Goal: Task Accomplishment & Management: Manage account settings

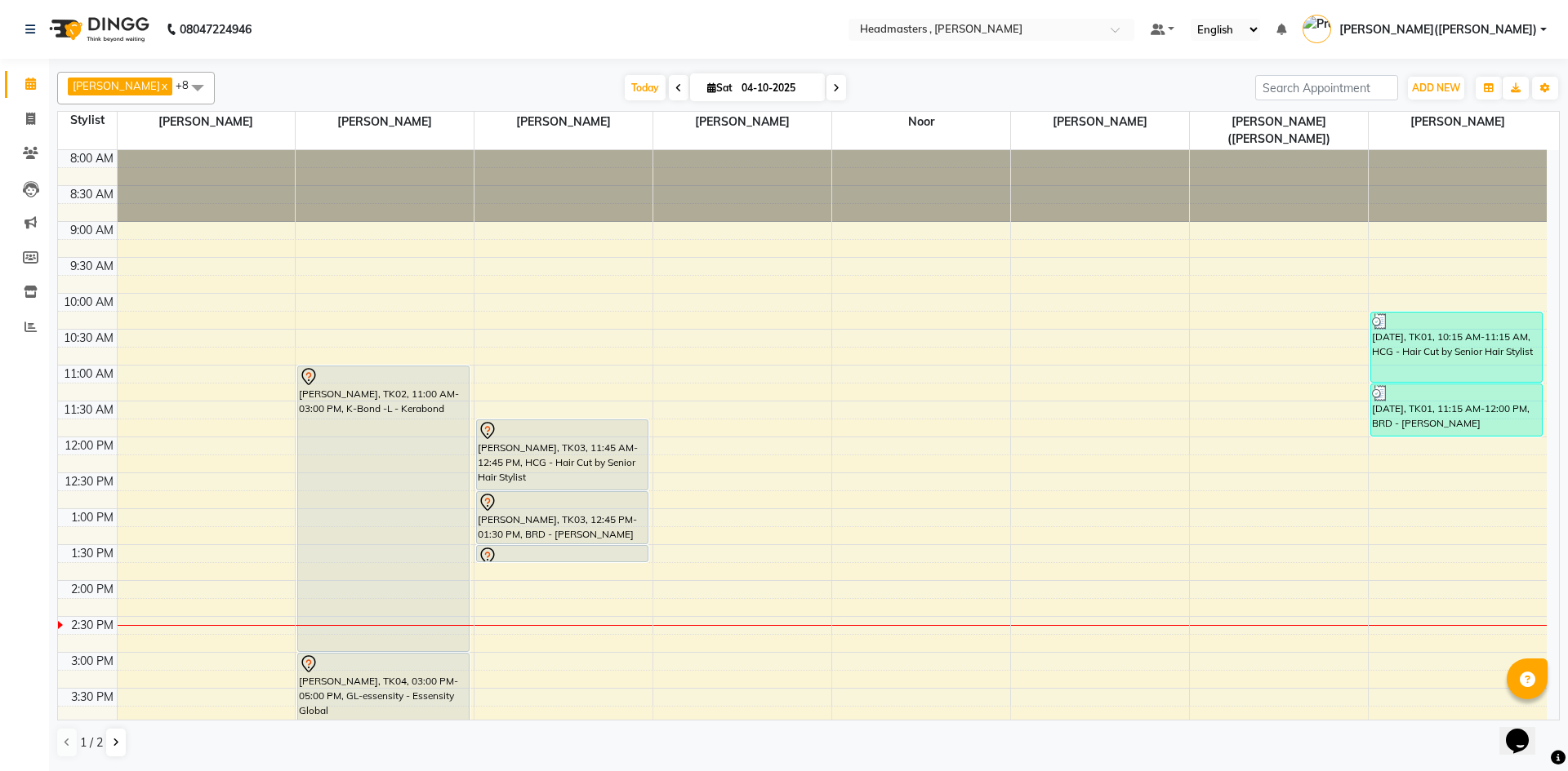
click at [148, 564] on div "8:00 AM 8:30 AM 9:00 AM 9:30 AM 10:00 AM 10:30 AM 11:00 AM 11:30 AM 12:00 PM 12…" at bounding box center [803, 616] width 1489 height 933
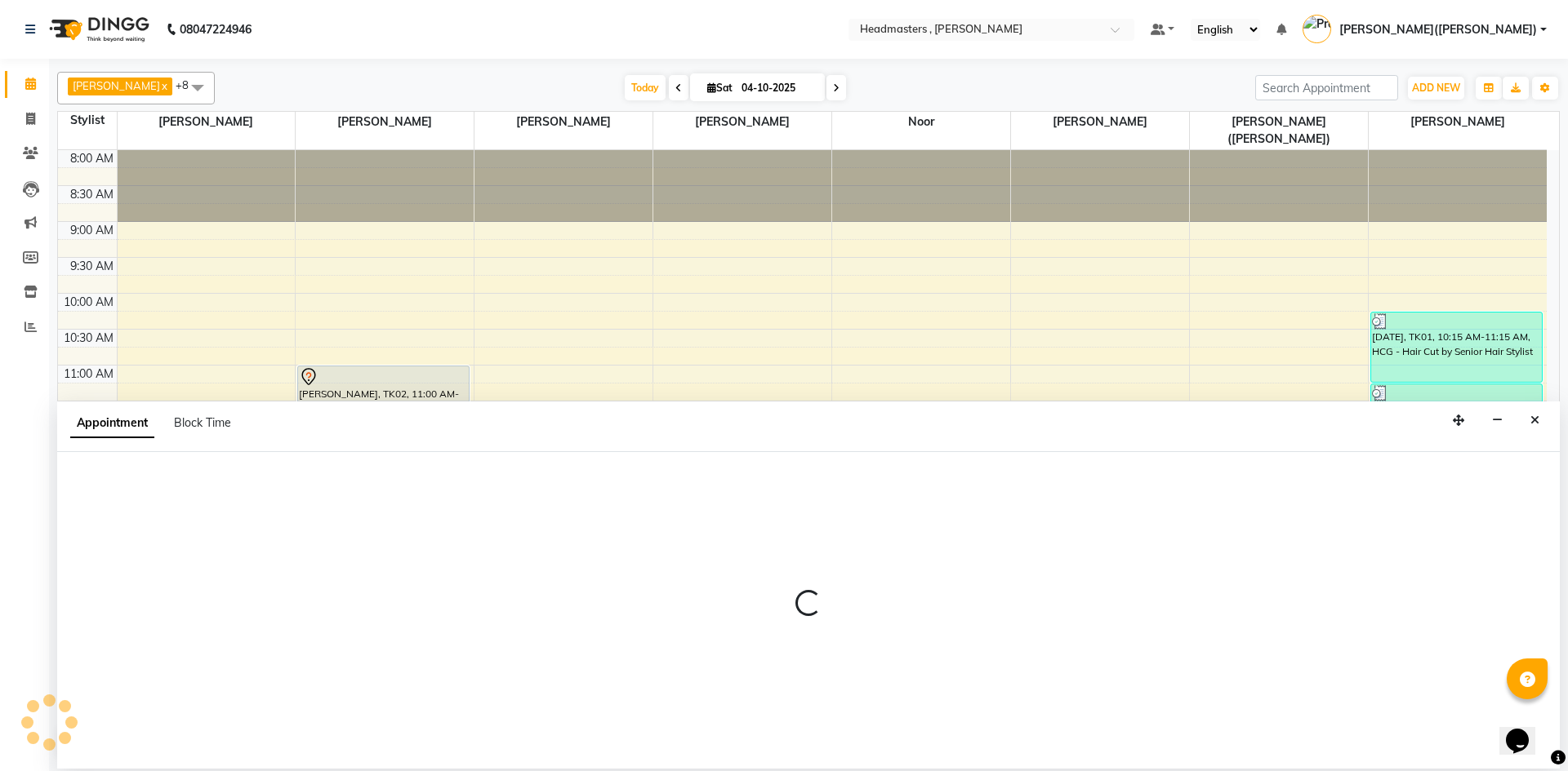
select select "85123"
select select "840"
select select "tentative"
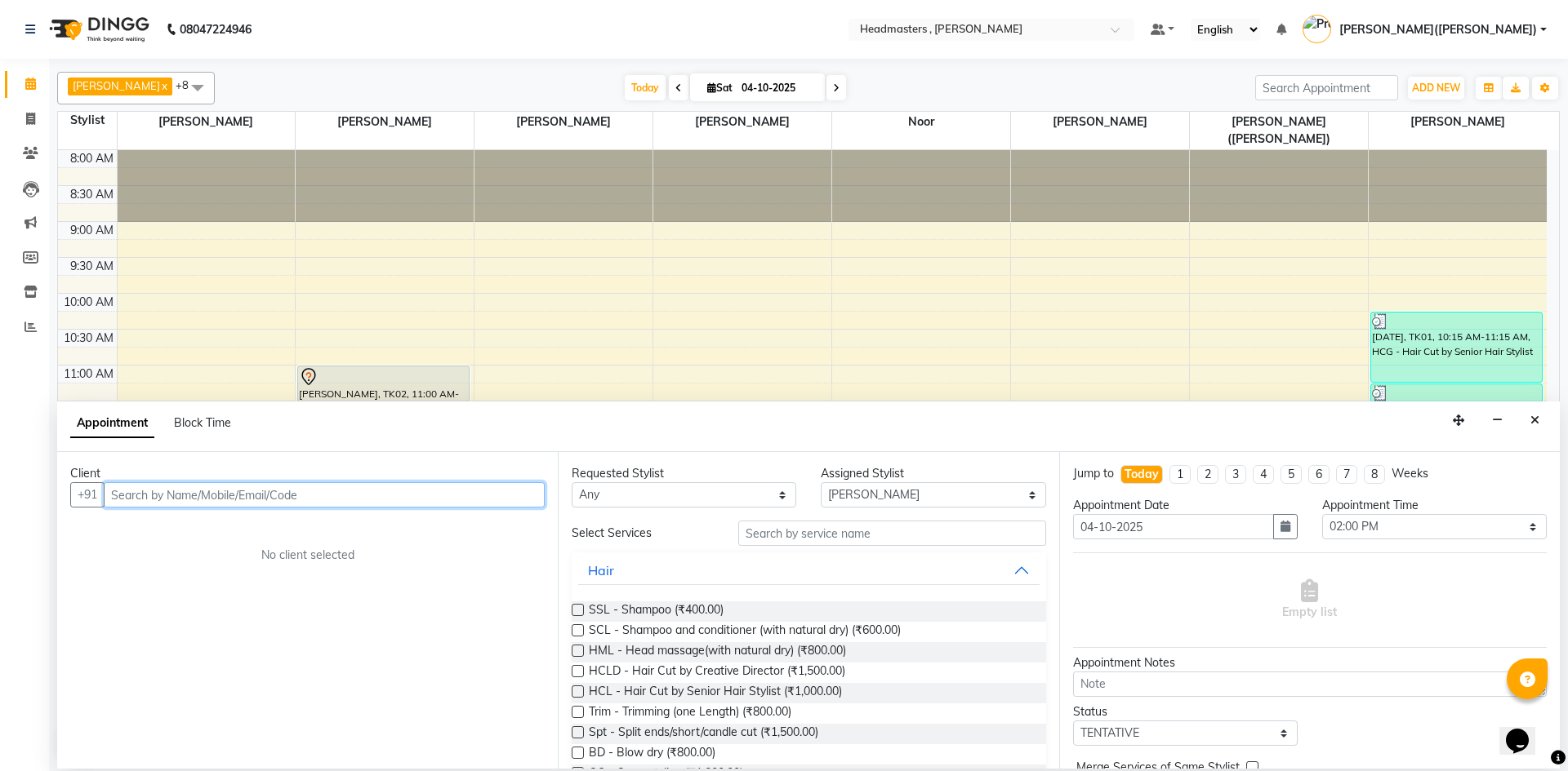
paste input "9814566394"
type input "9814566394"
click at [507, 497] on span "Add Client" at bounding box center [511, 494] width 55 height 15
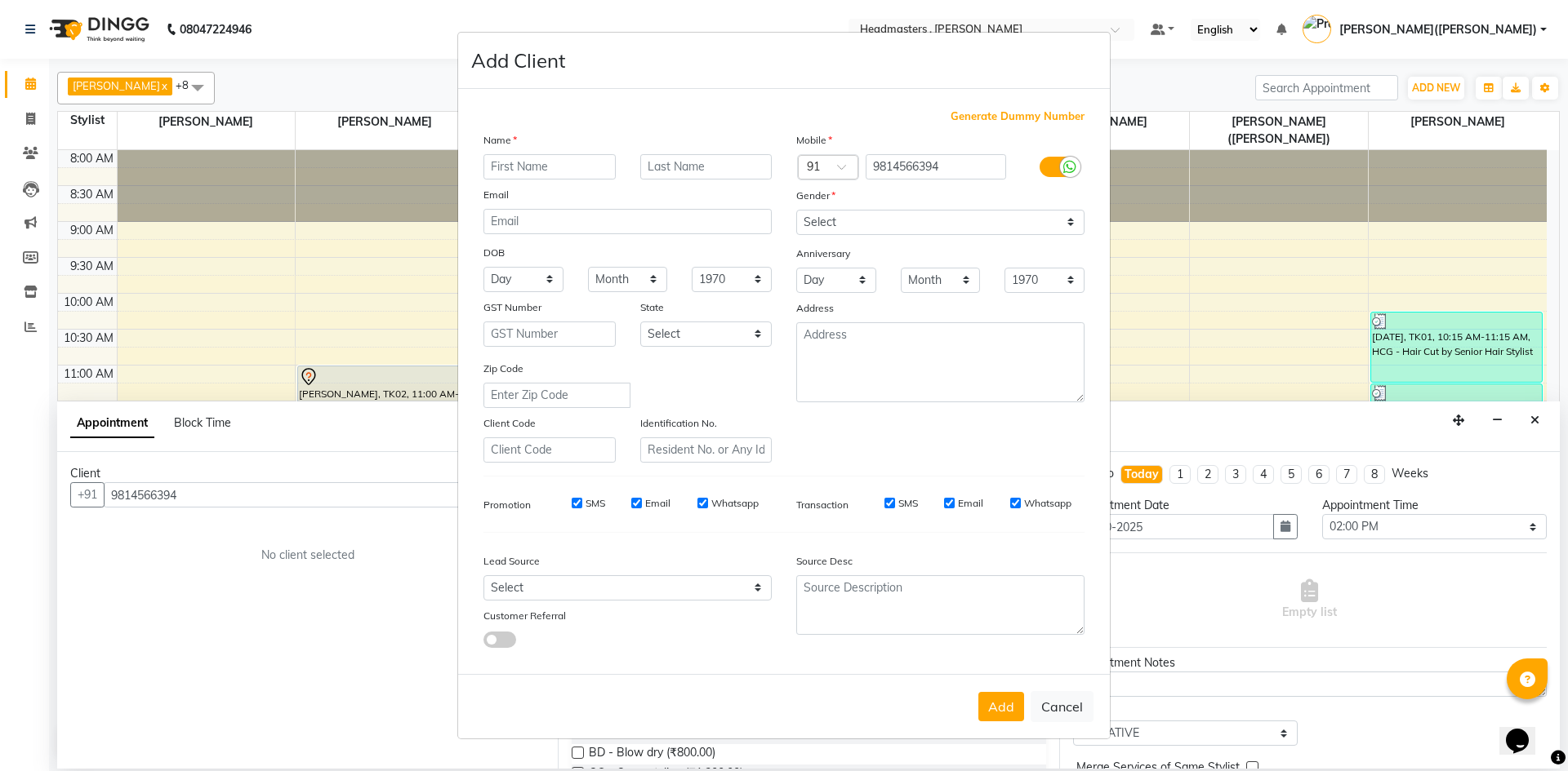
click at [510, 171] on input "text" at bounding box center [550, 166] width 132 height 25
type input "RHYTHM"
click at [1080, 218] on select "Select [DEMOGRAPHIC_DATA] [DEMOGRAPHIC_DATA] Other Prefer Not To Say" at bounding box center [940, 222] width 288 height 25
select select "[DEMOGRAPHIC_DATA]"
click at [796, 210] on select "Select [DEMOGRAPHIC_DATA] [DEMOGRAPHIC_DATA] Other Prefer Not To Say" at bounding box center [940, 222] width 288 height 25
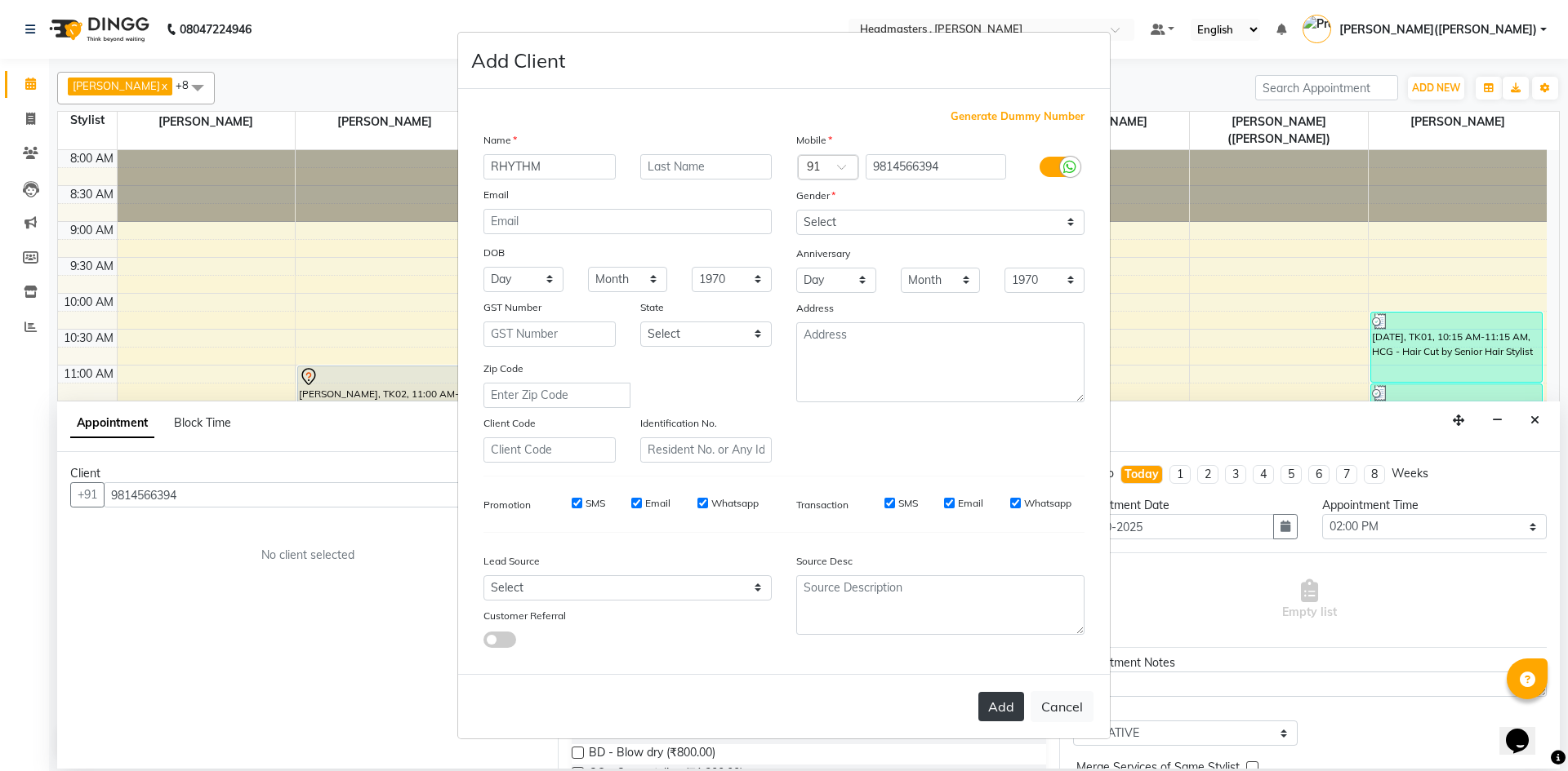
click at [994, 714] on button "Add" at bounding box center [1001, 707] width 45 height 30
select select
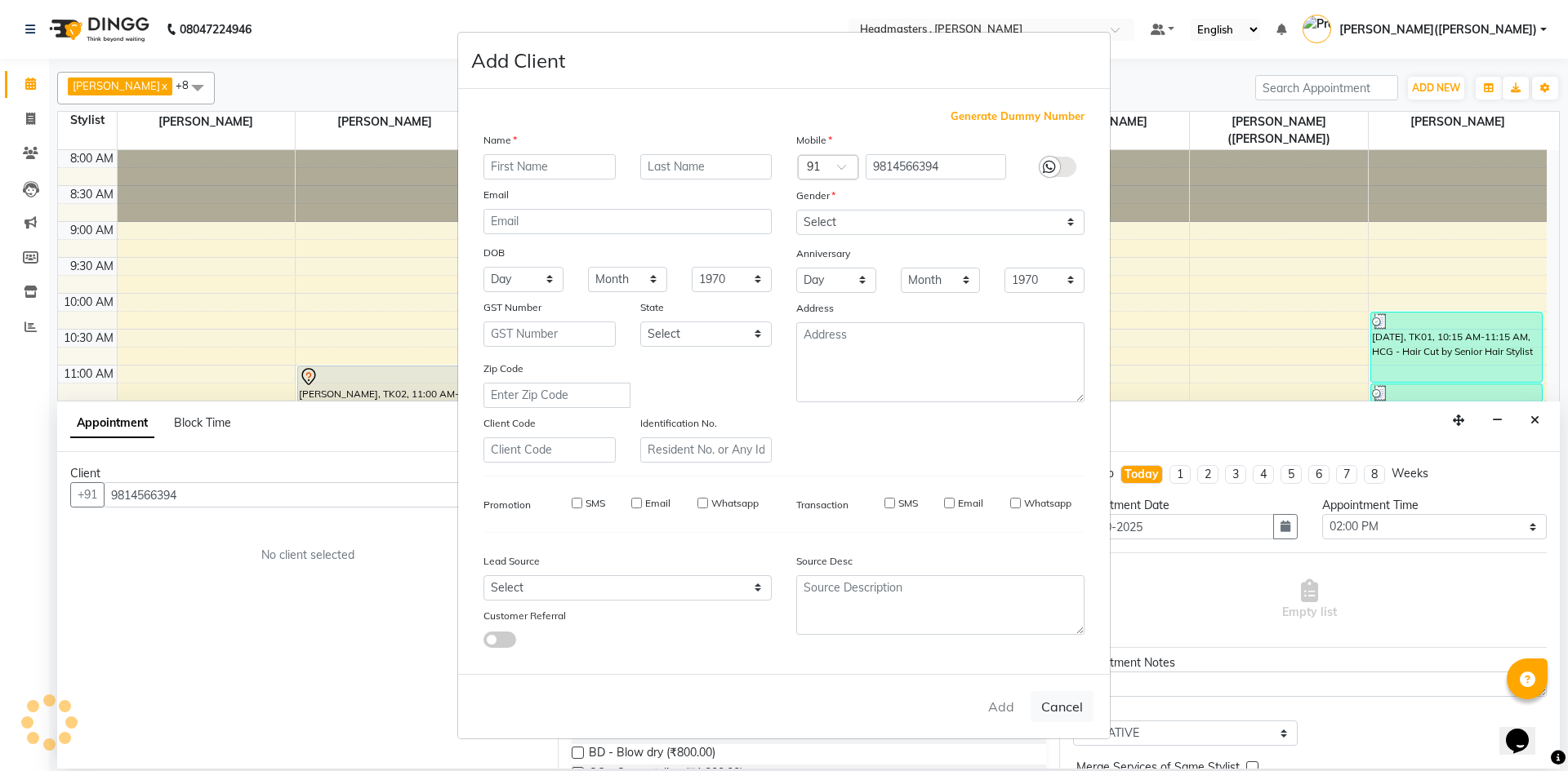
select select
checkbox input "false"
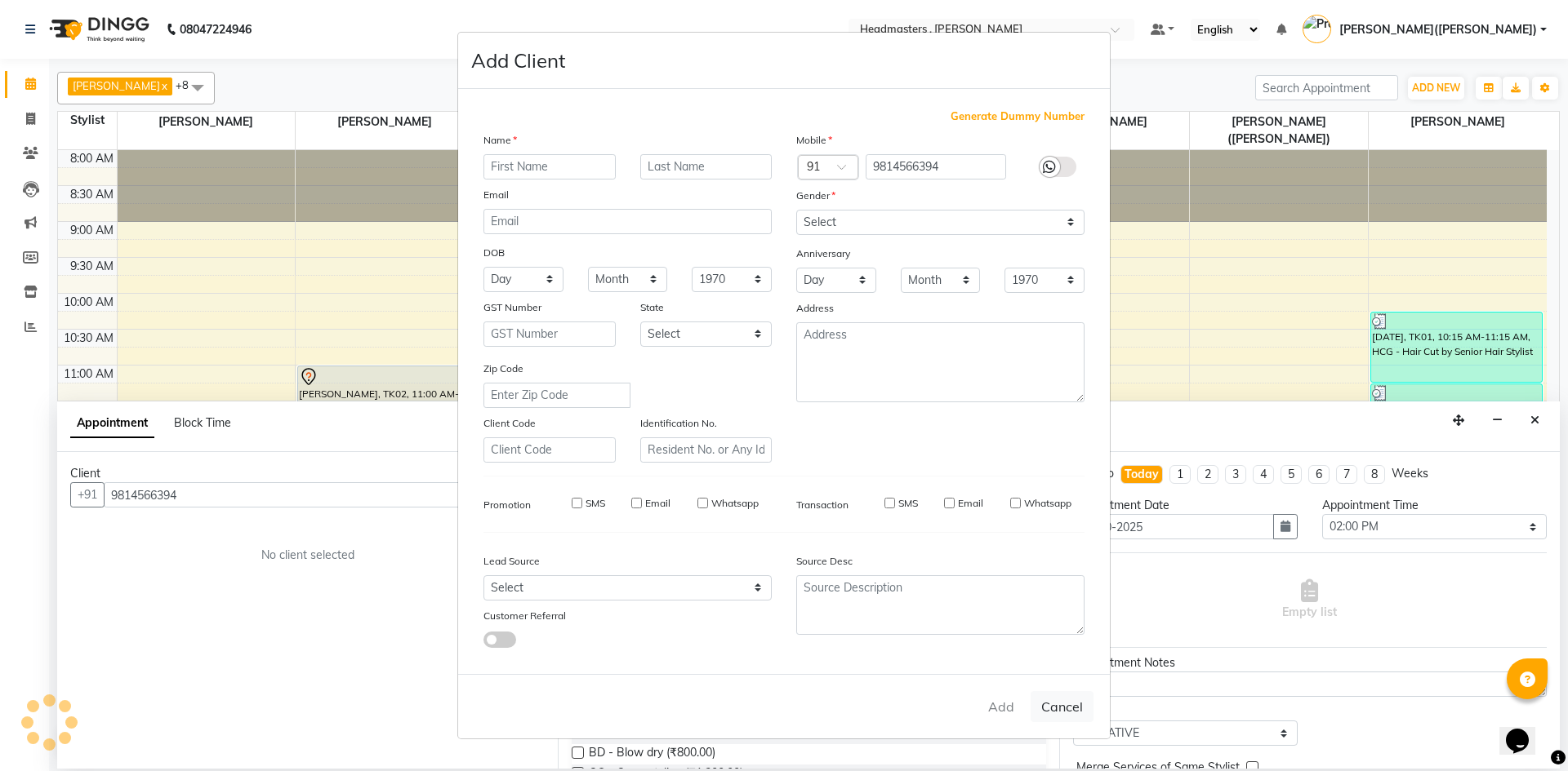
checkbox input "false"
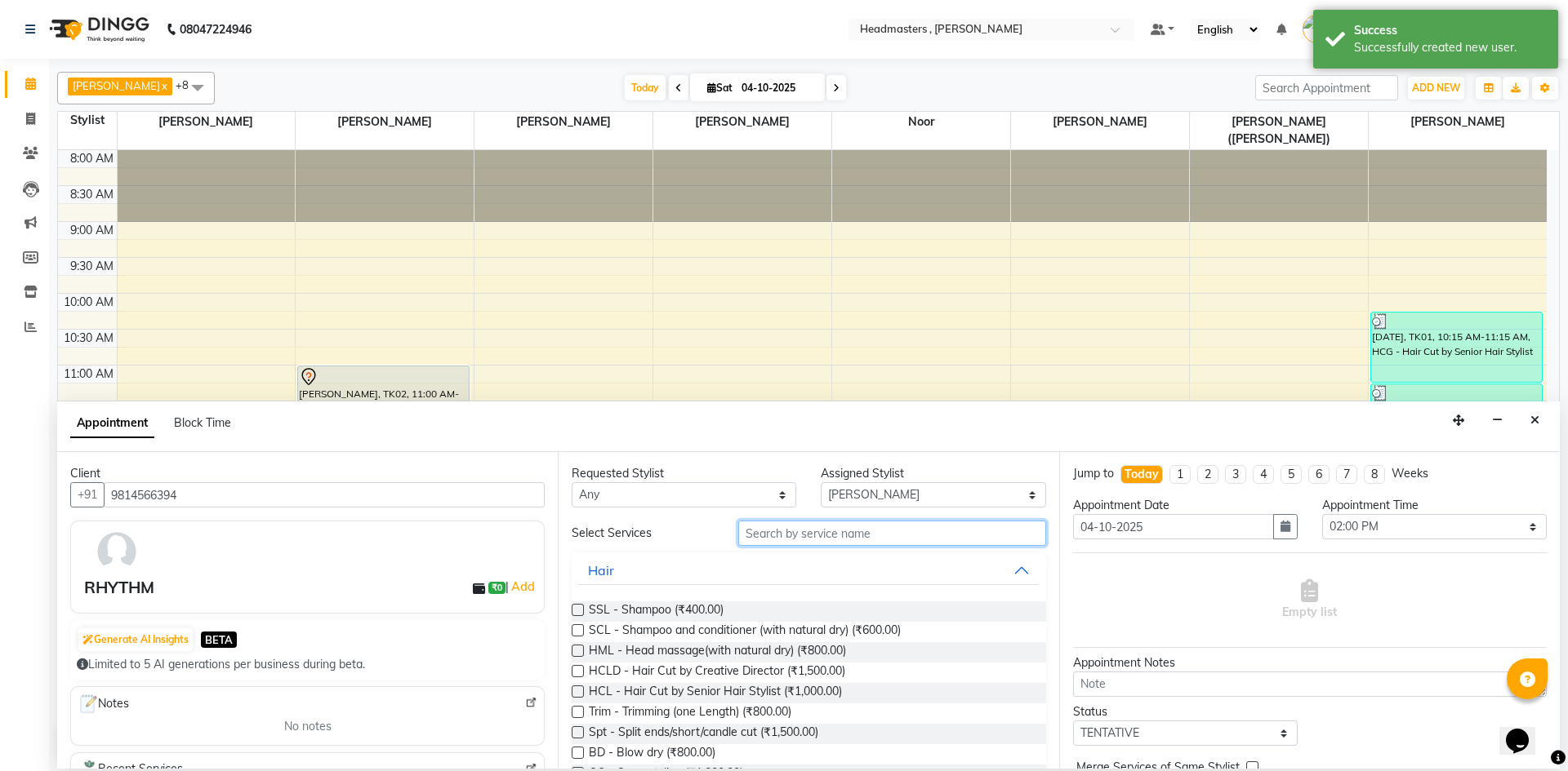
click at [859, 538] on input "text" at bounding box center [892, 533] width 308 height 25
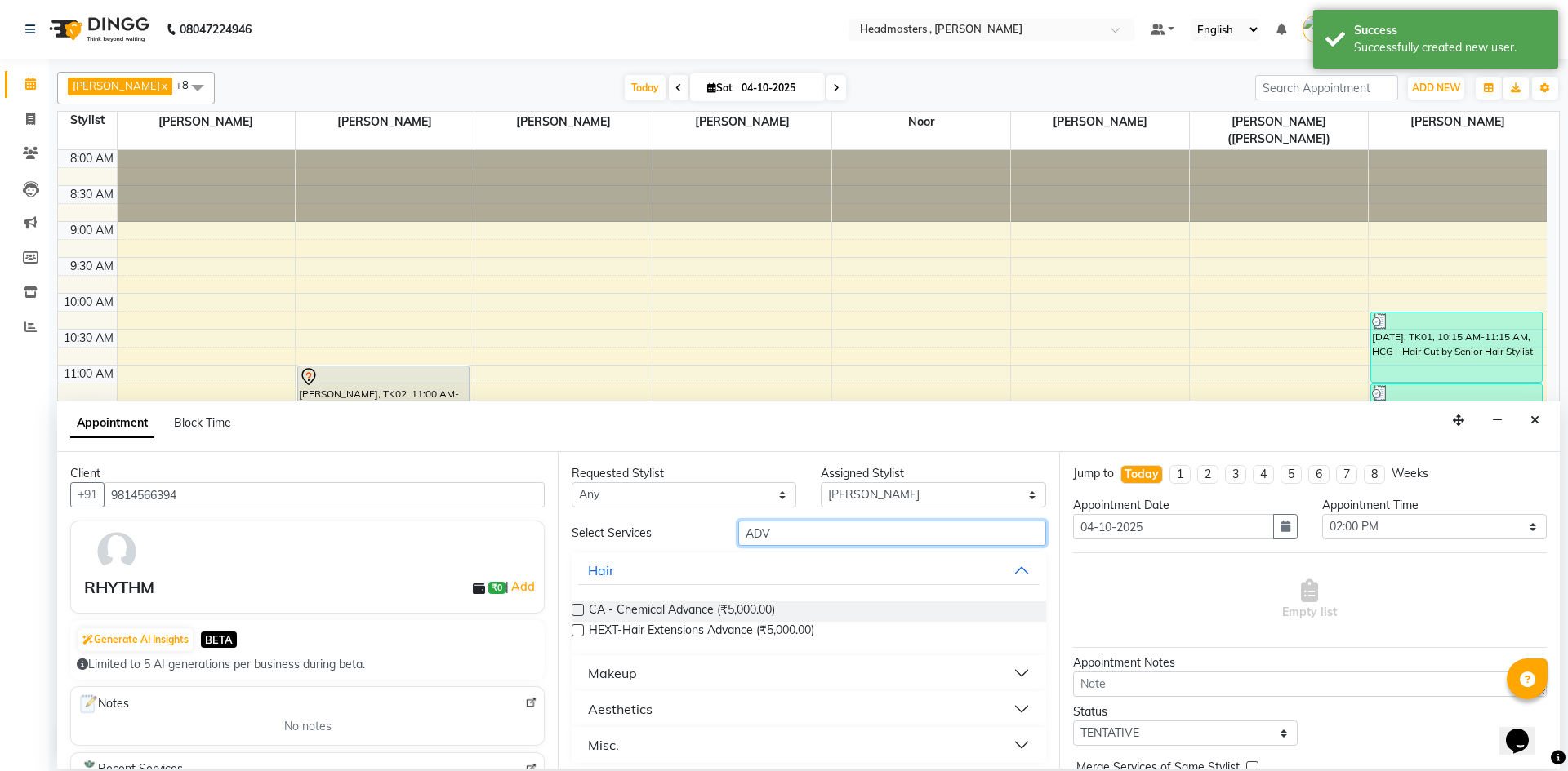
scroll to position [7, 0]
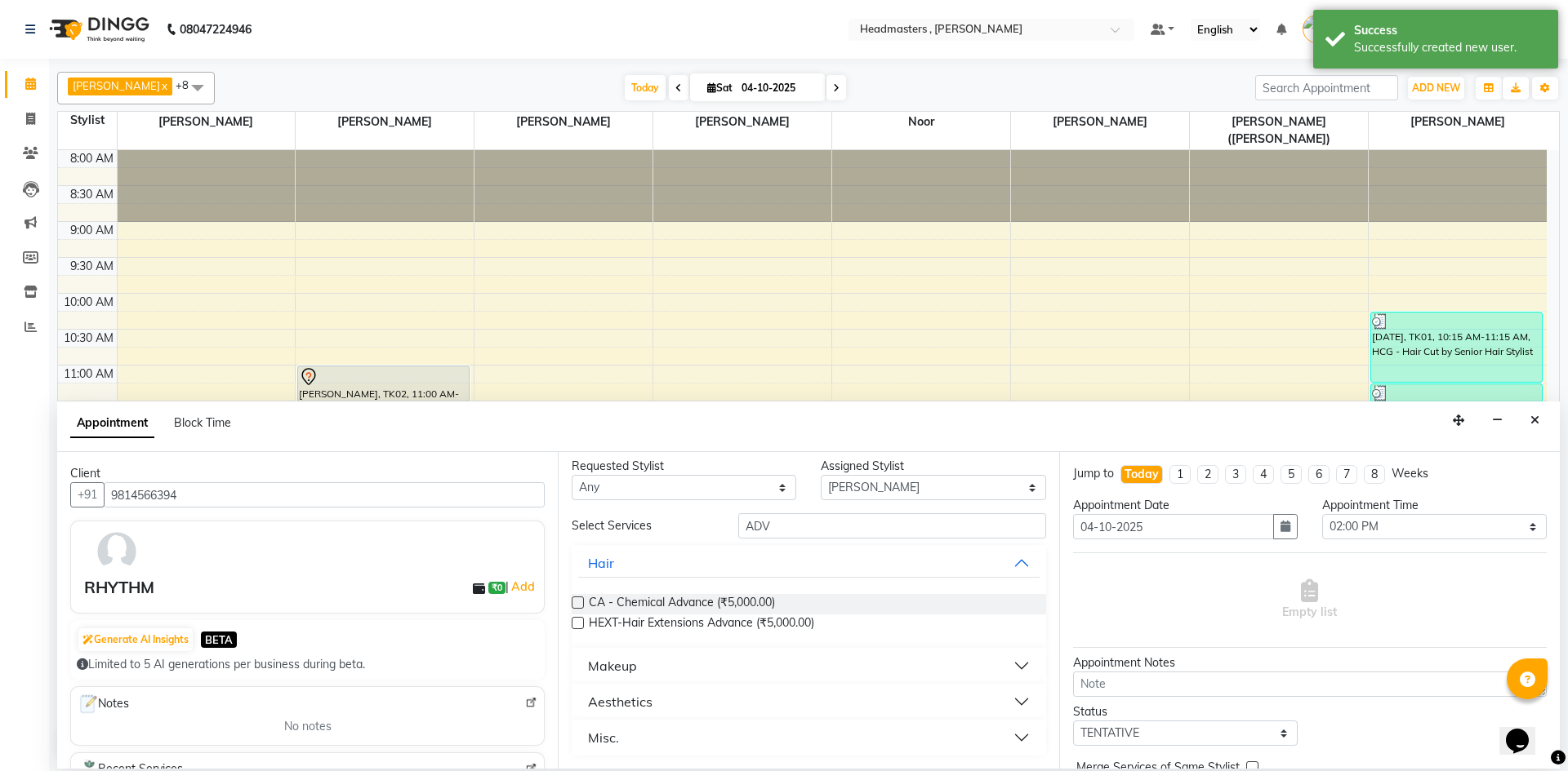
click at [1010, 739] on button "Misc." at bounding box center [808, 738] width 460 height 30
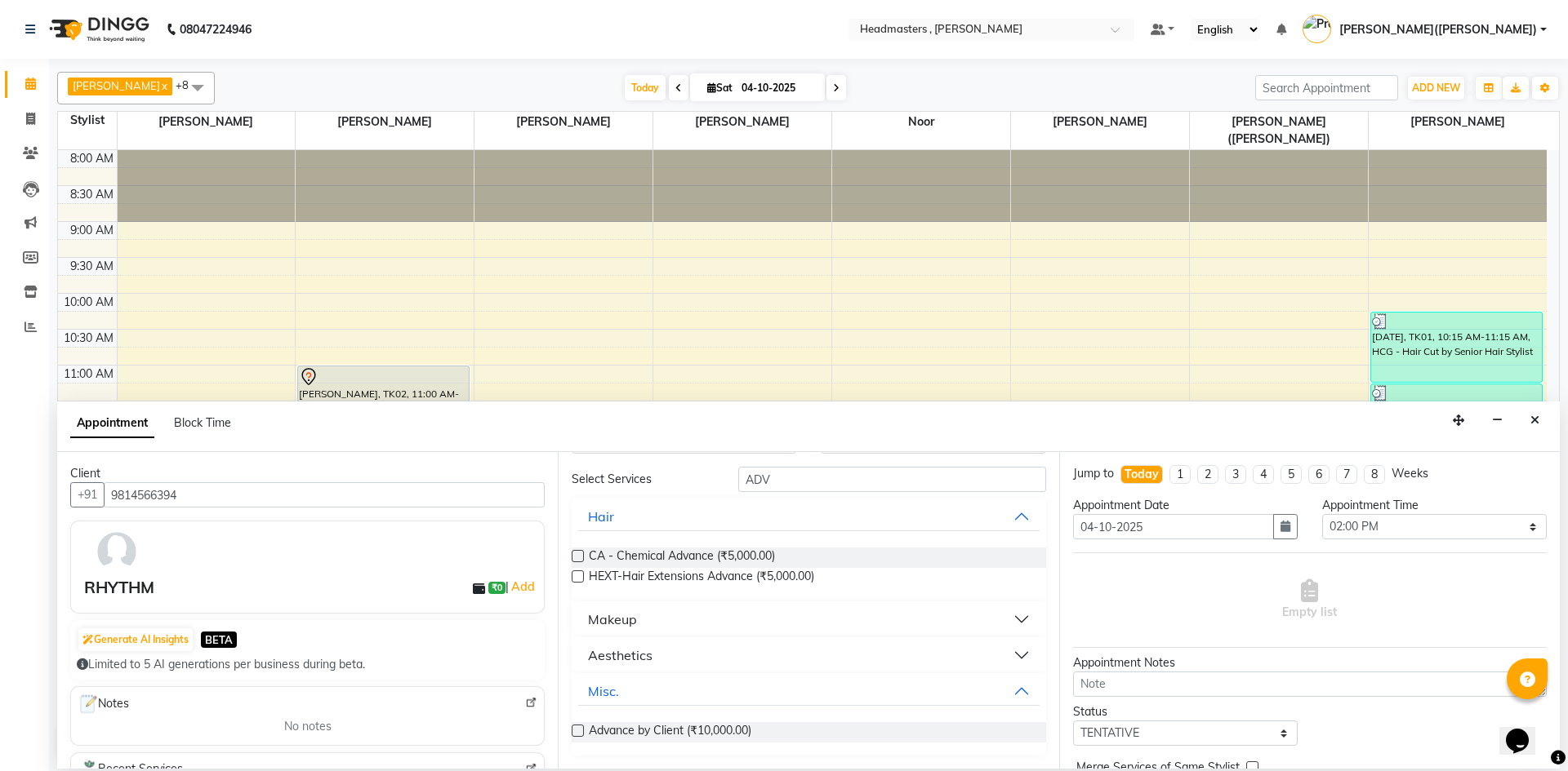
click at [1010, 654] on button "Aesthetics" at bounding box center [808, 655] width 460 height 30
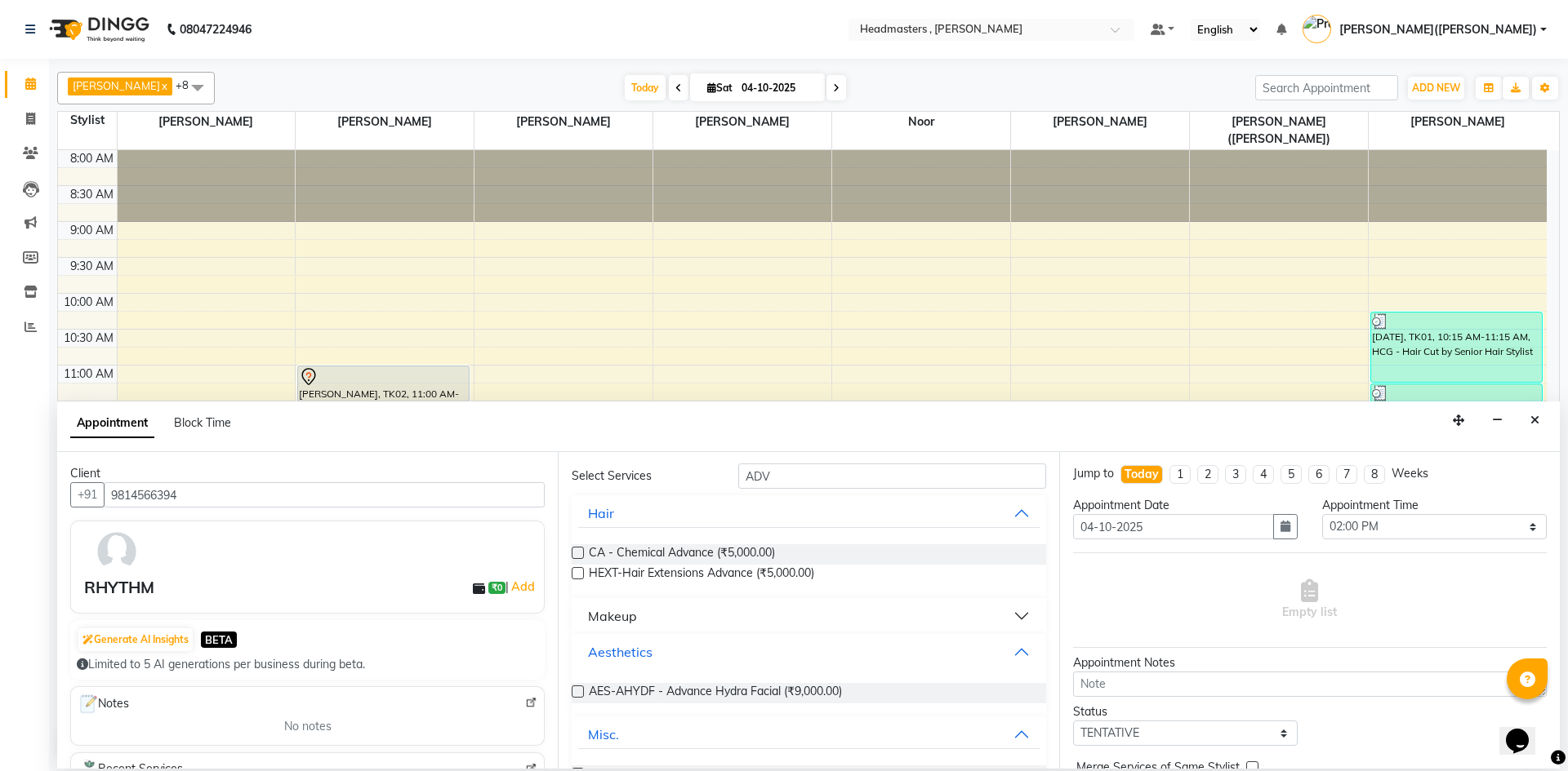
scroll to position [100, 0]
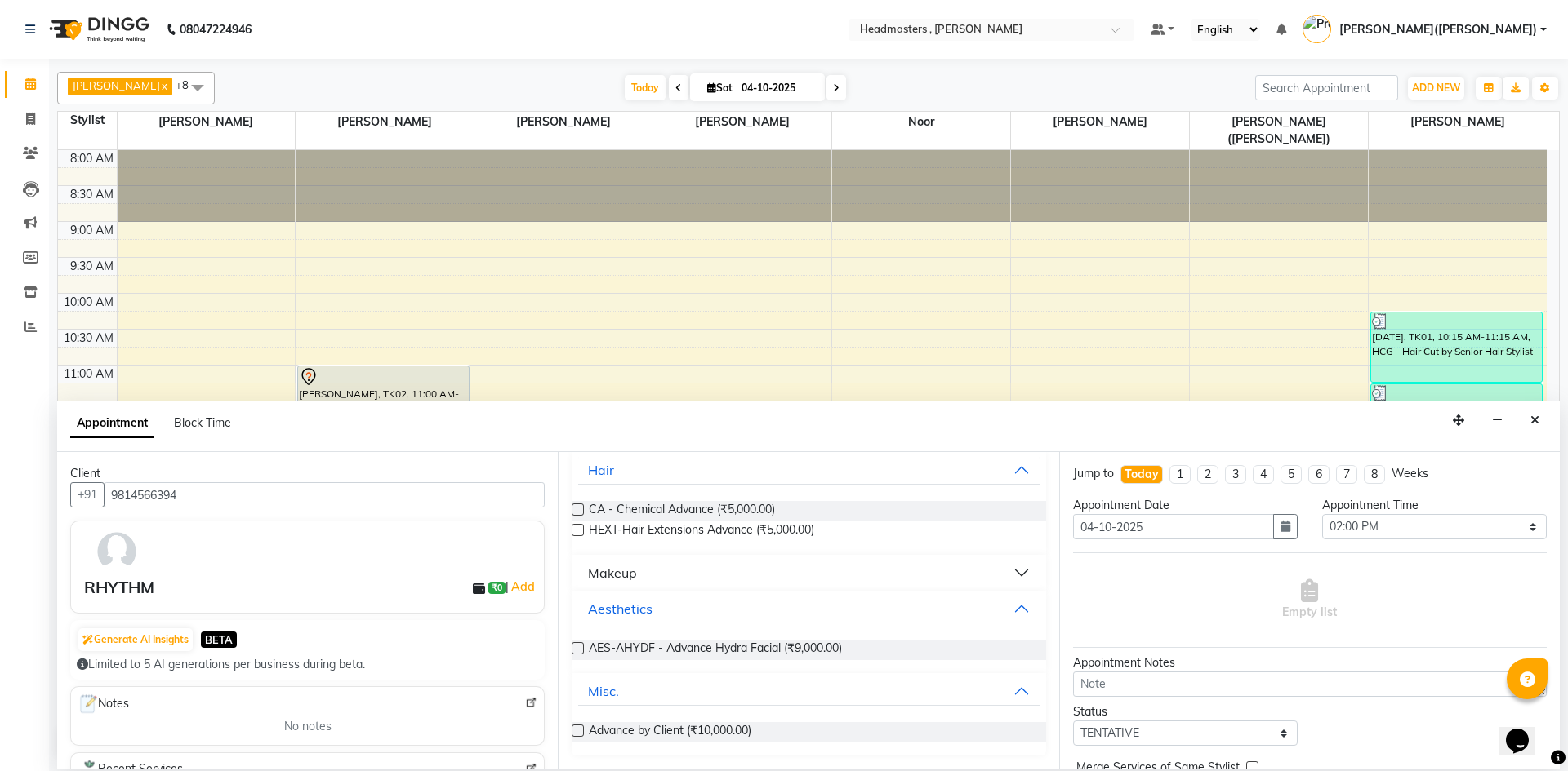
click at [1561, 569] on div "[PERSON_NAME] x [PERSON_NAME] x [PERSON_NAME] x [PERSON_NAME] x Noor x [PERSON_…" at bounding box center [808, 413] width 1518 height 710
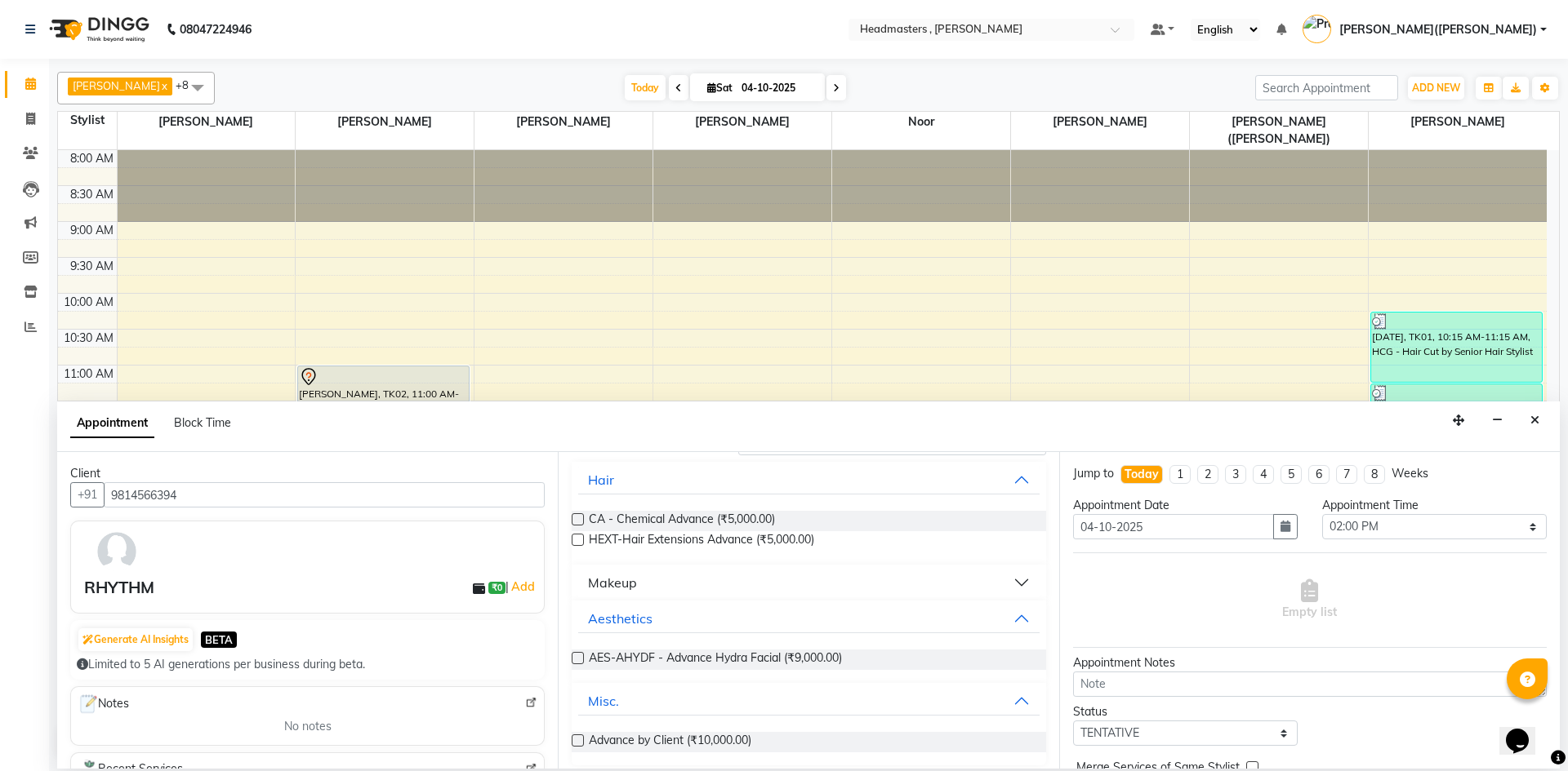
scroll to position [0, 0]
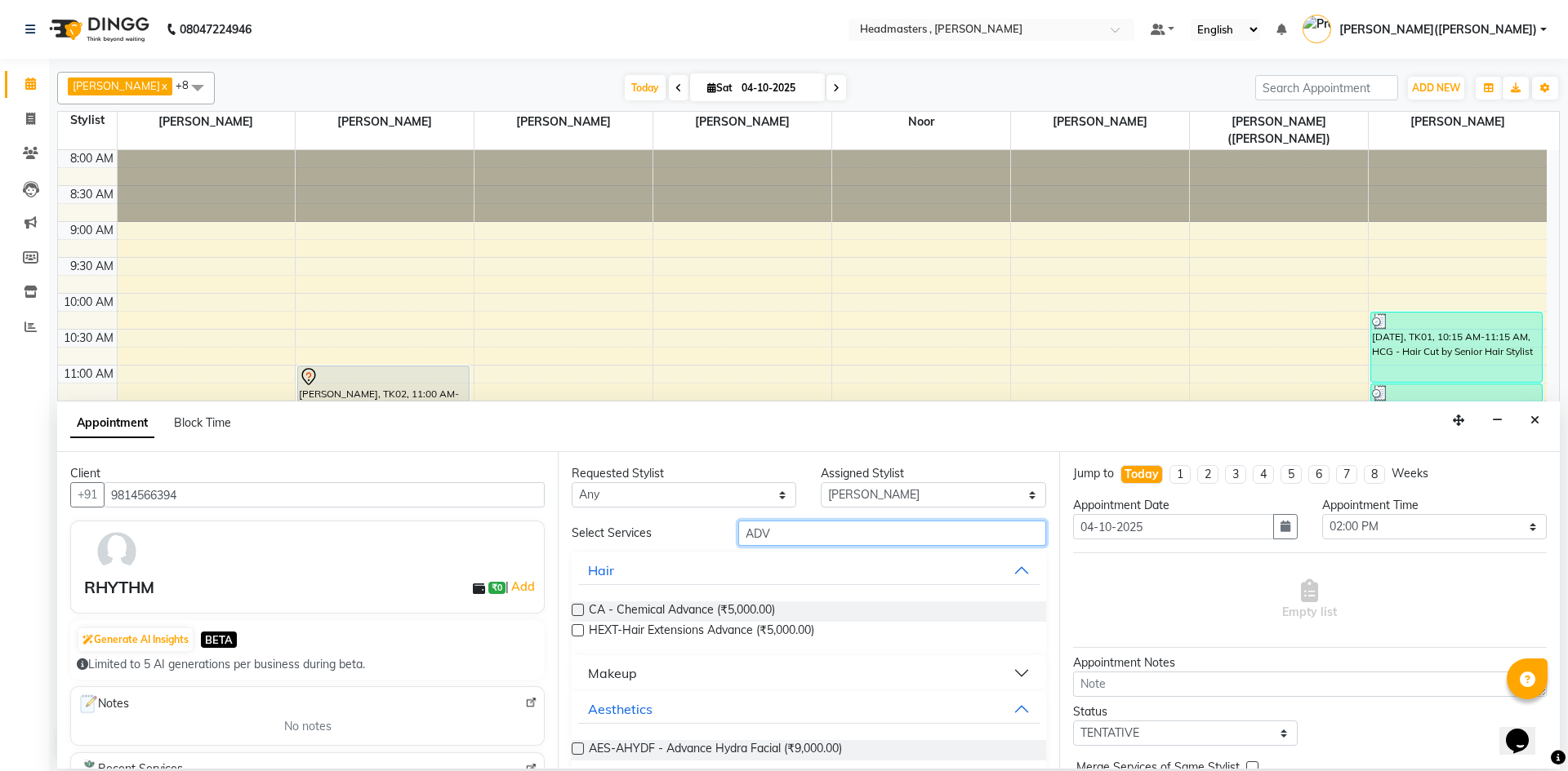
click at [813, 523] on input "ADV" at bounding box center [892, 533] width 308 height 25
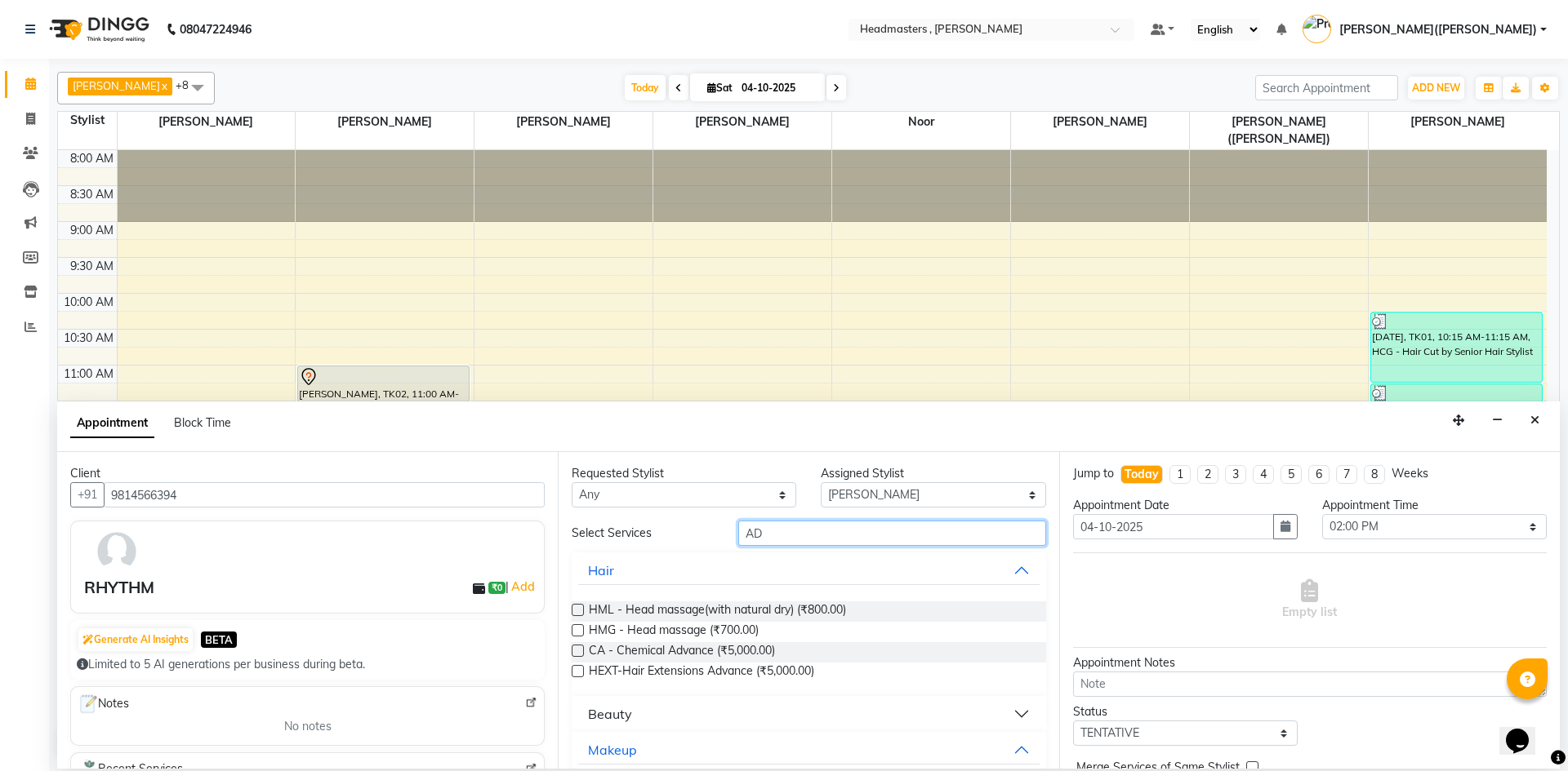
type input "A"
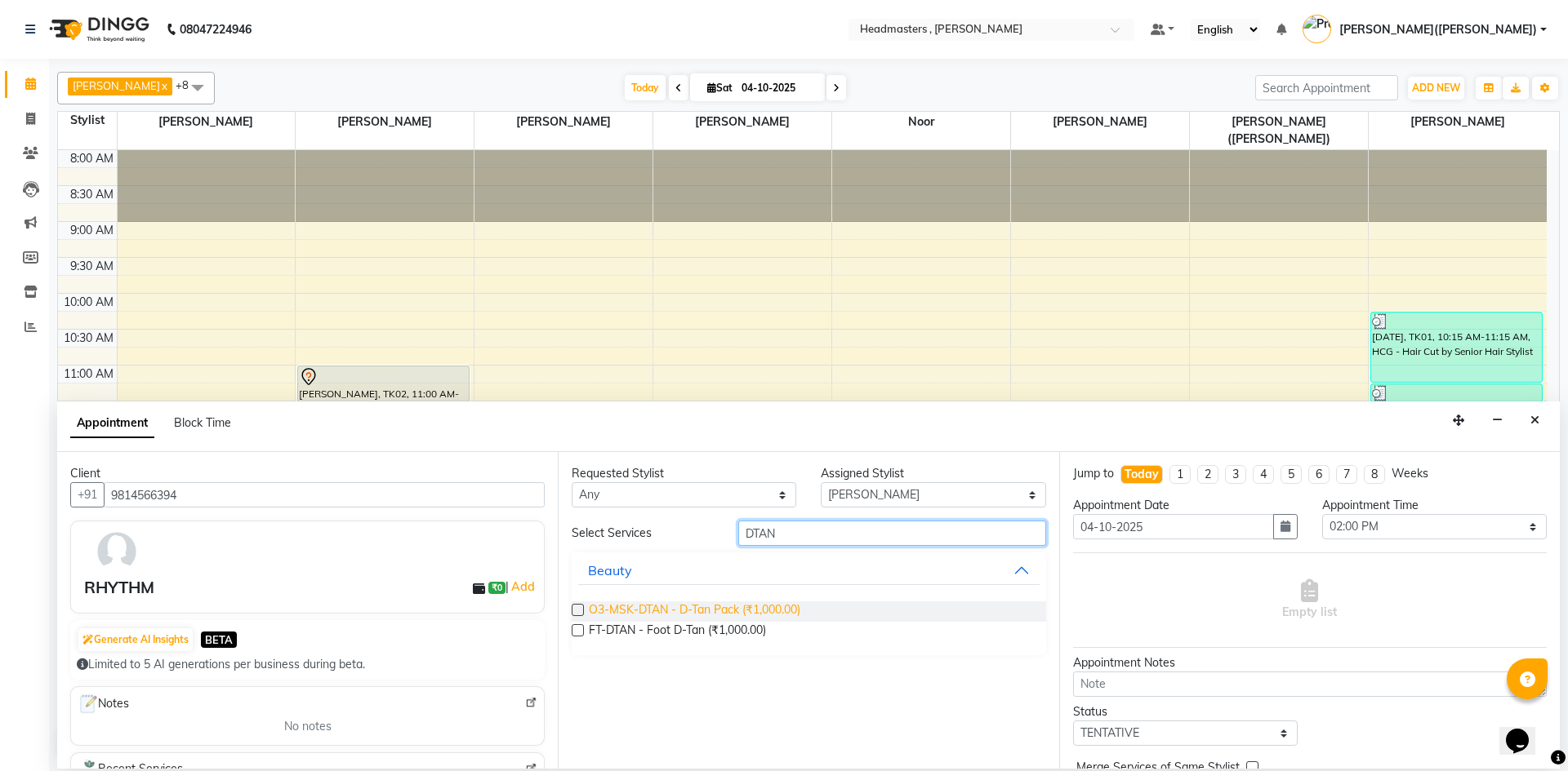
type input "DTAN"
click at [709, 605] on span "O3-MSK-DTAN - D-Tan Pack (₹1,000.00)" at bounding box center [694, 611] width 212 height 20
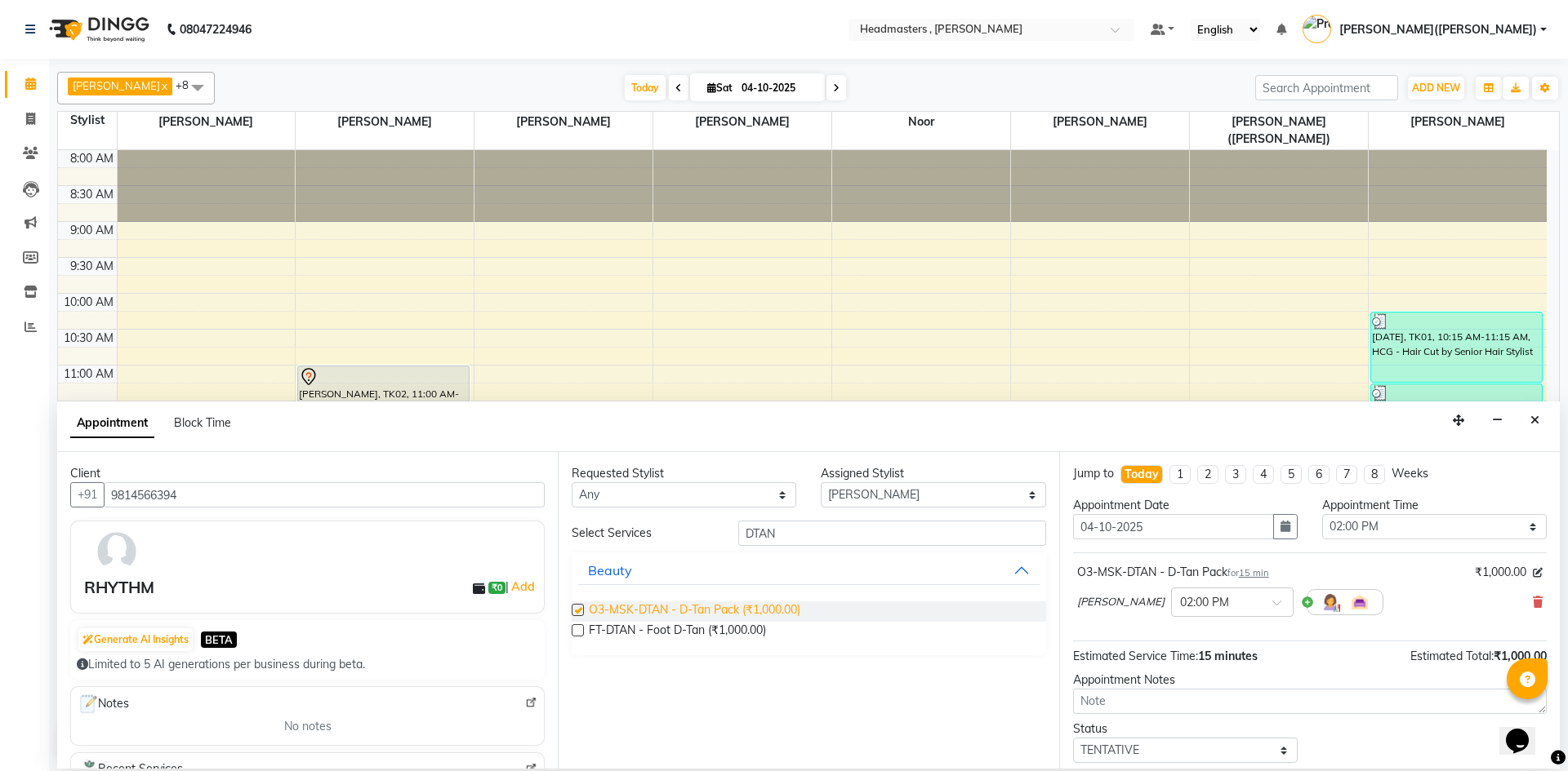
checkbox input "false"
click at [792, 534] on input "DTAN" at bounding box center [892, 533] width 308 height 25
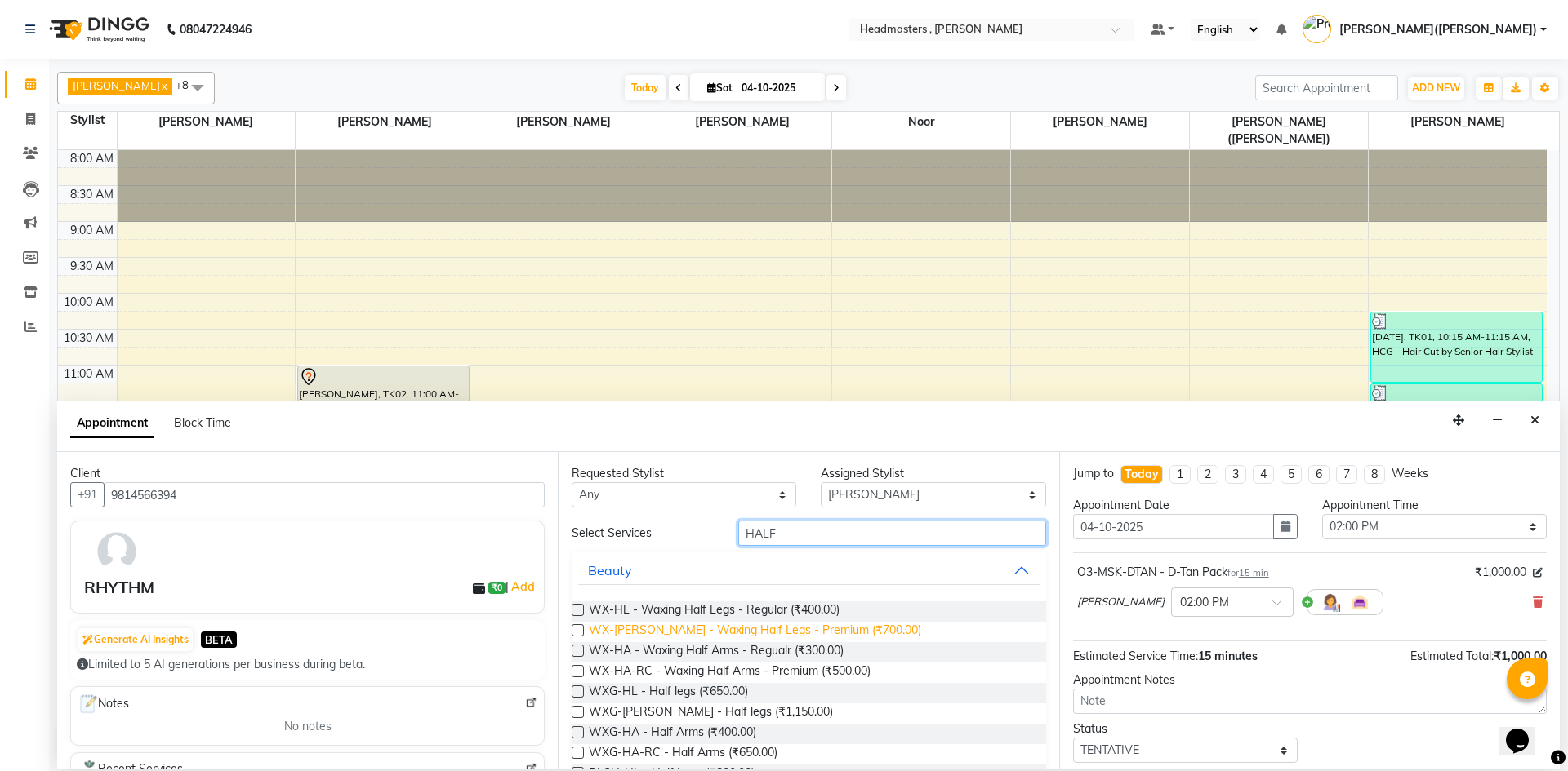
type input "HALF"
click at [716, 626] on span "WX-[PERSON_NAME] - Waxing Half Legs - Premium (₹700.00)" at bounding box center [754, 632] width 332 height 20
checkbox input "false"
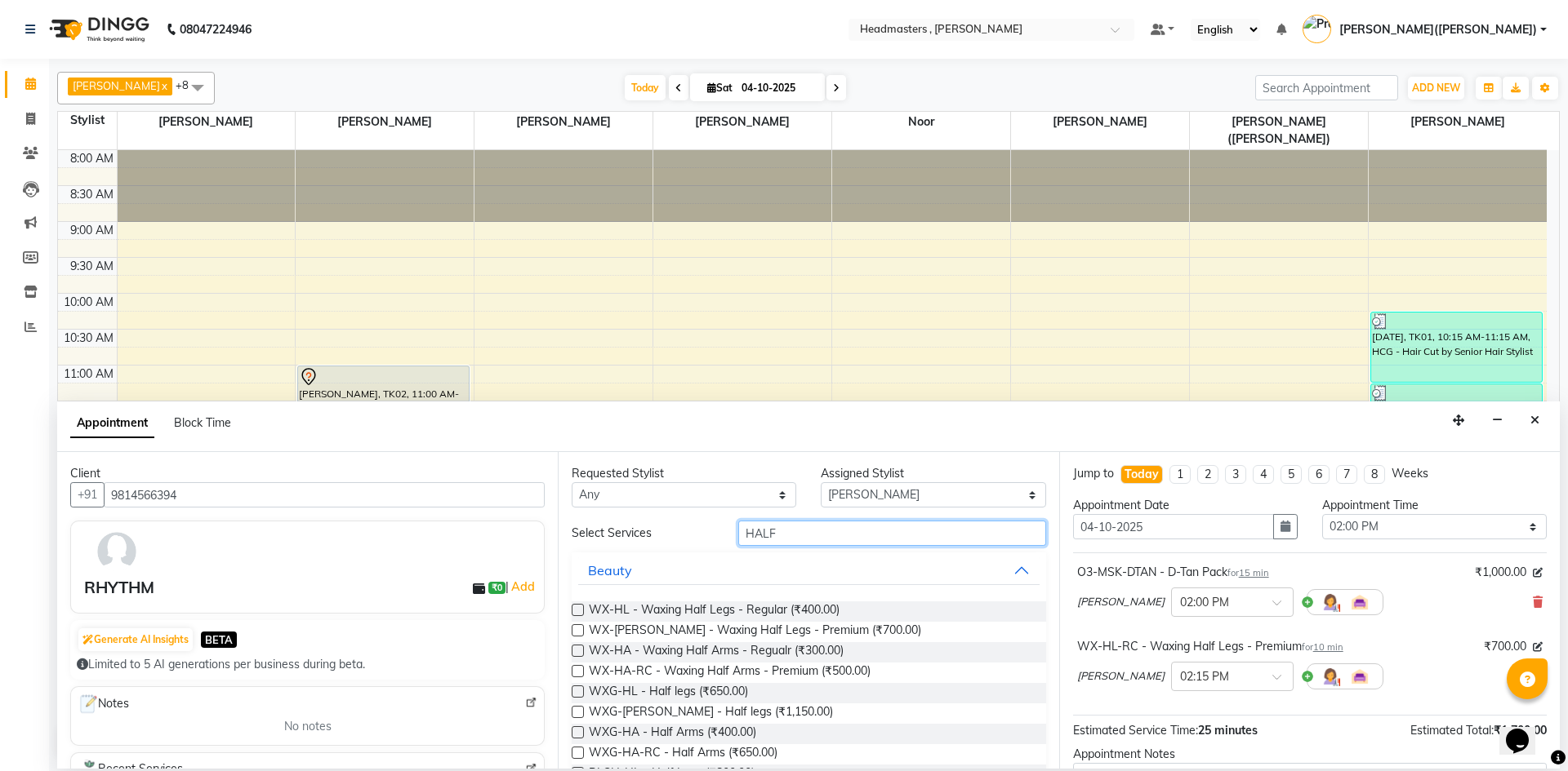
click at [798, 524] on input "HALF" at bounding box center [892, 533] width 308 height 25
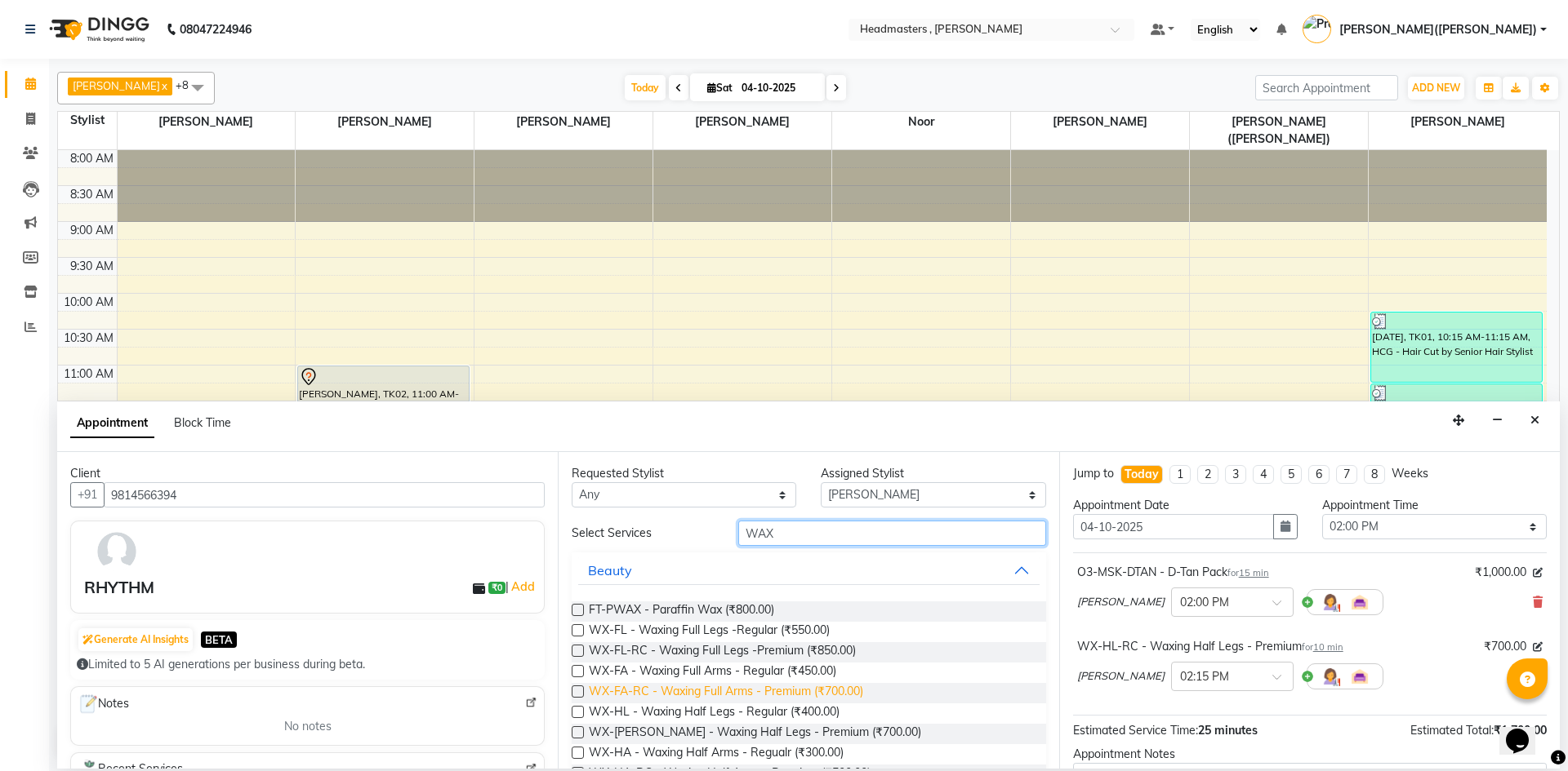
type input "WAX"
click at [764, 689] on span "WX-FA-RC - Waxing Full Arms - Premium (₹700.00)" at bounding box center [725, 693] width 275 height 20
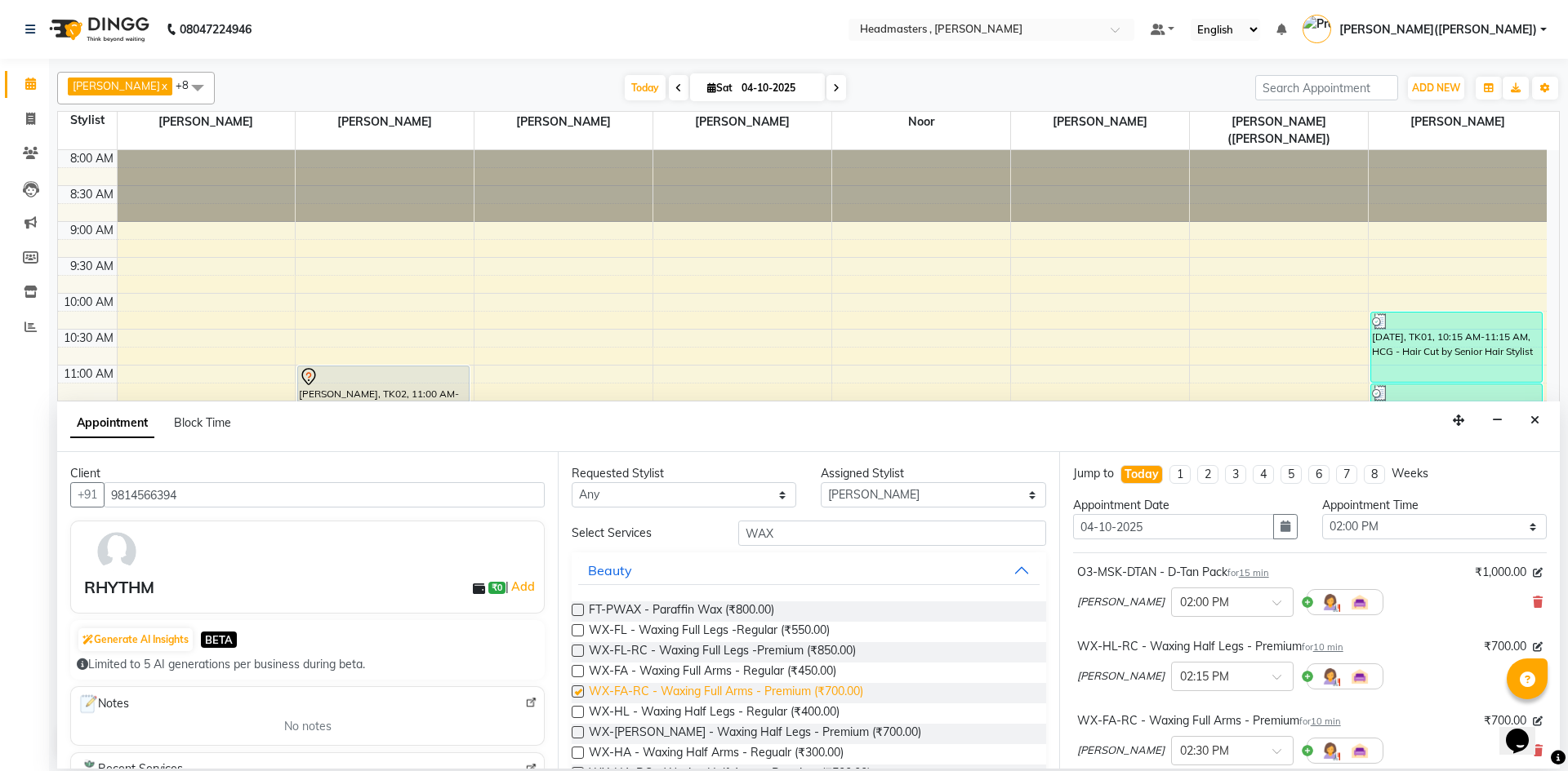
checkbox input "false"
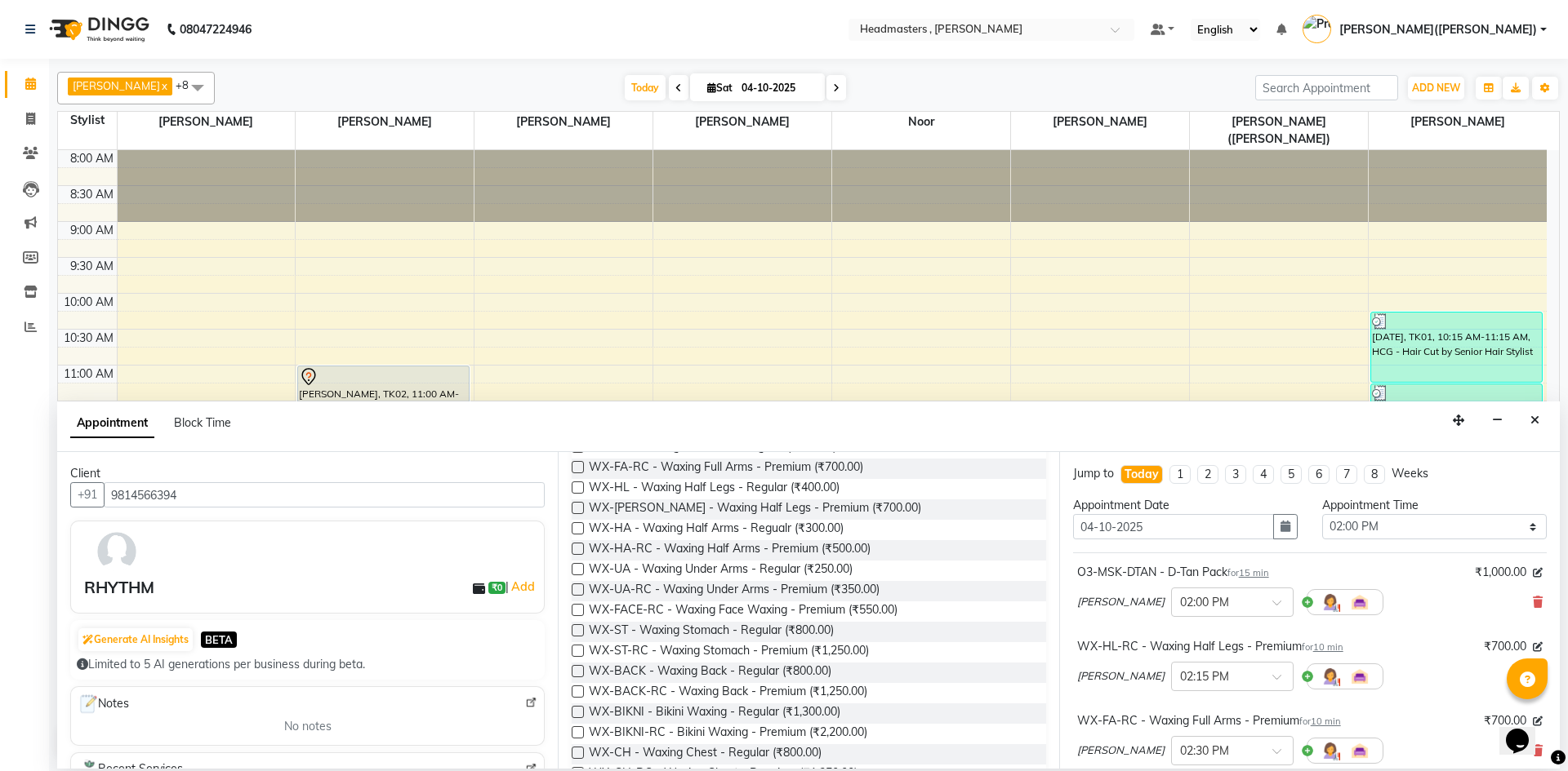
scroll to position [238, 0]
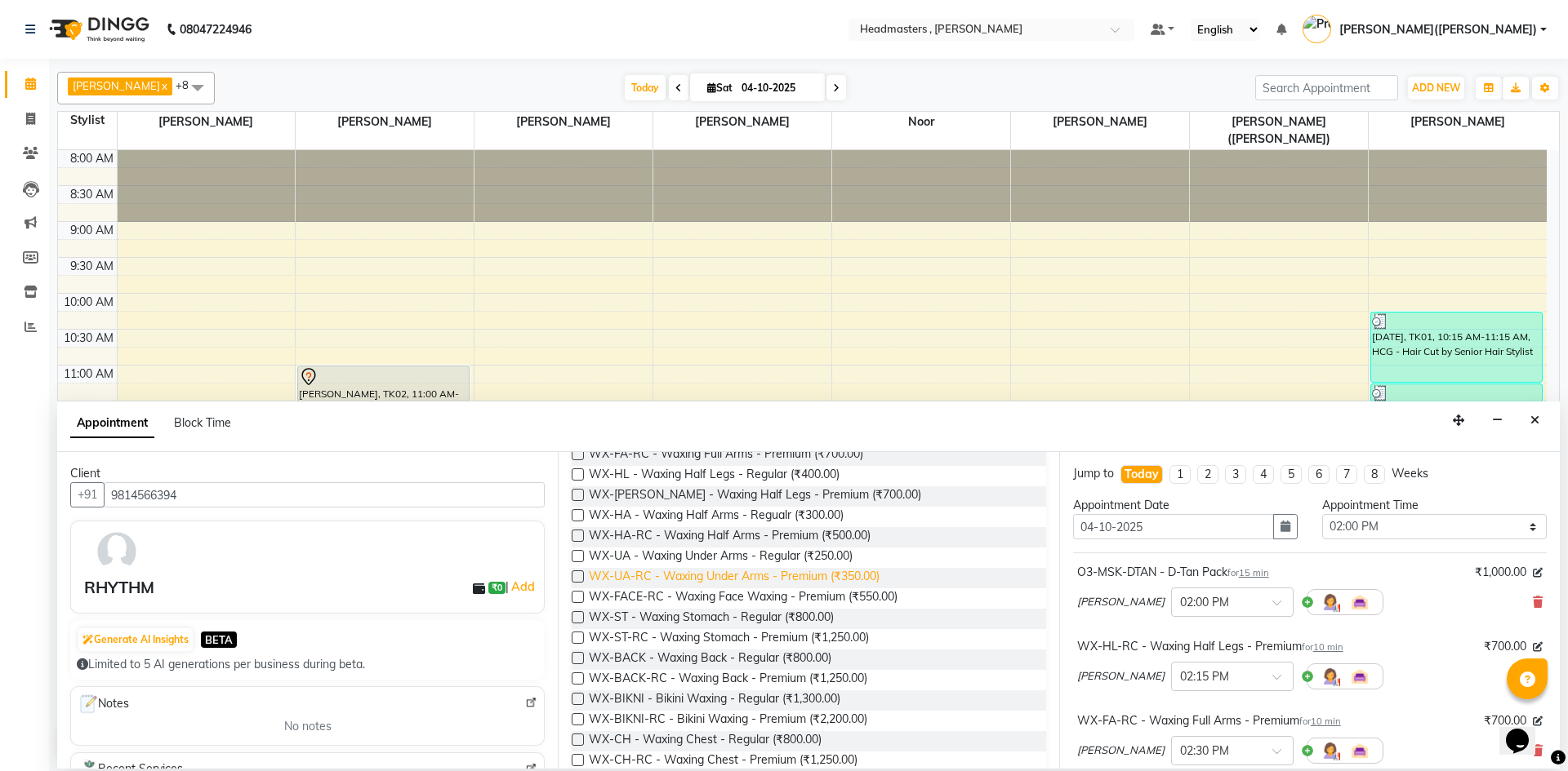
click at [865, 570] on span "WX-UA-RC - Waxing Under Arms - Premium (₹350.00)" at bounding box center [733, 578] width 290 height 20
checkbox input "false"
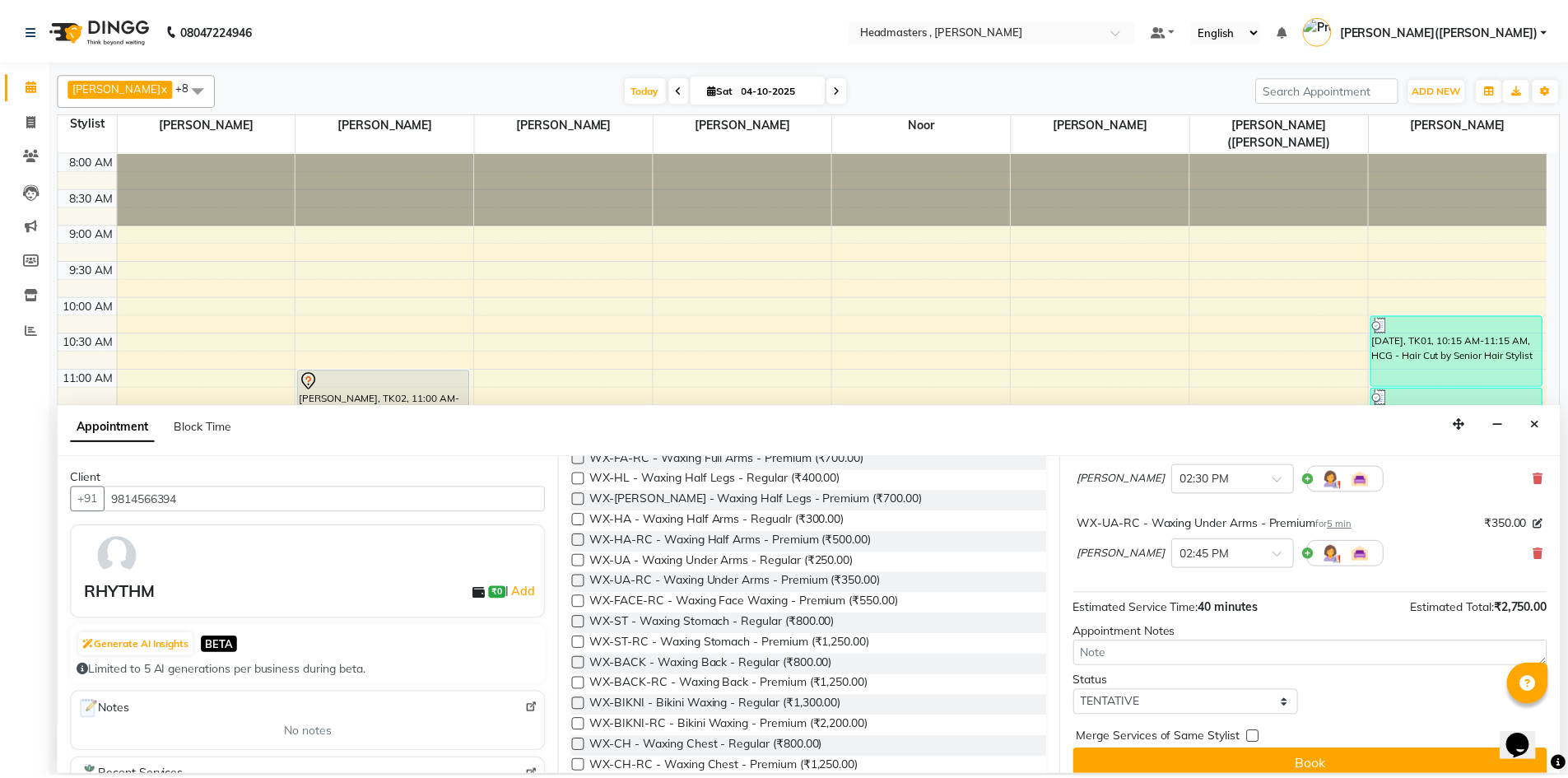
scroll to position [295, 0]
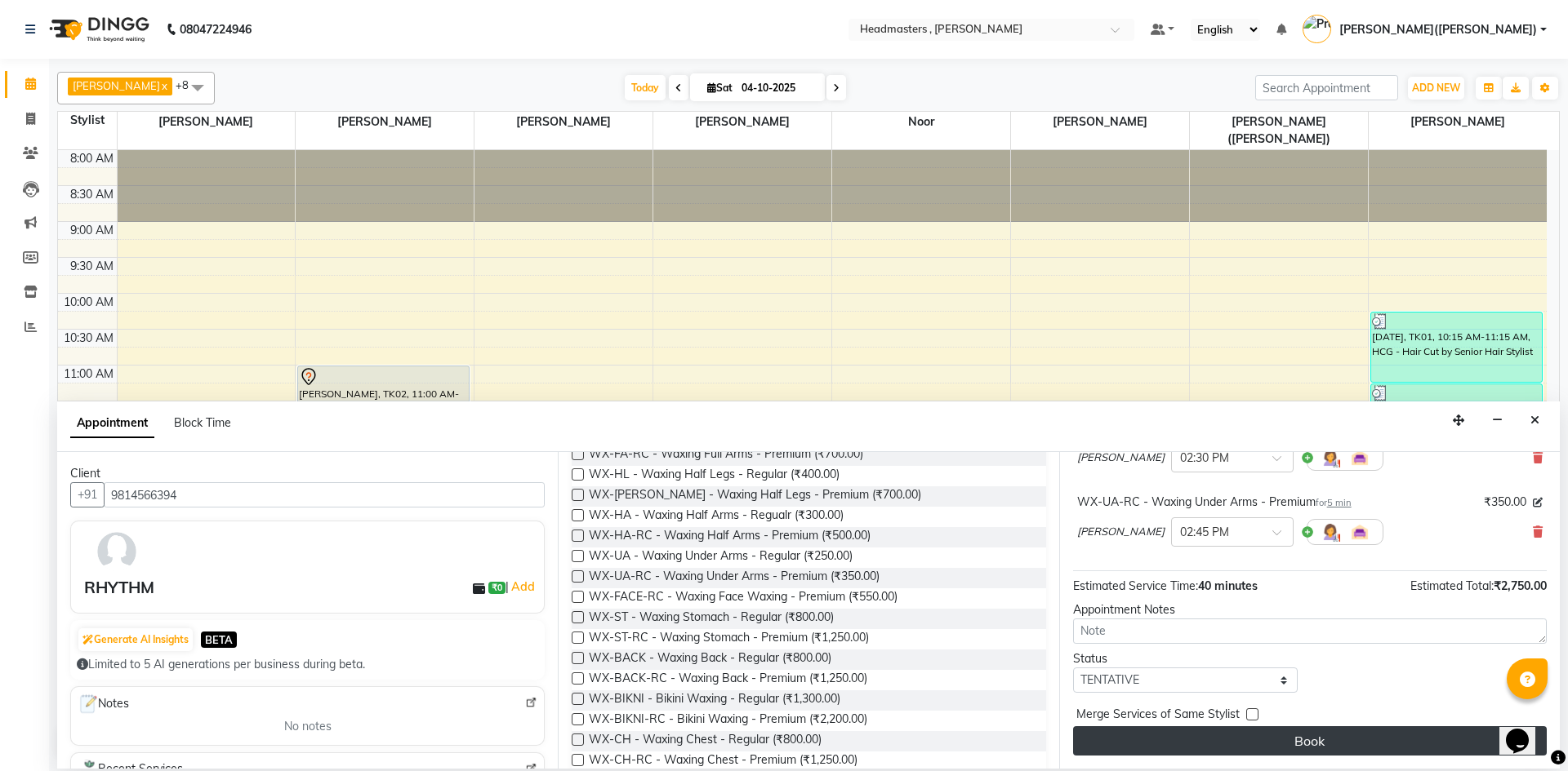
click at [1372, 739] on button "Book" at bounding box center [1309, 741] width 473 height 30
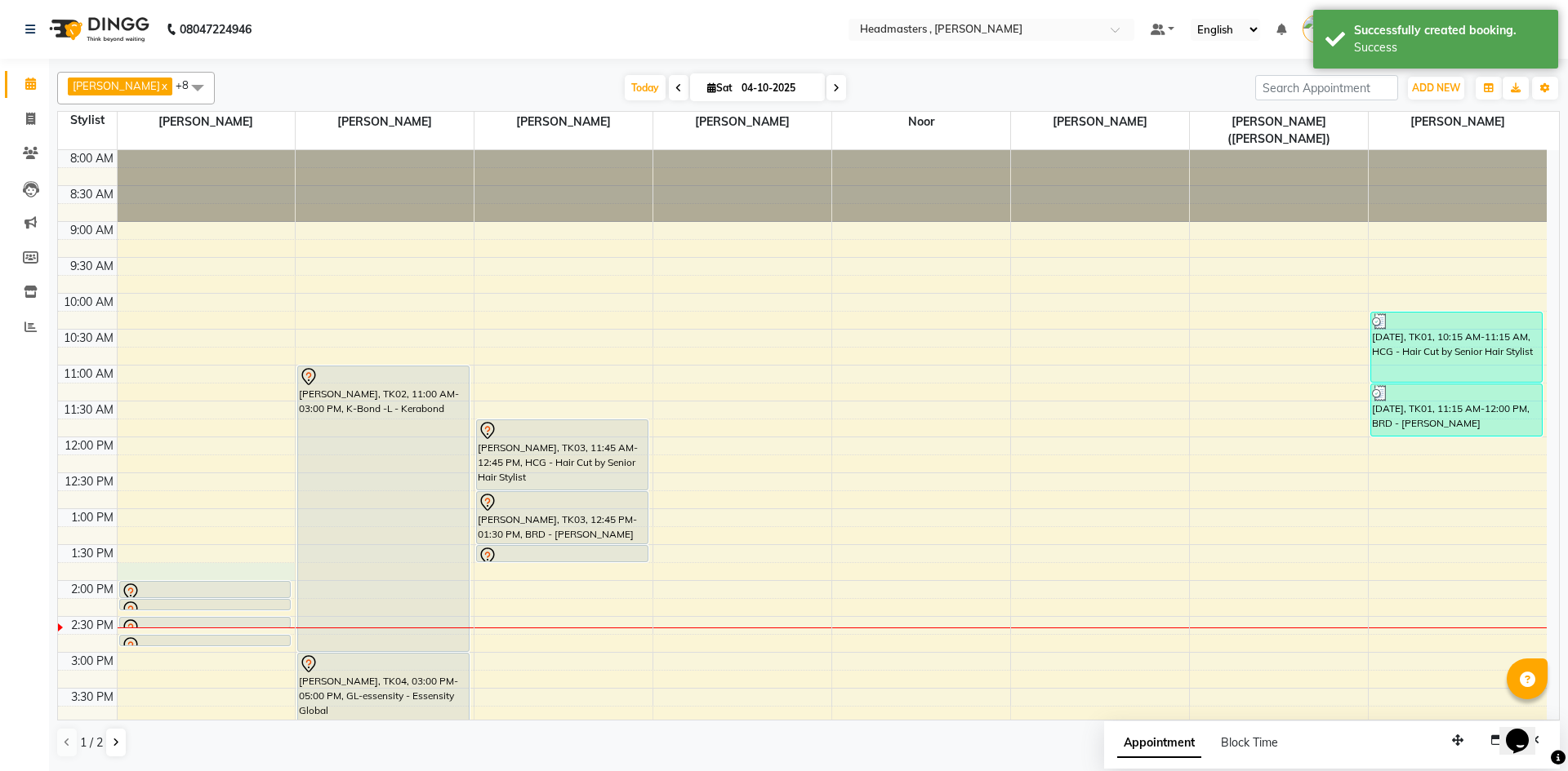
click at [200, 562] on div "8:00 AM 8:30 AM 9:00 AM 9:30 AM 10:00 AM 10:30 AM 11:00 AM 11:30 AM 12:00 PM 12…" at bounding box center [803, 616] width 1489 height 933
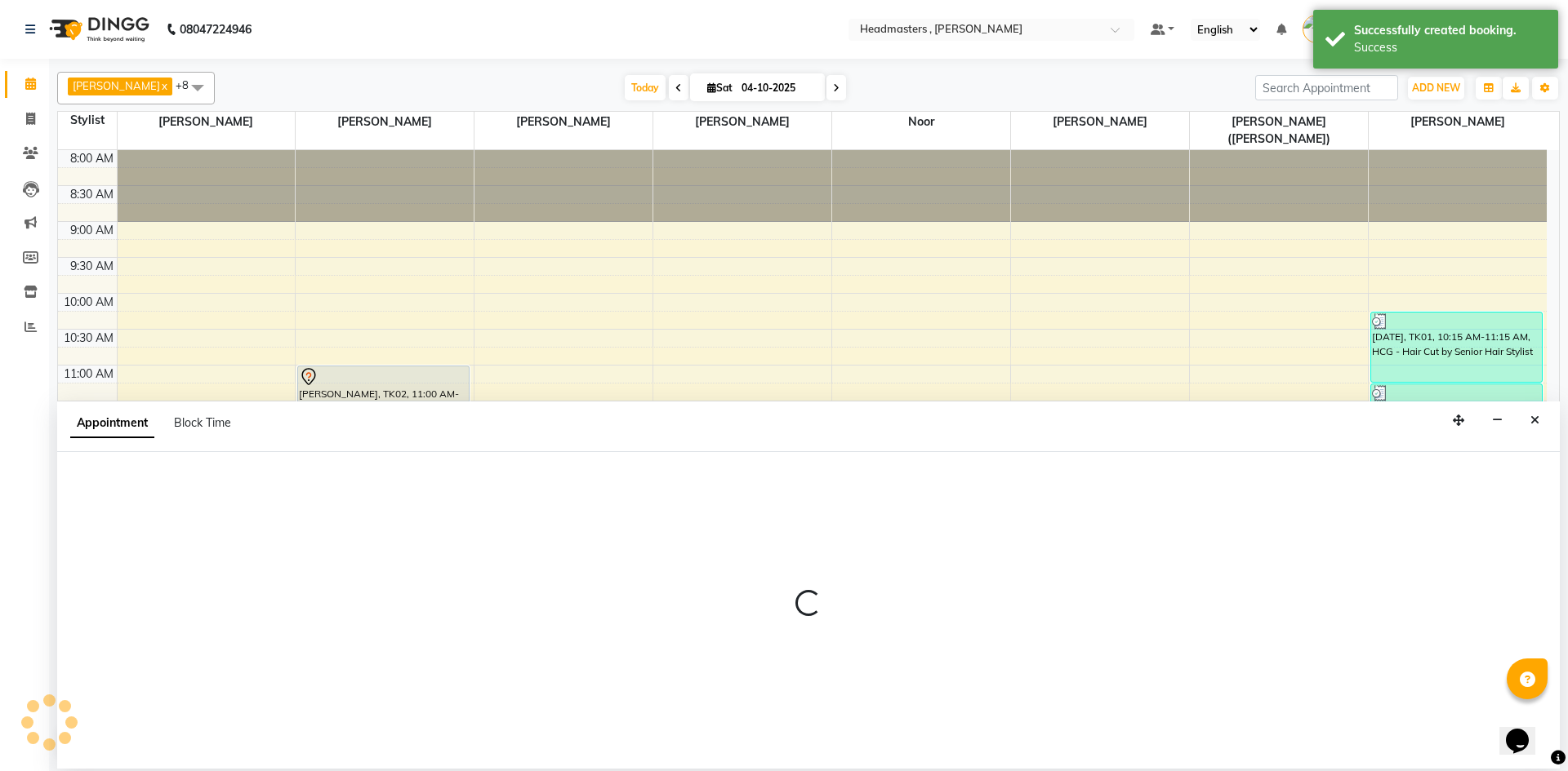
select select "85123"
select select "825"
select select "tentative"
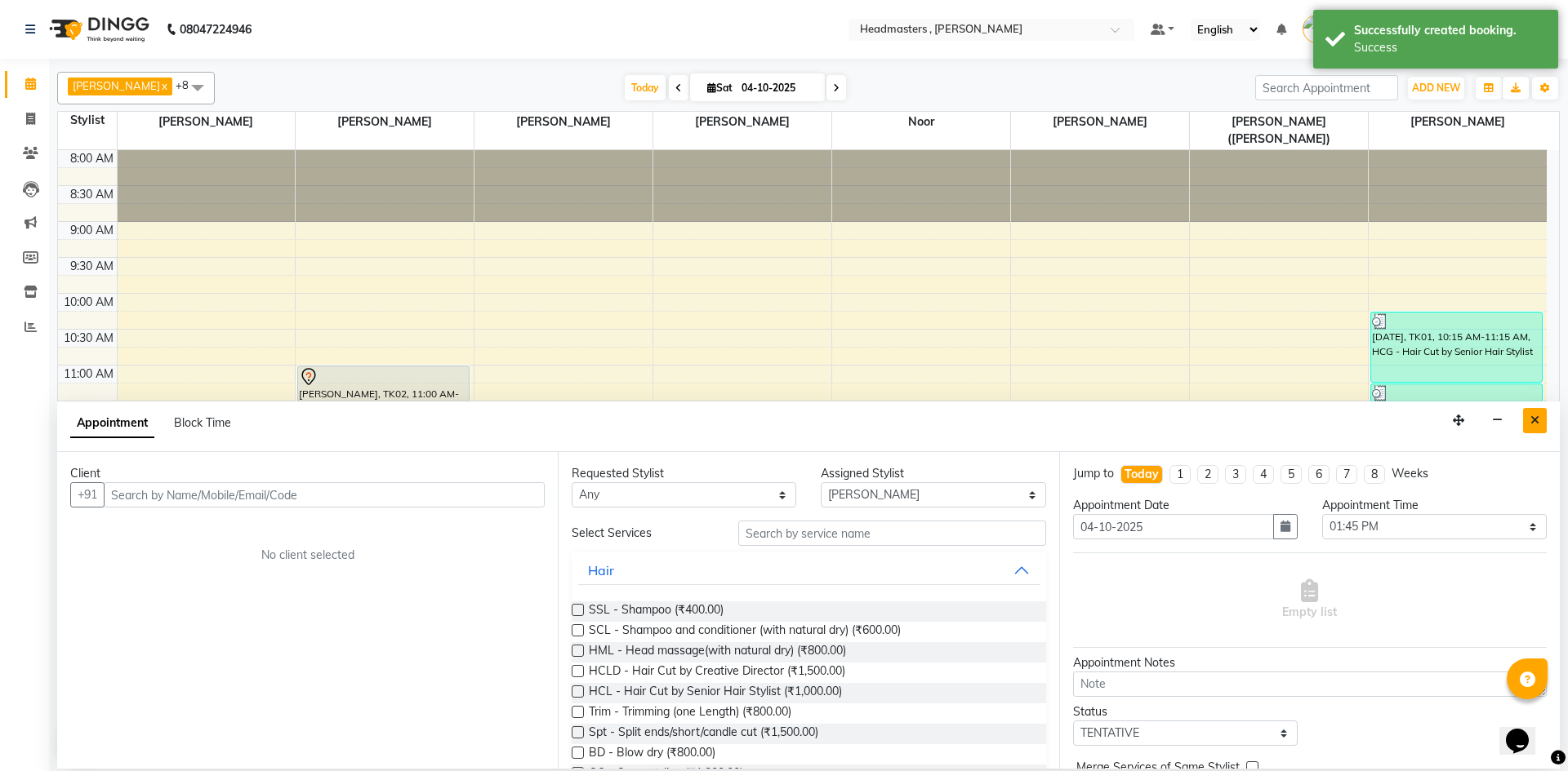
click at [1526, 418] on button "Close" at bounding box center [1534, 420] width 24 height 25
click at [1526, 418] on div "[DATE], TK01, 11:15 AM-12:00 PM, BRD - [PERSON_NAME]" at bounding box center [1456, 409] width 171 height 51
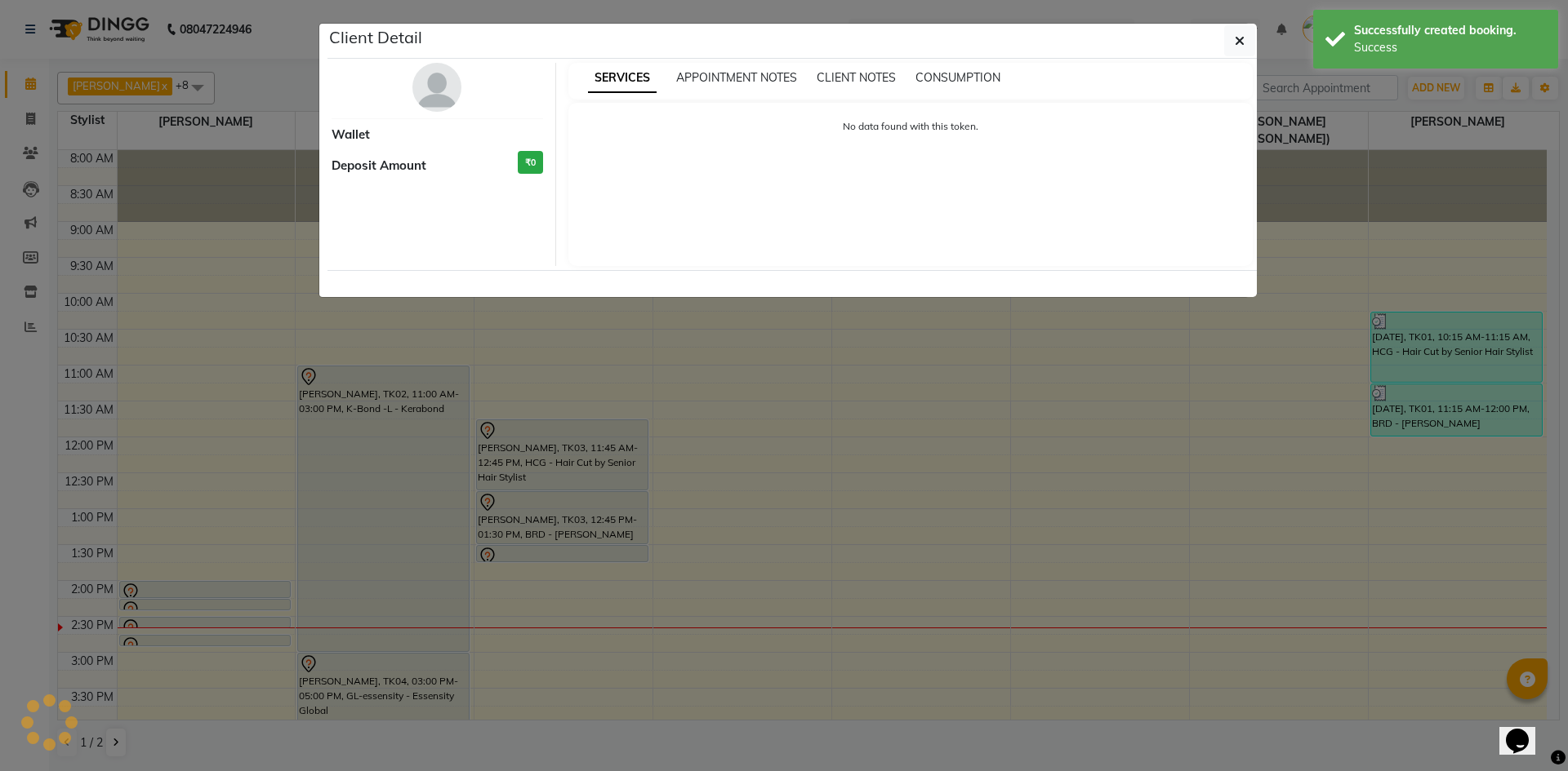
select select "3"
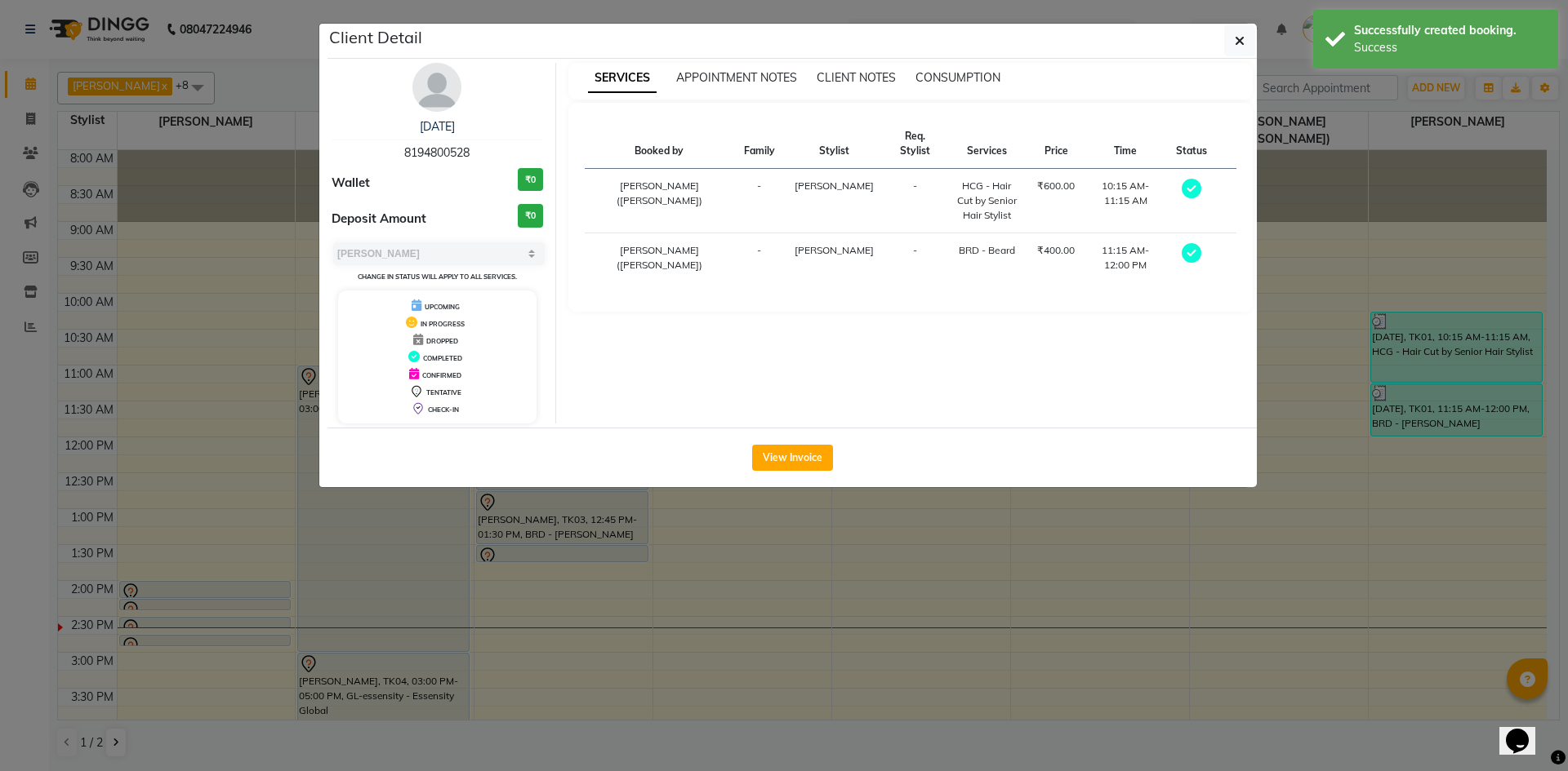
click at [723, 584] on ngb-modal-window "Client Detail [DATE] 8194800528 Wallet ₹0 Deposit Amount ₹0 Select MARK DONE UP…" at bounding box center [784, 385] width 1568 height 771
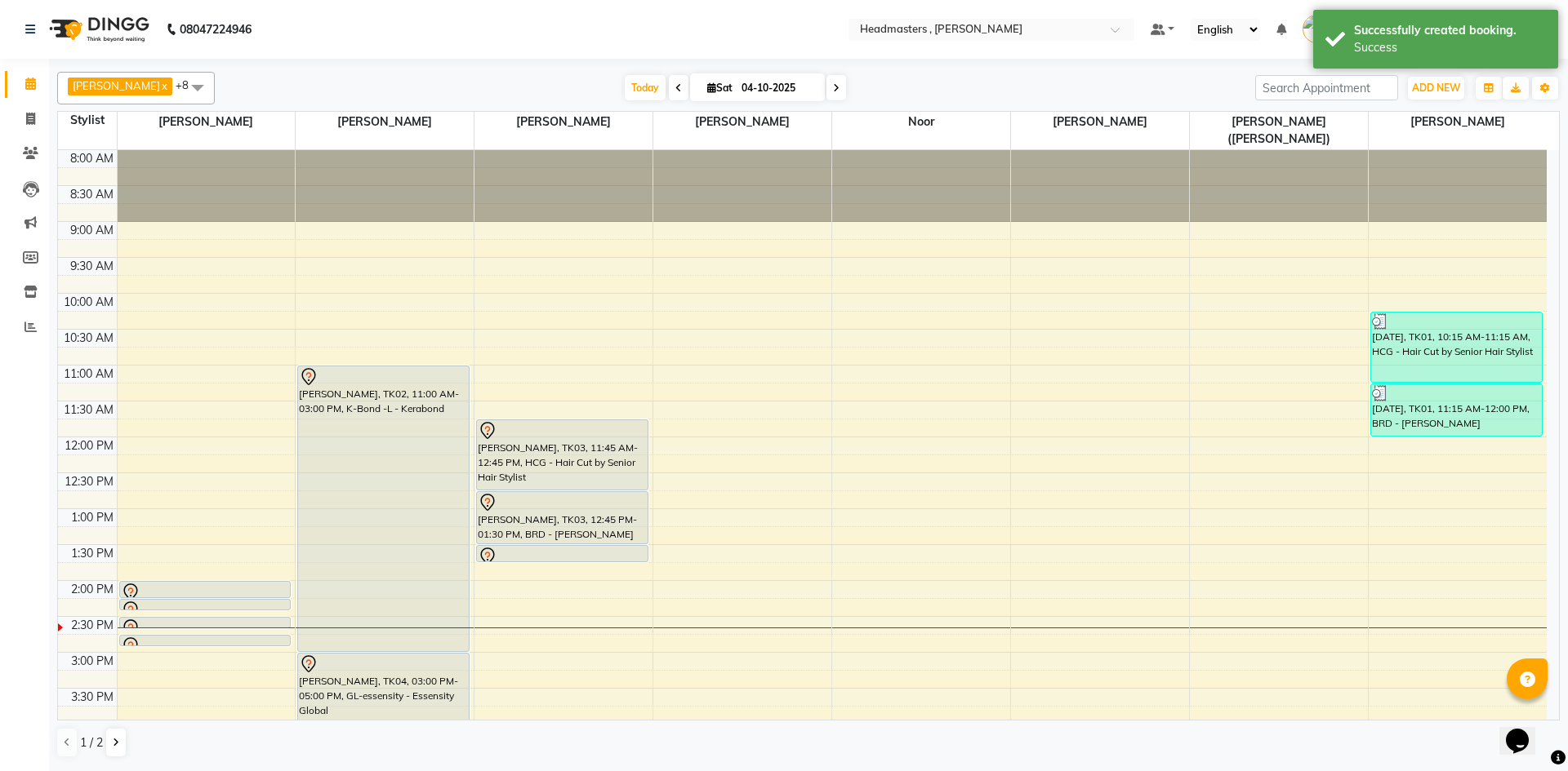
click at [723, 584] on ngb-modal-window "Client Detail [DATE] 8194800528 Wallet ₹0 Deposit Amount ₹0 Select MARK DONE UP…" at bounding box center [784, 385] width 1568 height 771
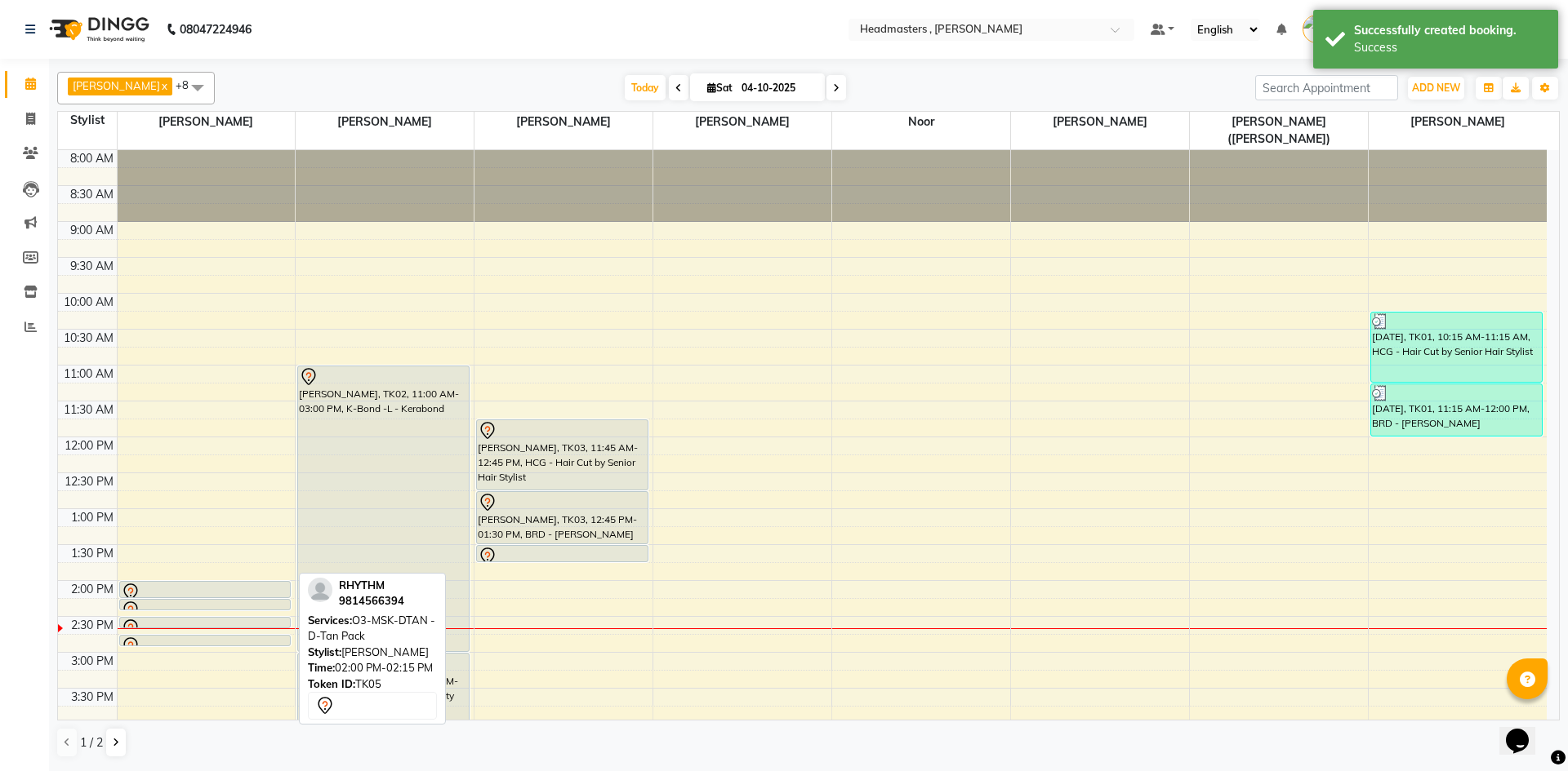
click at [139, 594] on div at bounding box center [205, 597] width 170 height 6
select select "3"
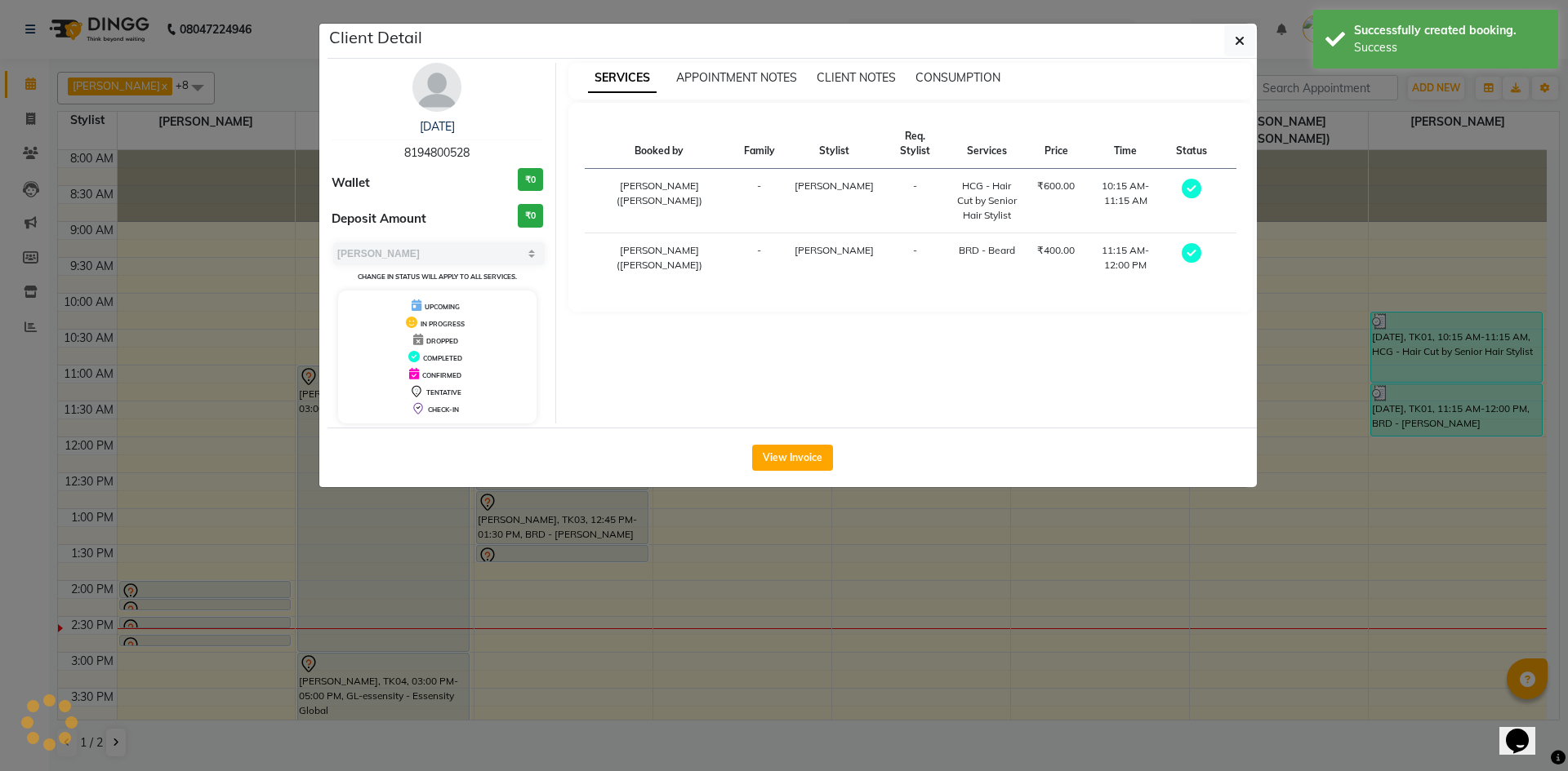
click at [139, 578] on ngb-modal-window "Client Detail [DATE] 8194800528 Wallet ₹0 Deposit Amount ₹0 Select MARK DONE UP…" at bounding box center [784, 385] width 1568 height 771
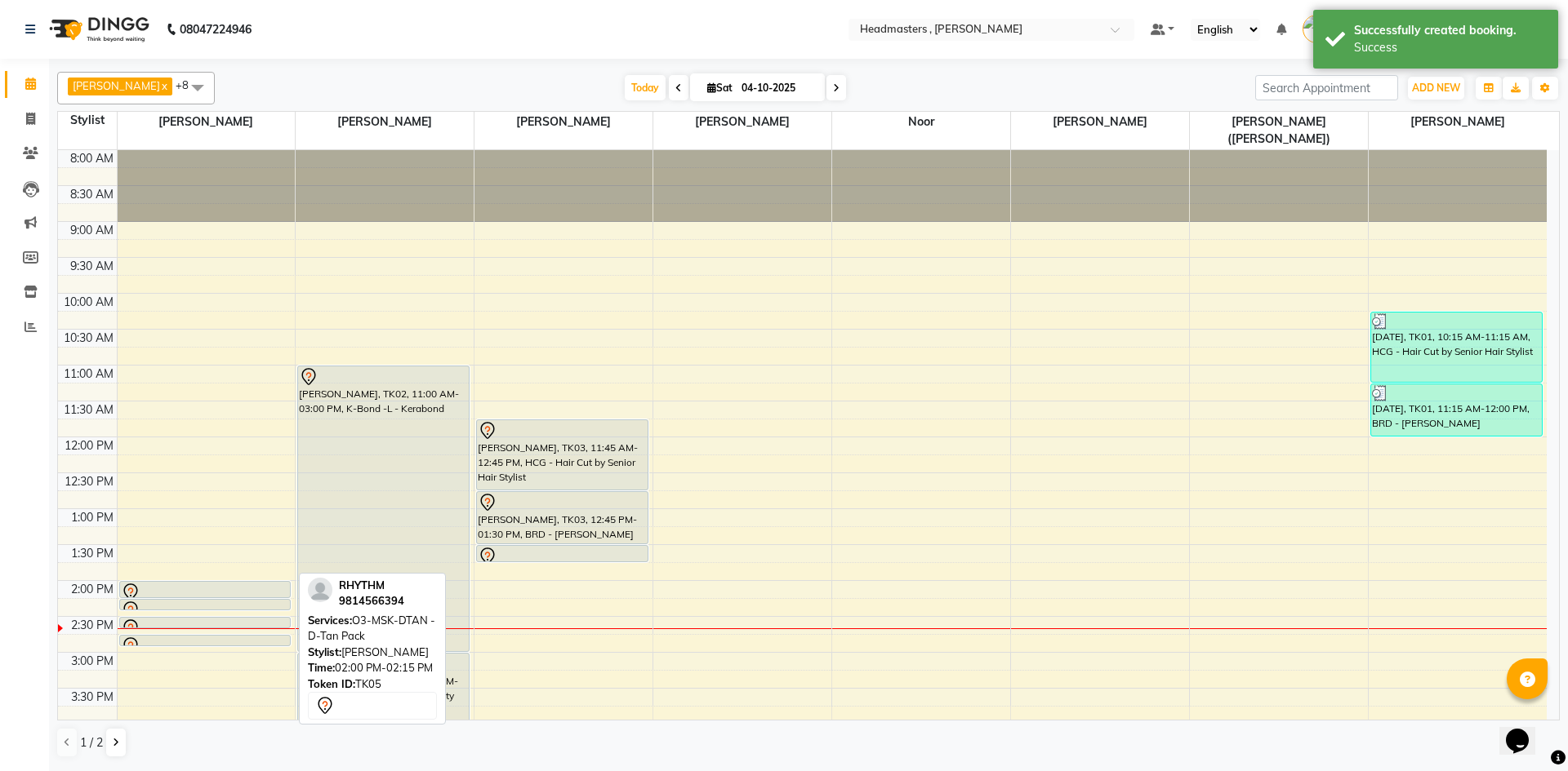
click at [139, 594] on div at bounding box center [205, 597] width 170 height 6
select select "7"
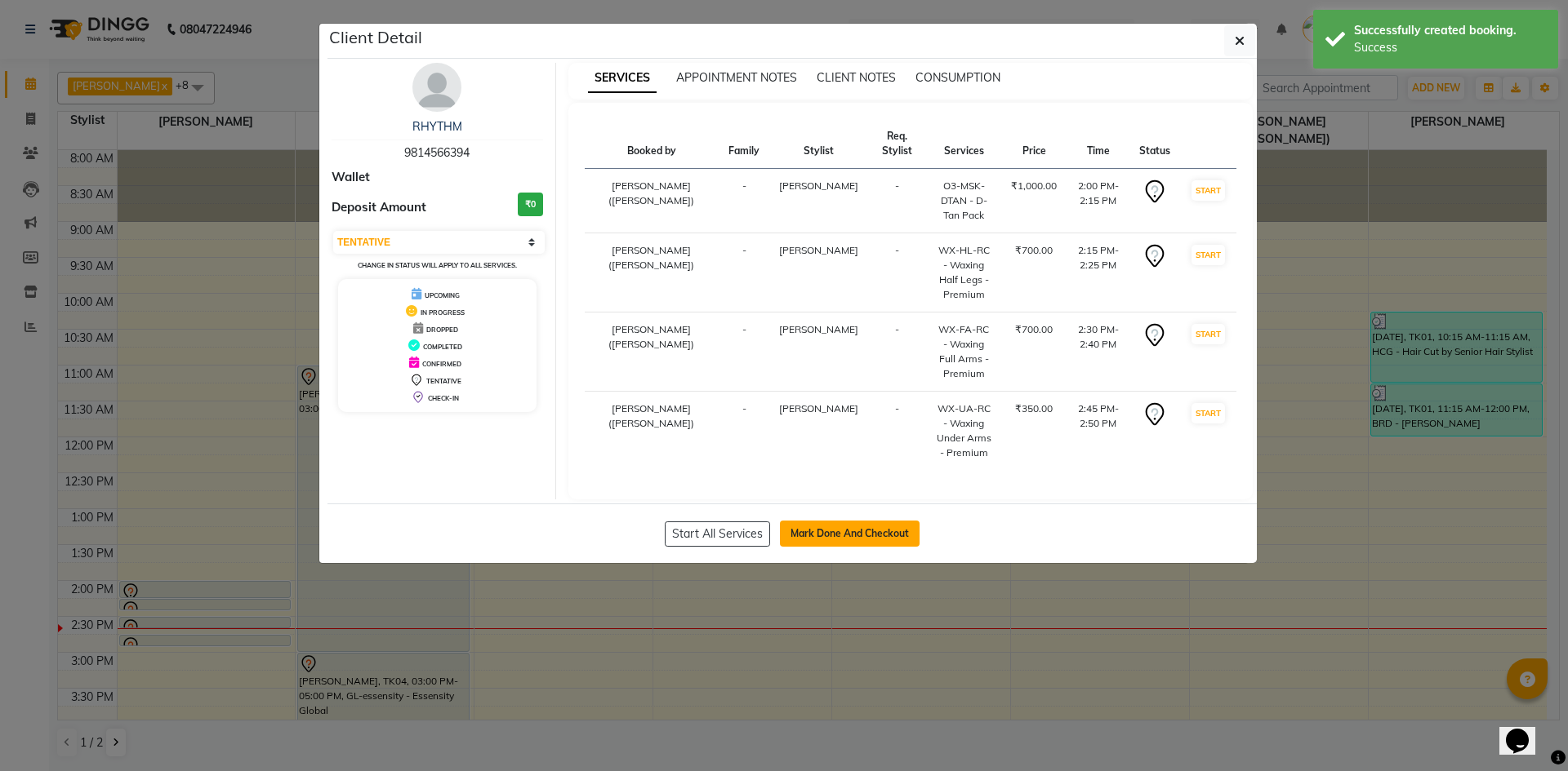
click at [823, 523] on button "Mark Done And Checkout" at bounding box center [850, 534] width 139 height 26
click at [823, 523] on div "Start All Services Mark Done And Checkout" at bounding box center [792, 533] width 929 height 59
select select "service"
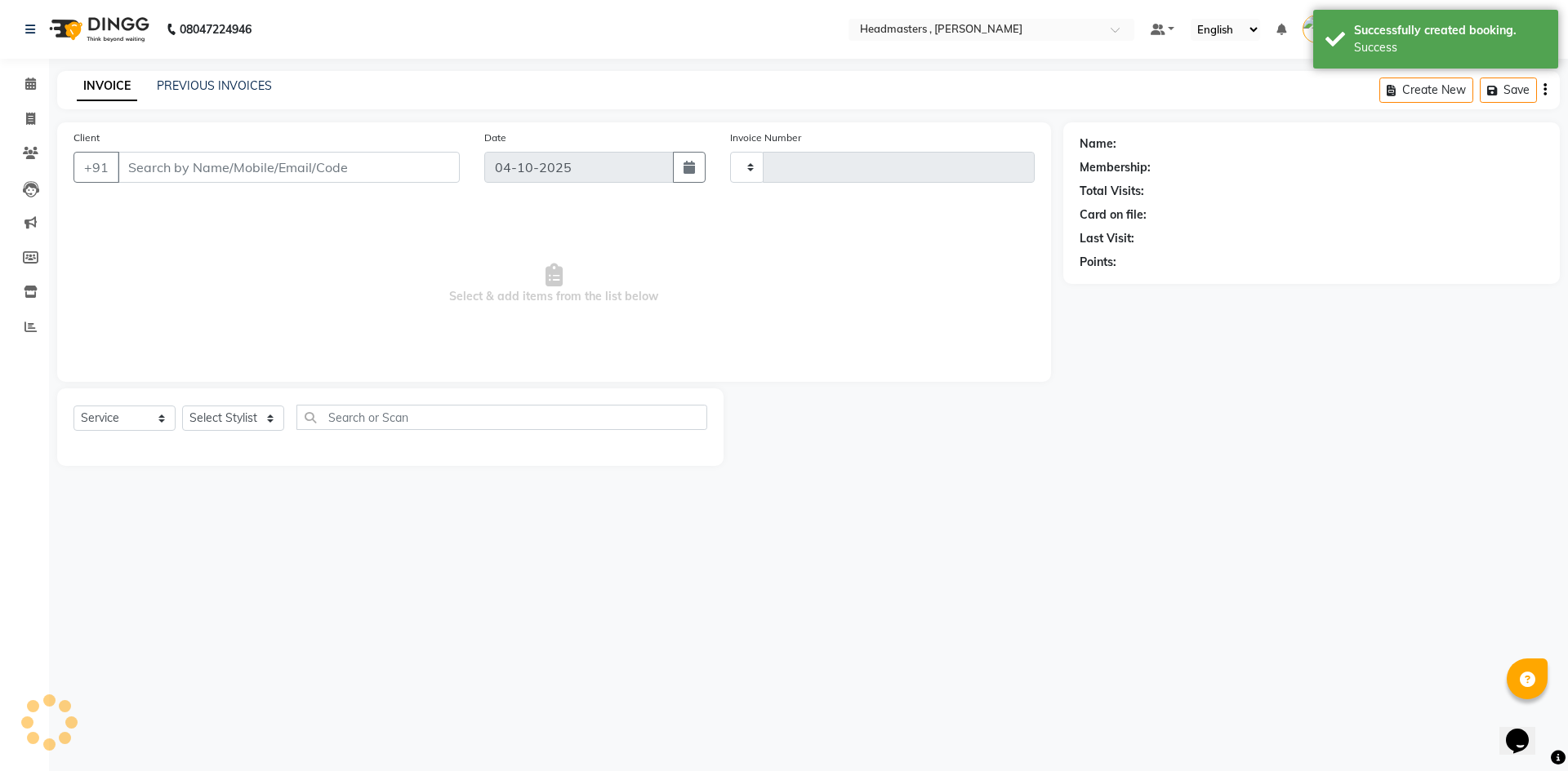
type input "1469"
select select "8566"
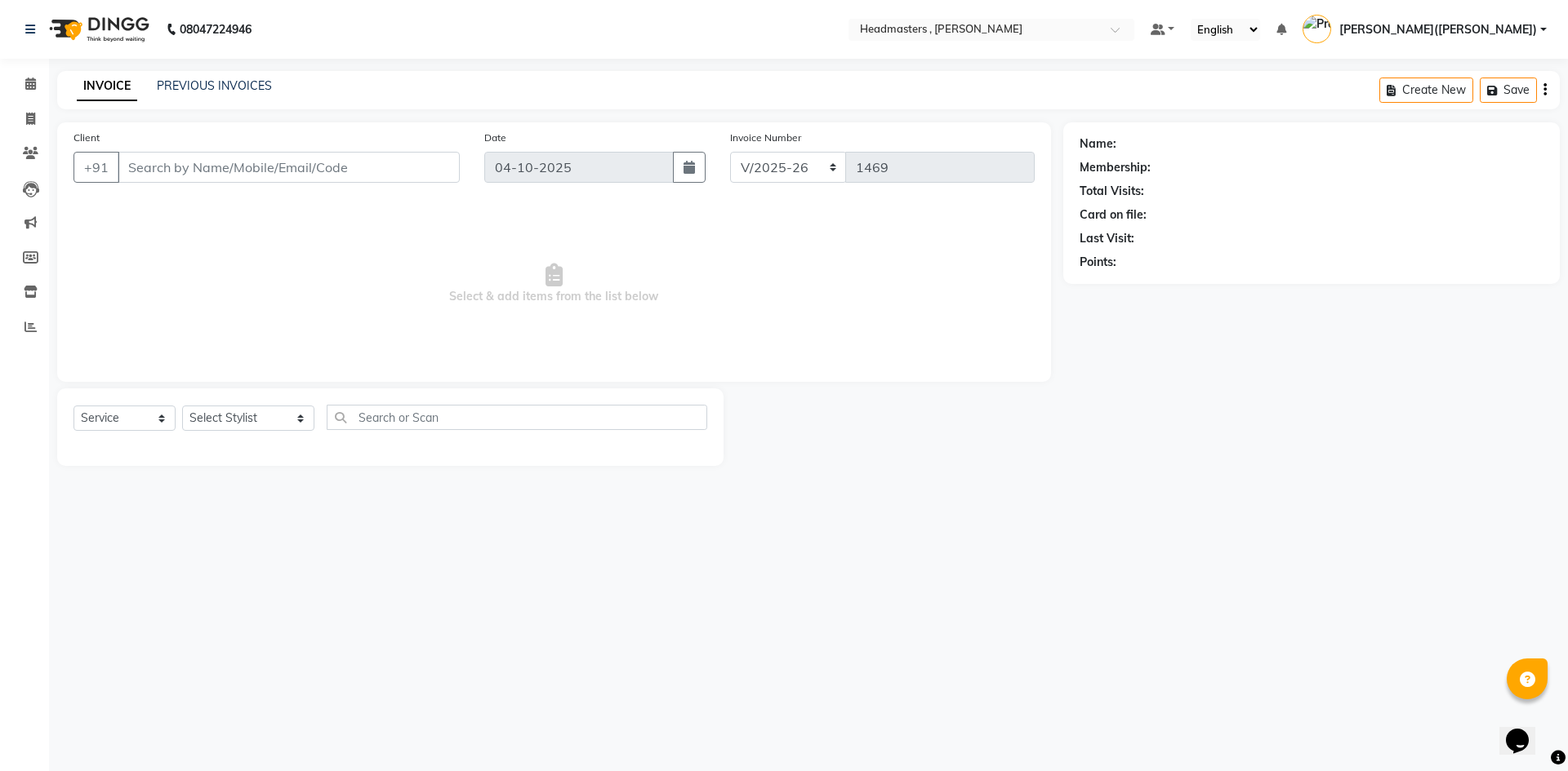
type input "9814566394"
select select "85123"
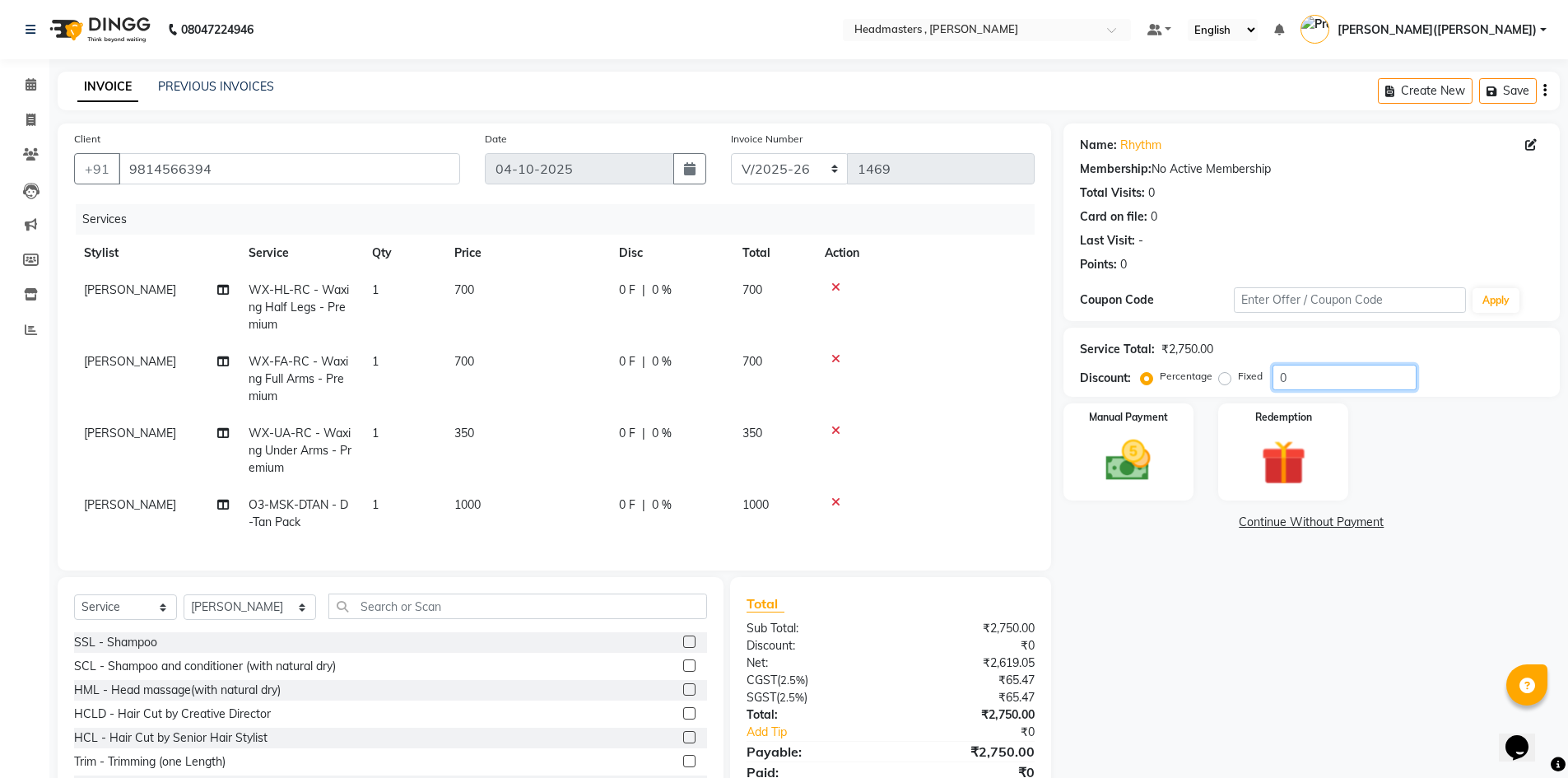
click at [1310, 376] on input "0" at bounding box center [1345, 377] width 144 height 25
type input "100"
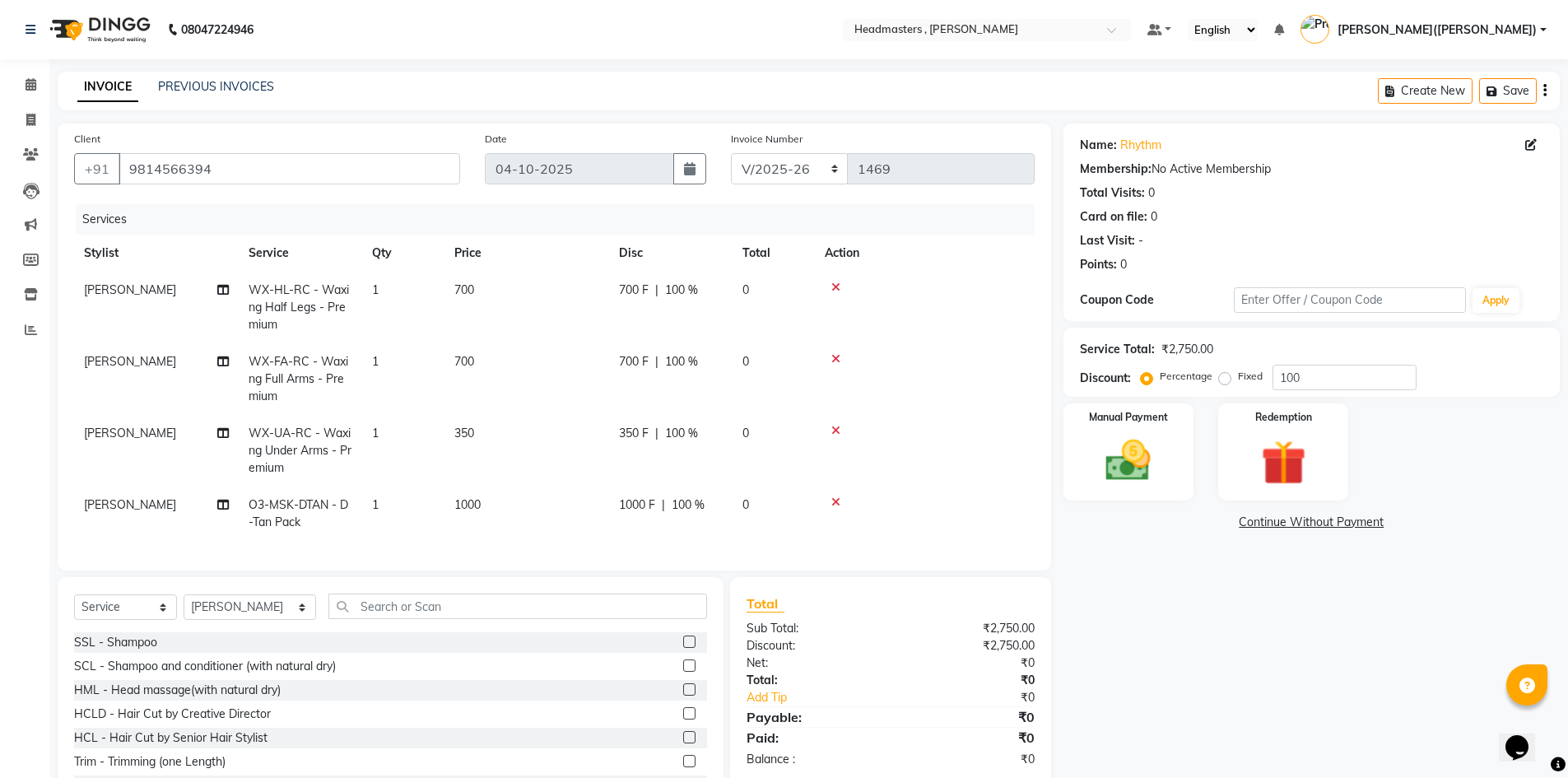
click at [1238, 380] on label "Fixed" at bounding box center [1251, 376] width 25 height 15
click at [1223, 380] on input "Fixed" at bounding box center [1228, 376] width 11 height 11
radio input "true"
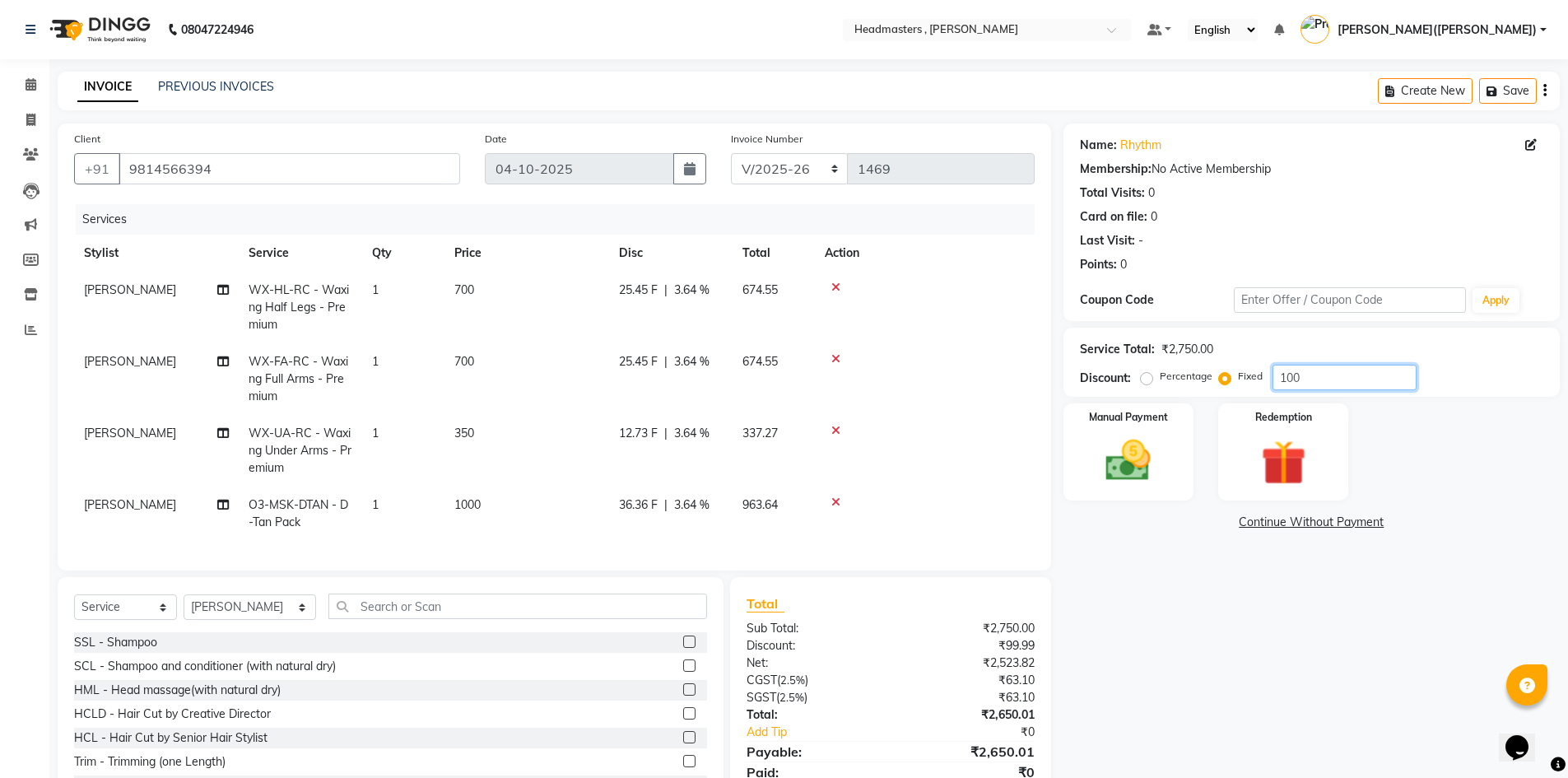
click at [1330, 381] on input "100" at bounding box center [1345, 377] width 144 height 25
type input "1"
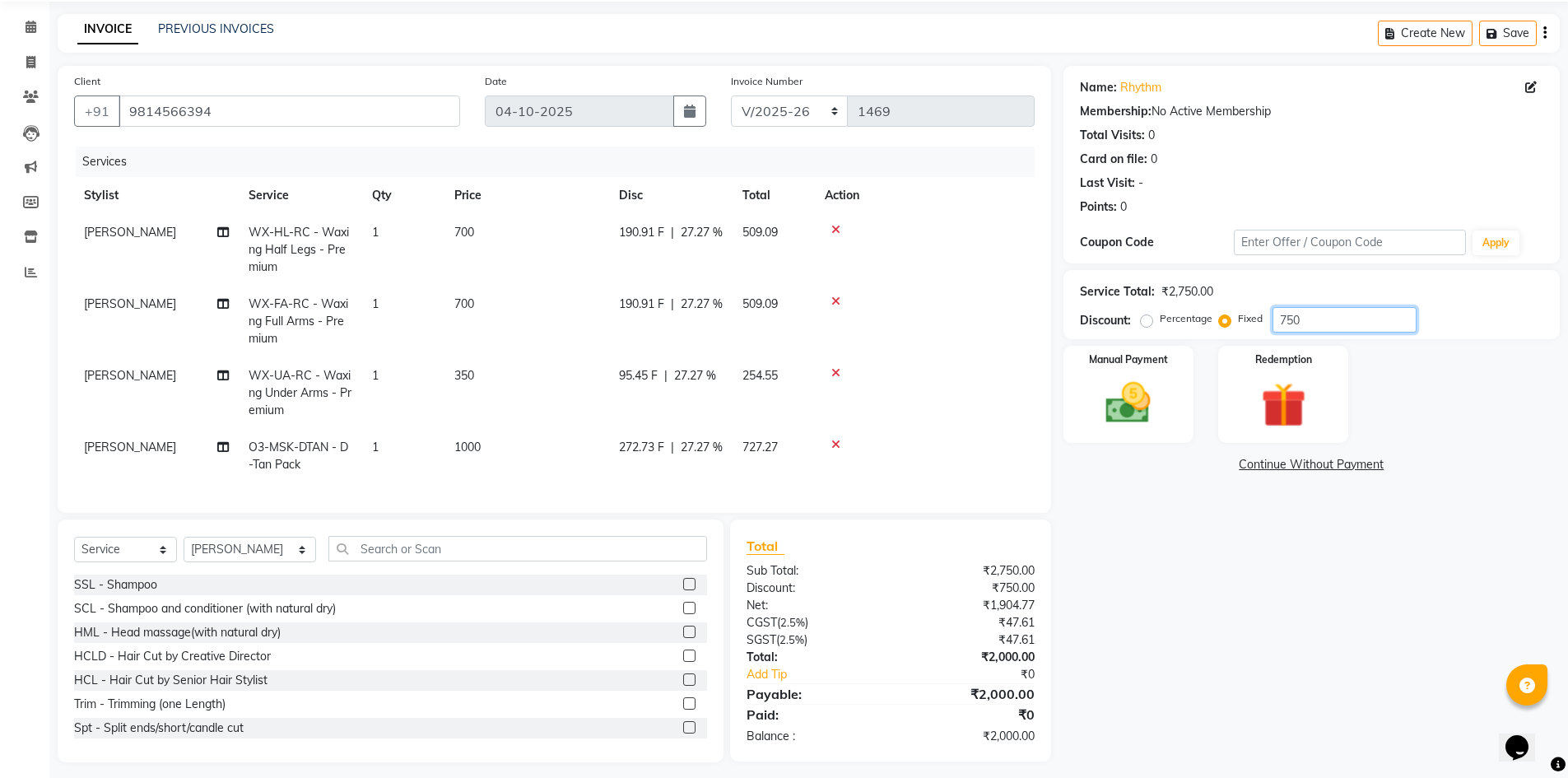
scroll to position [79, 0]
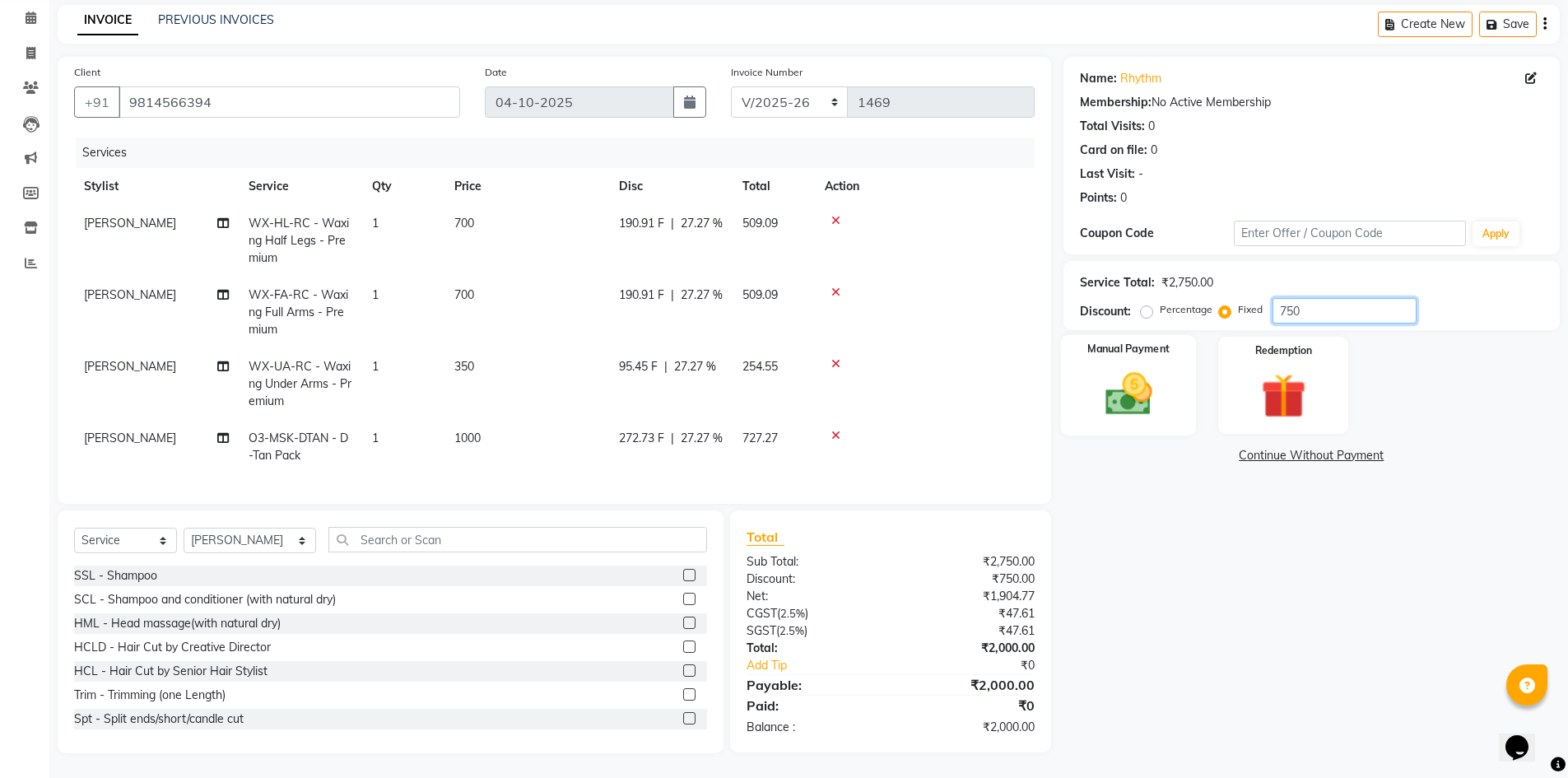
type input "750"
click at [1122, 371] on img at bounding box center [1129, 394] width 76 height 54
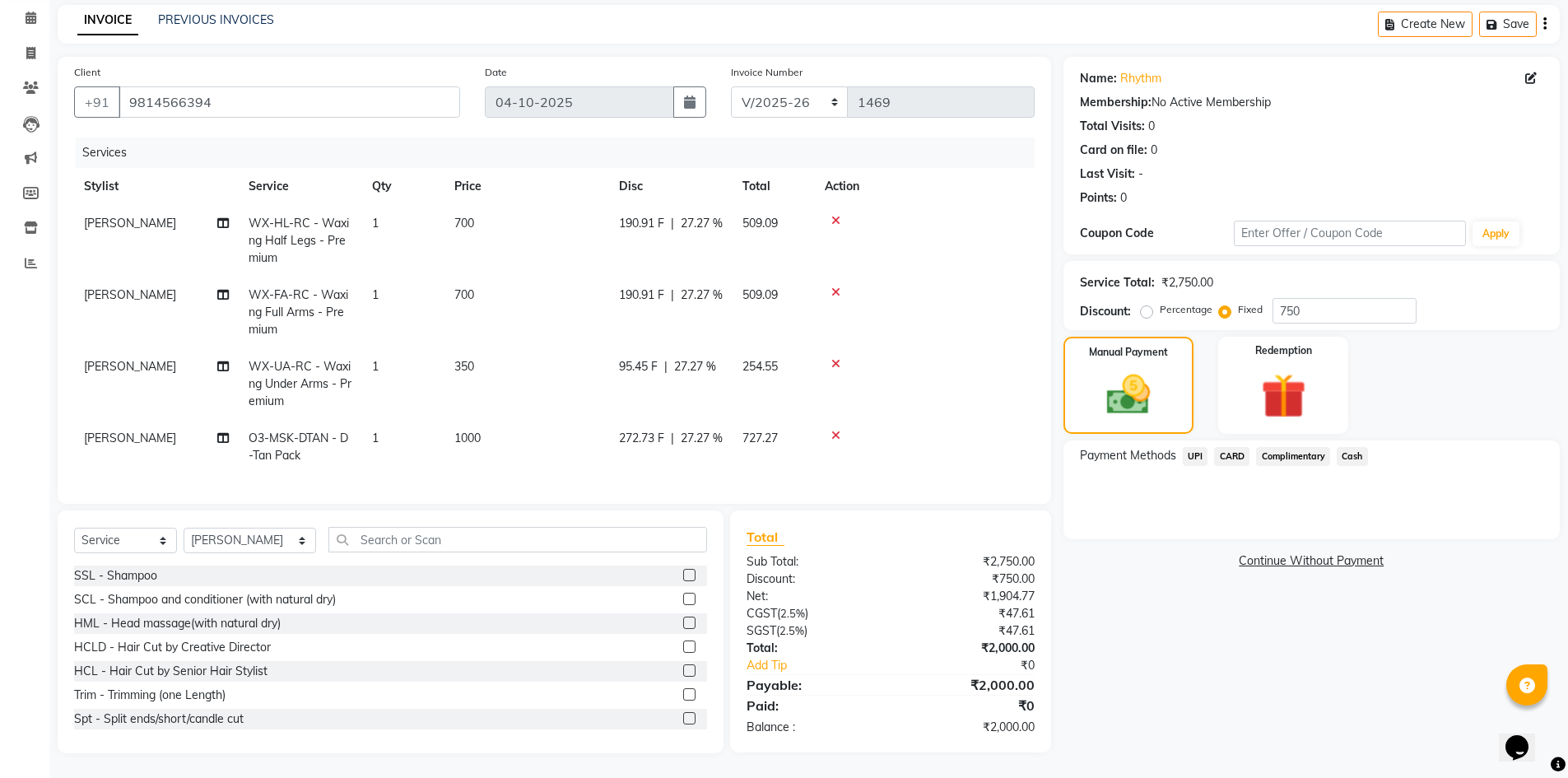
click at [1194, 447] on span "UPI" at bounding box center [1195, 457] width 25 height 19
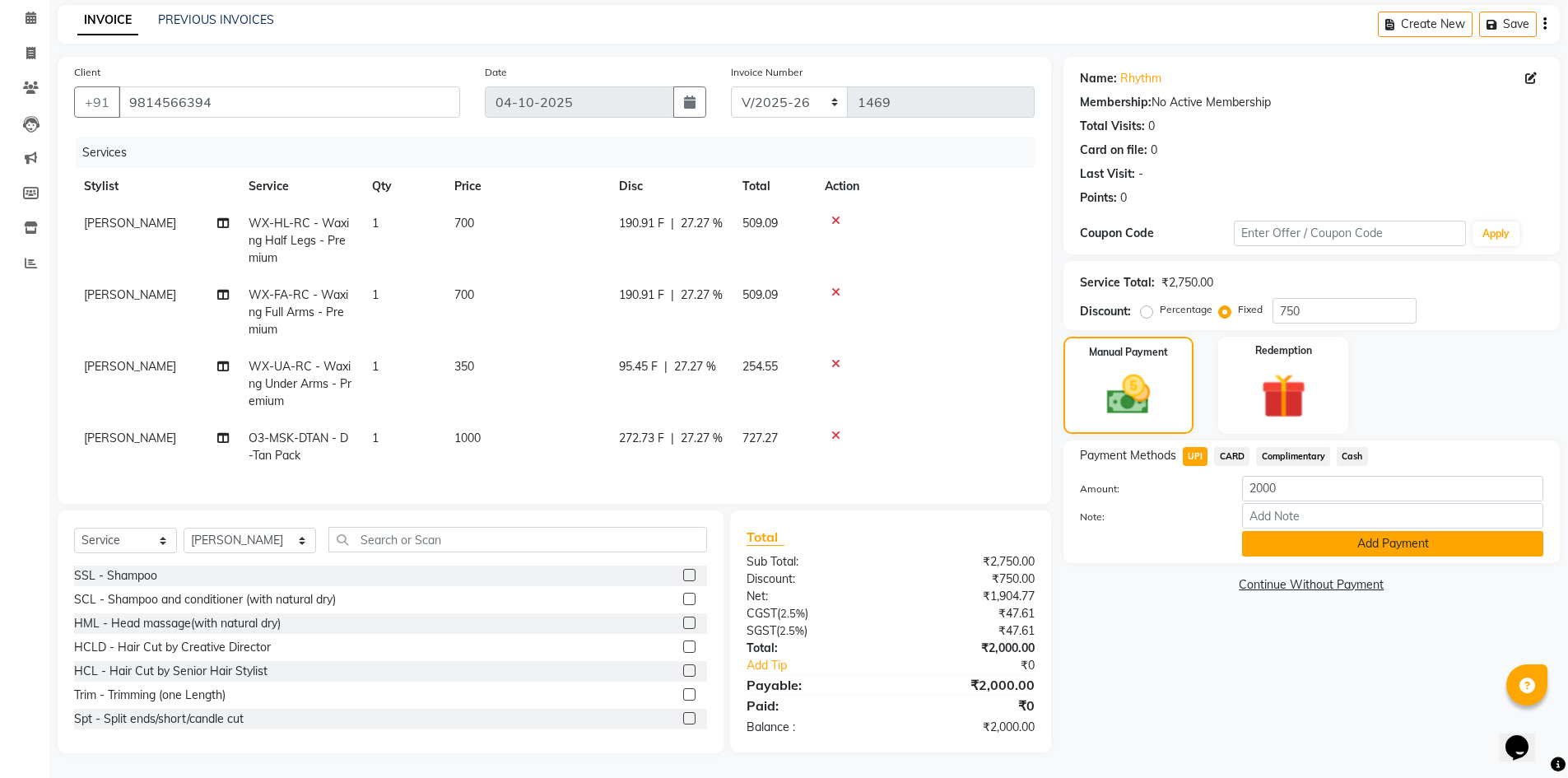
click at [1339, 532] on button "Add Payment" at bounding box center [1393, 543] width 301 height 25
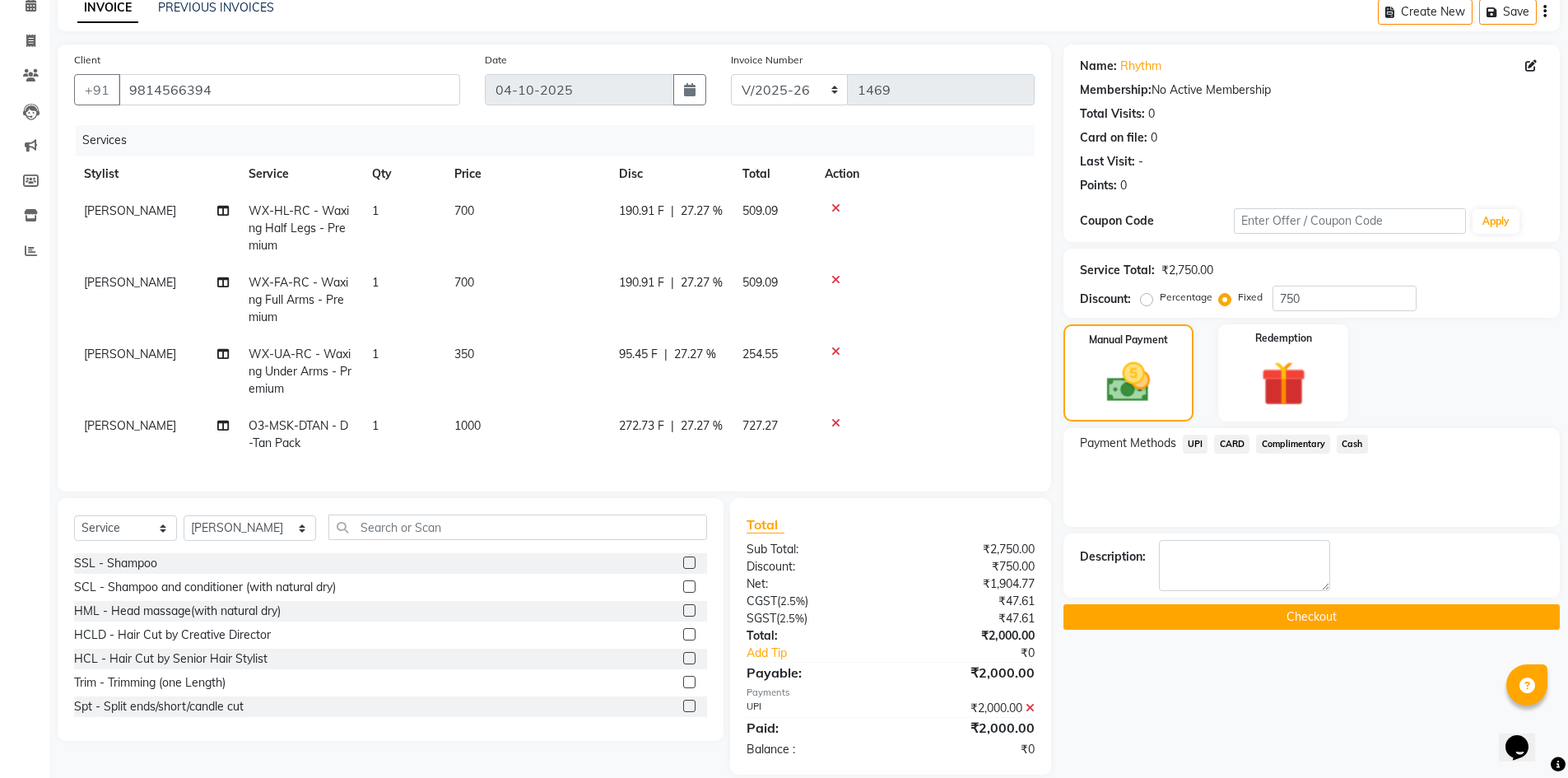
click at [1324, 619] on button "Checkout" at bounding box center [1311, 617] width 497 height 25
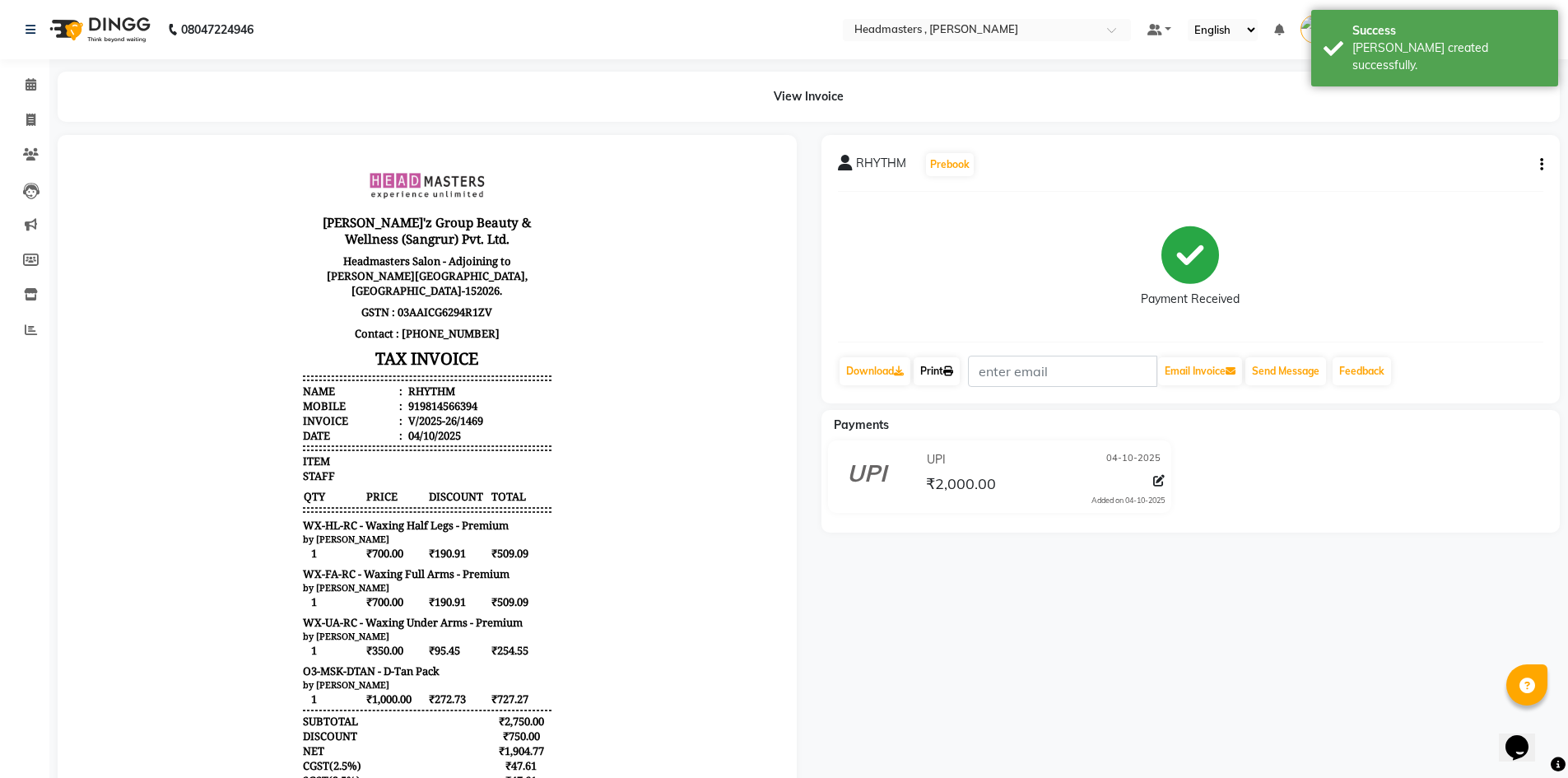
click at [938, 375] on link "Print" at bounding box center [937, 372] width 46 height 28
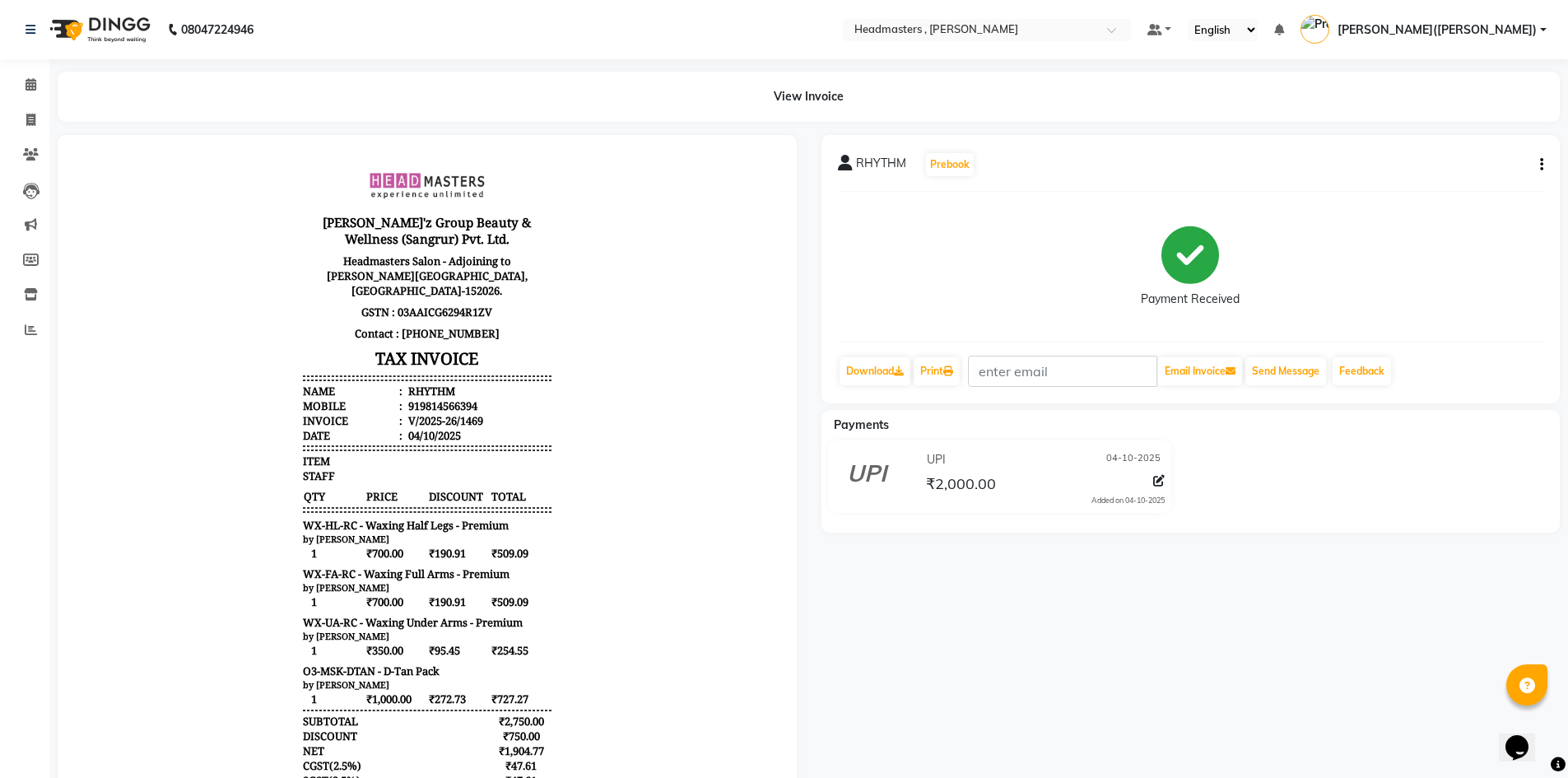
click at [1479, 6] on nav "08047224946 Select Location × Headmasters , Sri Muktsar Sahib Default Panel My …" at bounding box center [784, 29] width 1568 height 59
click at [931, 369] on link "Print" at bounding box center [937, 372] width 46 height 28
click at [20, 79] on span at bounding box center [31, 85] width 29 height 19
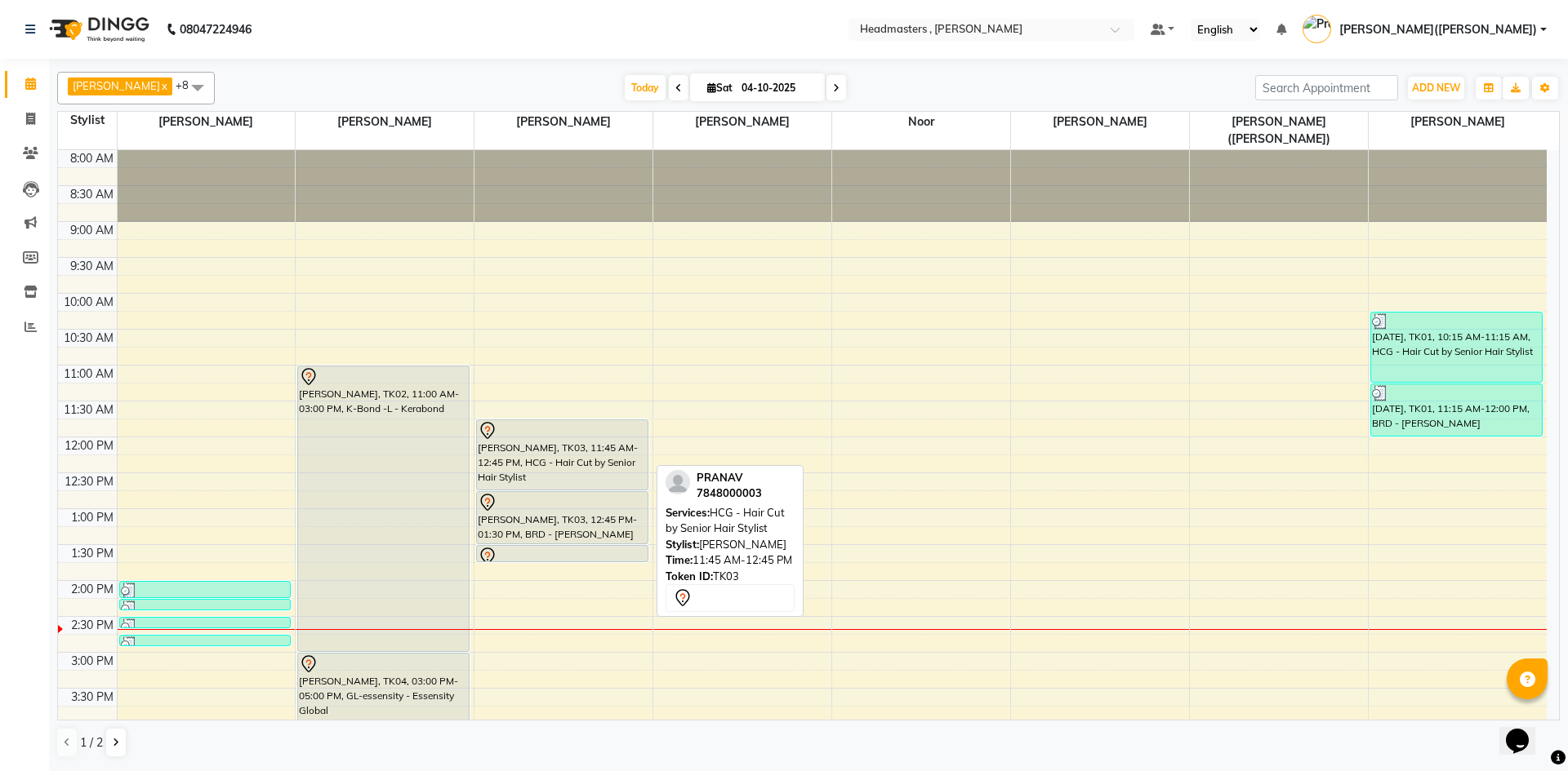
click at [497, 425] on div "[PERSON_NAME], TK03, 11:45 AM-12:45 PM, HCG - Hair Cut by Senior Hair Stylist" at bounding box center [561, 455] width 170 height 70
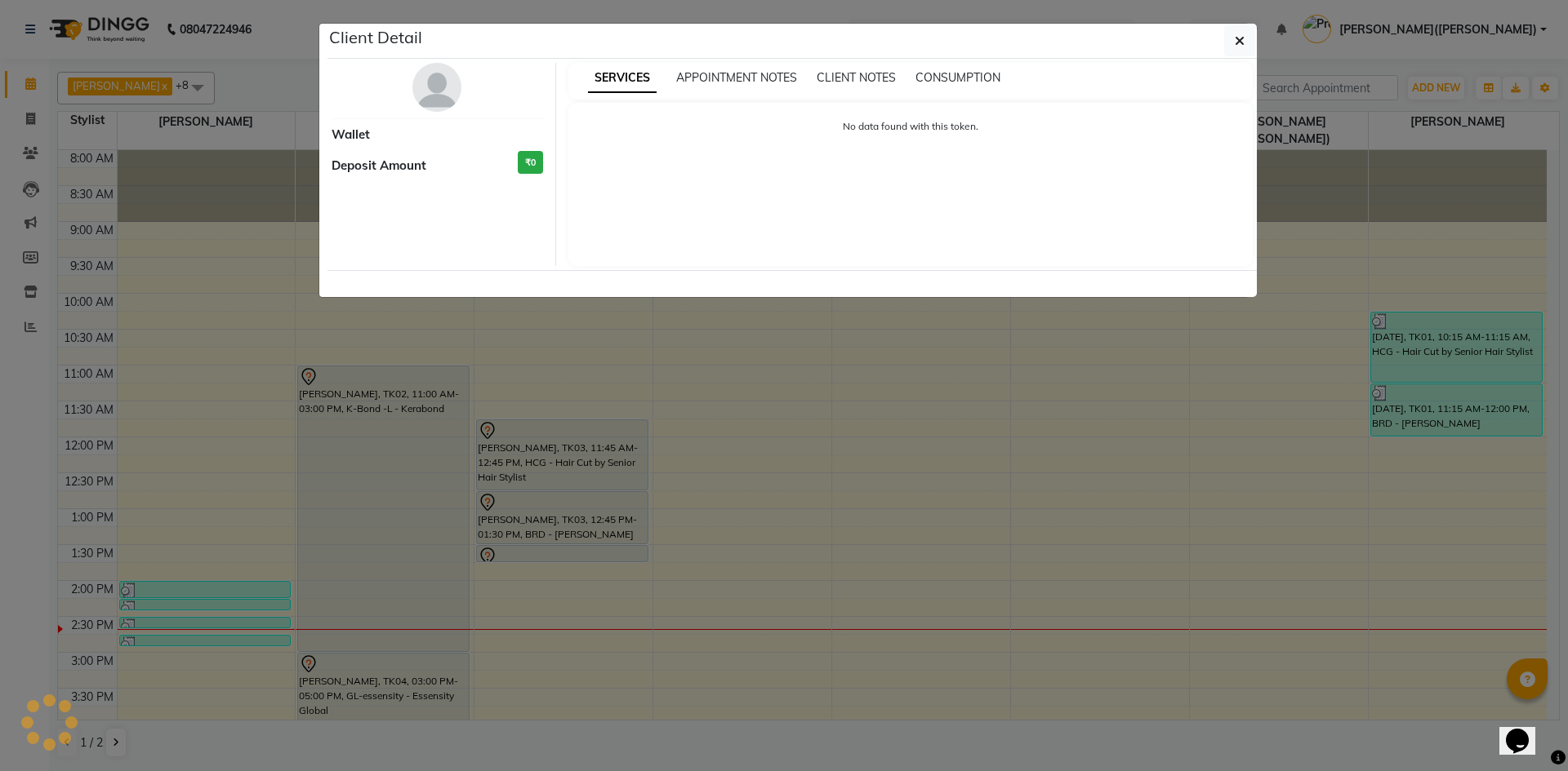
select select "7"
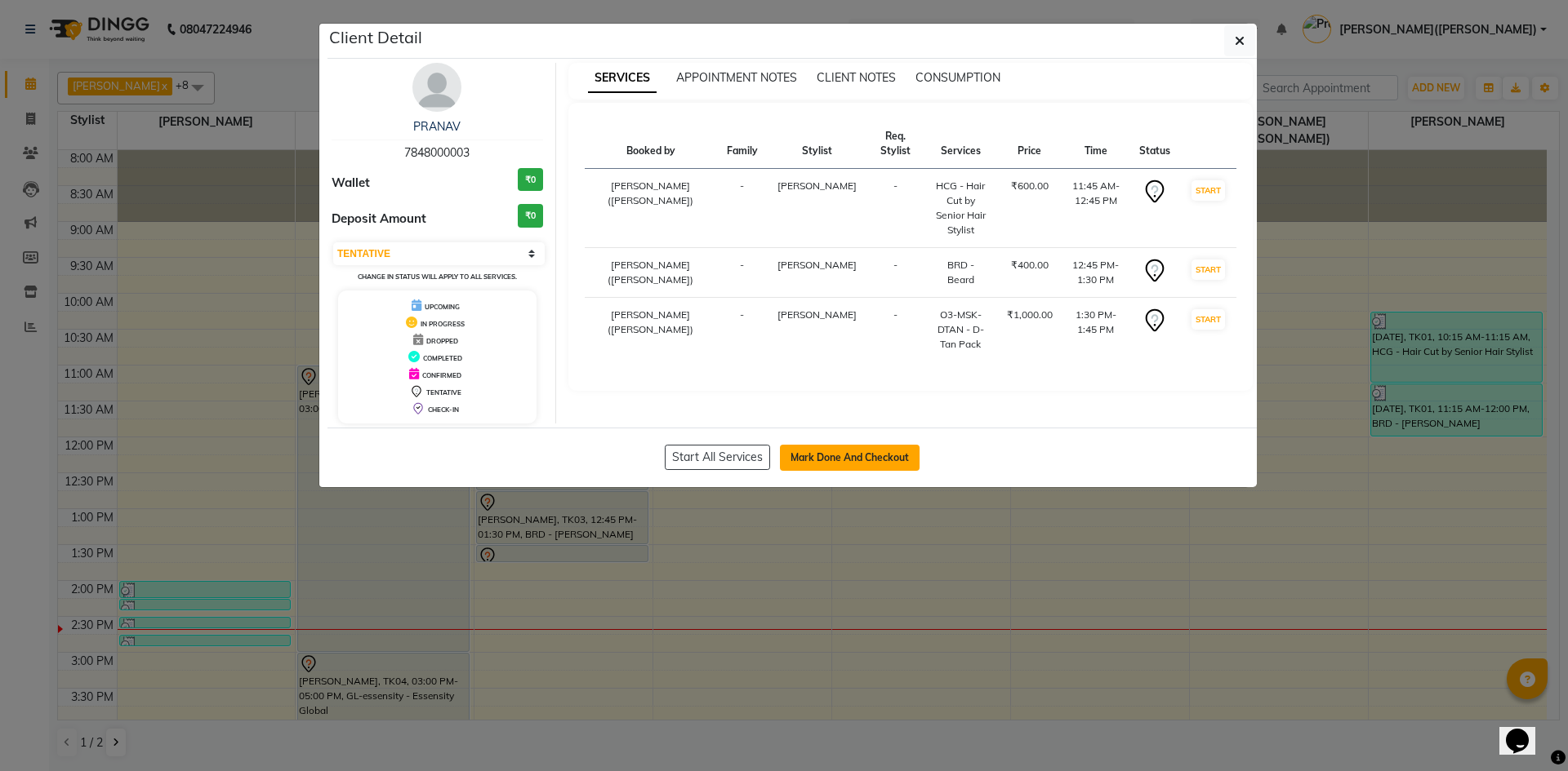
click at [811, 446] on button "Mark Done And Checkout" at bounding box center [850, 458] width 139 height 26
select select "service"
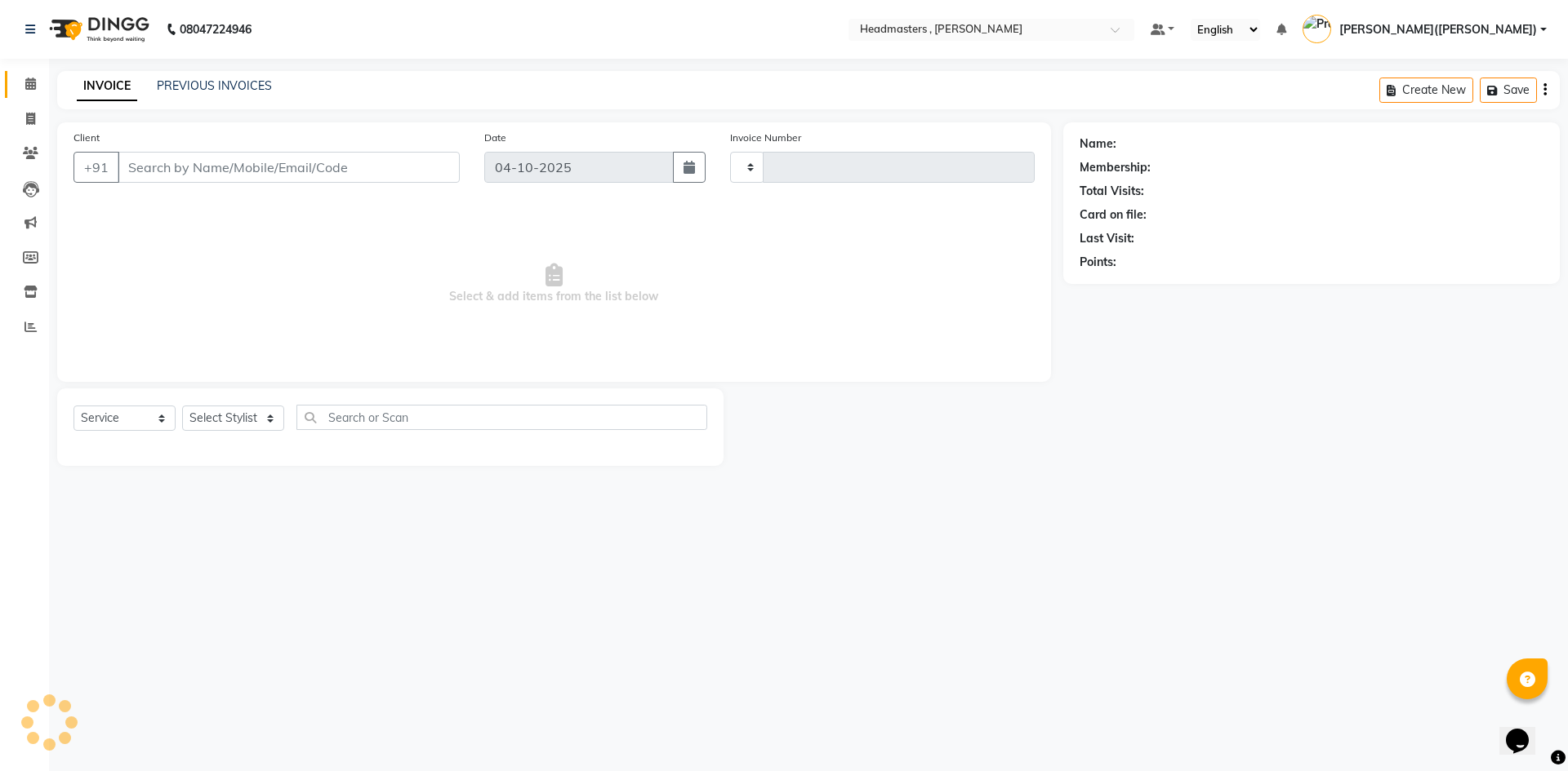
type input "1470"
select select "8566"
type input "7848000003"
select select "85125"
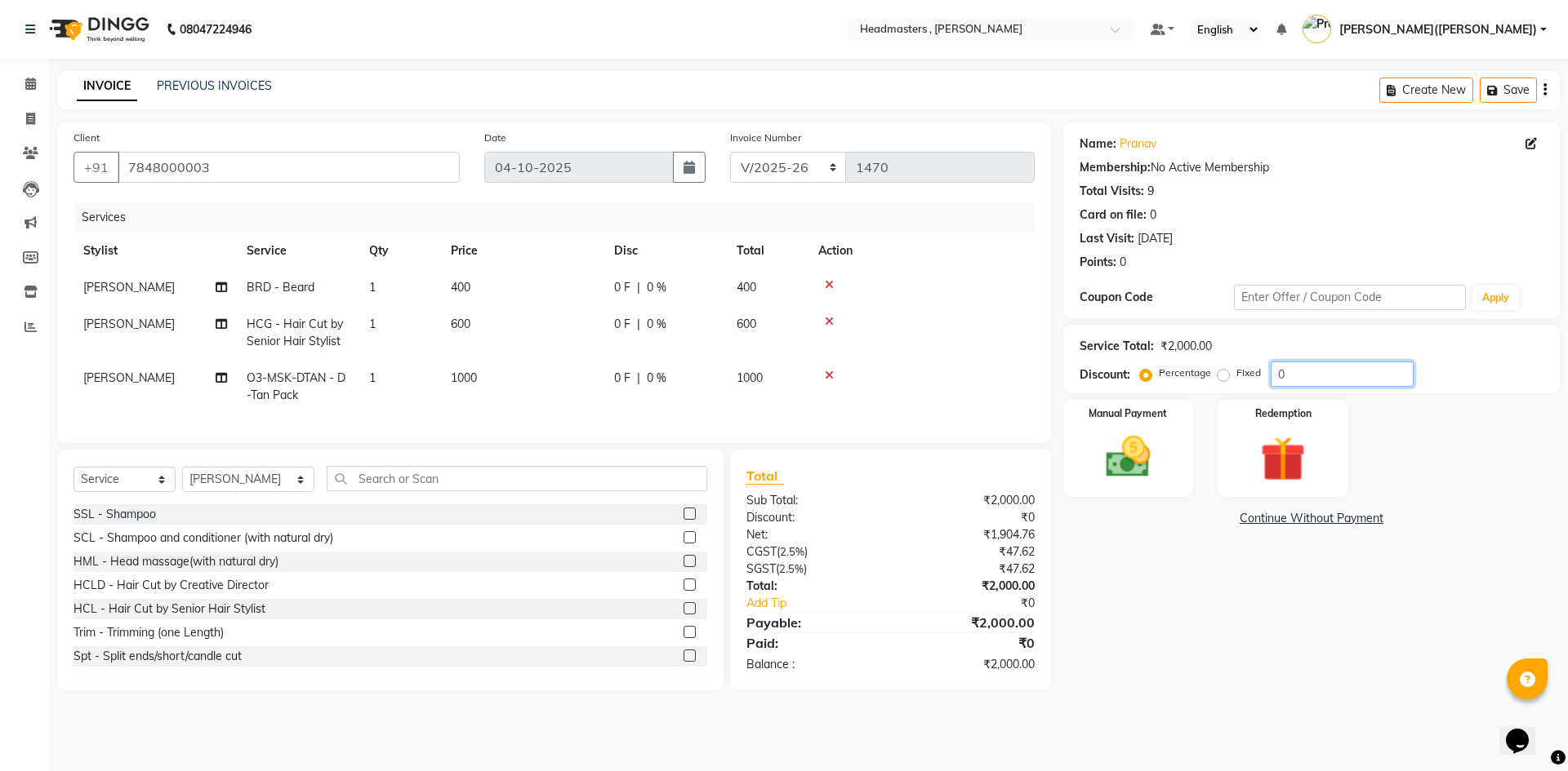
click at [1305, 372] on input "0" at bounding box center [1342, 374] width 143 height 25
type input "050"
click at [1130, 457] on img at bounding box center [1128, 457] width 76 height 54
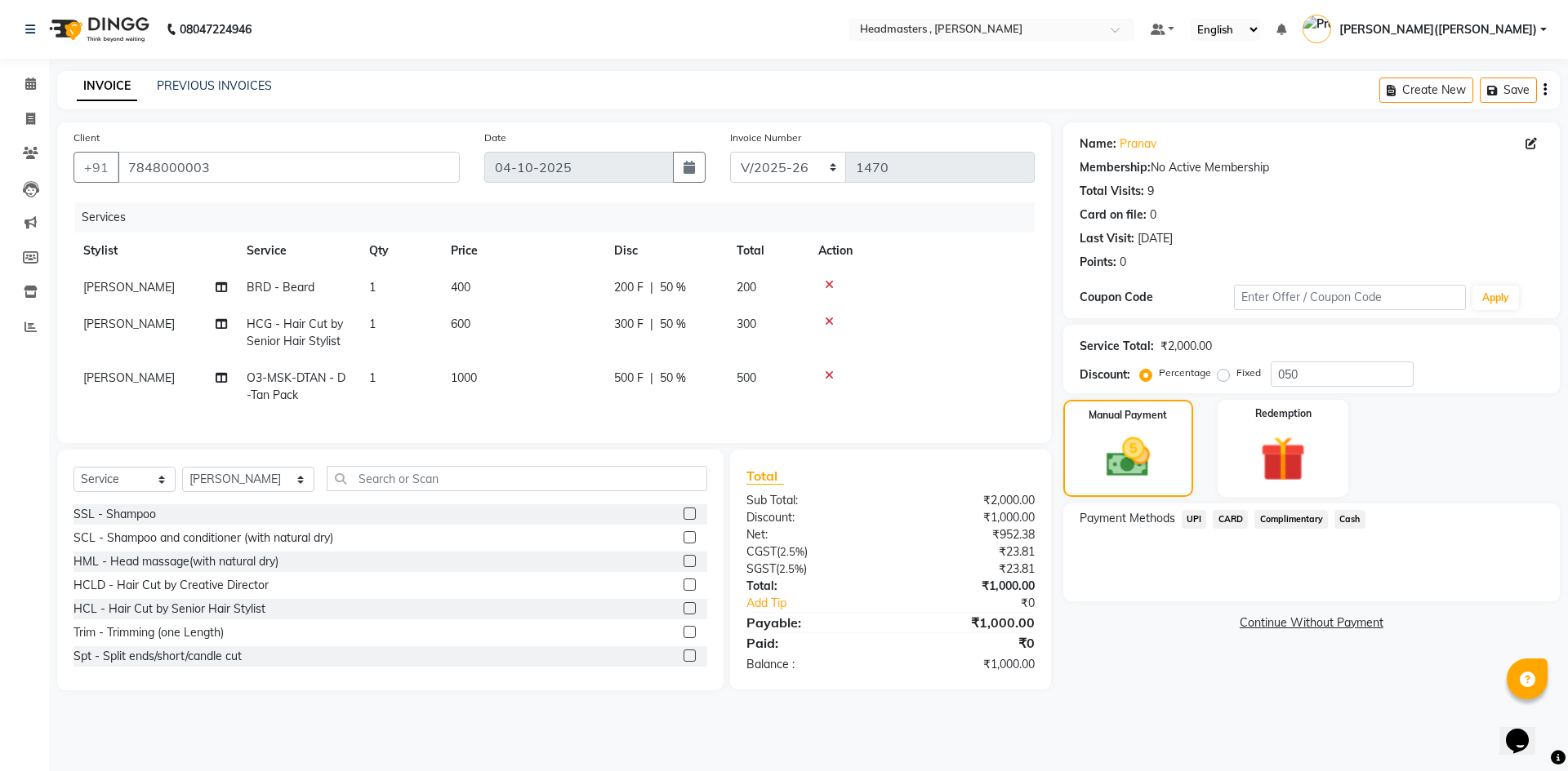
click at [1346, 512] on span "Cash" at bounding box center [1350, 519] width 31 height 19
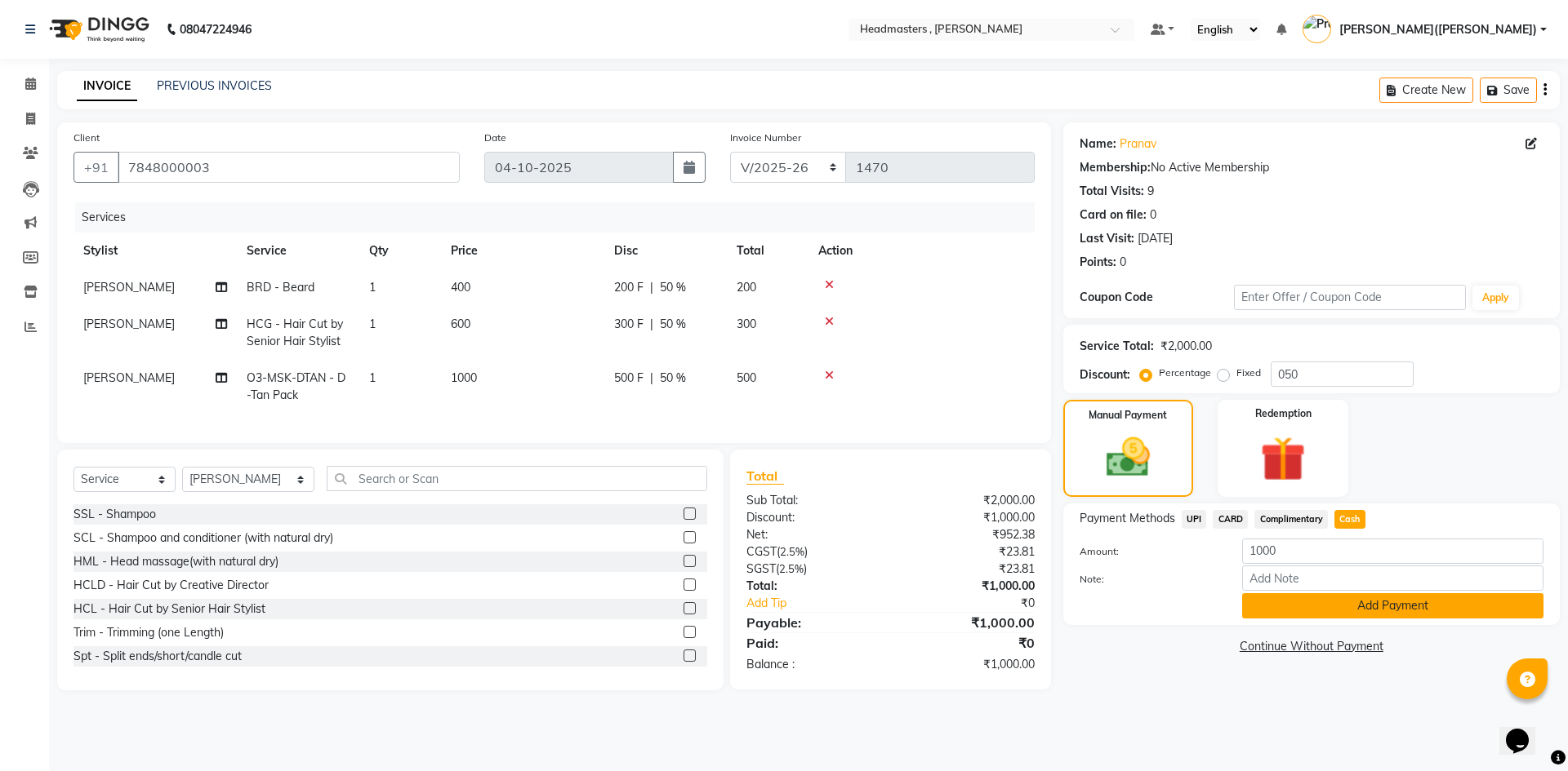
click at [1334, 602] on button "Add Payment" at bounding box center [1393, 605] width 302 height 25
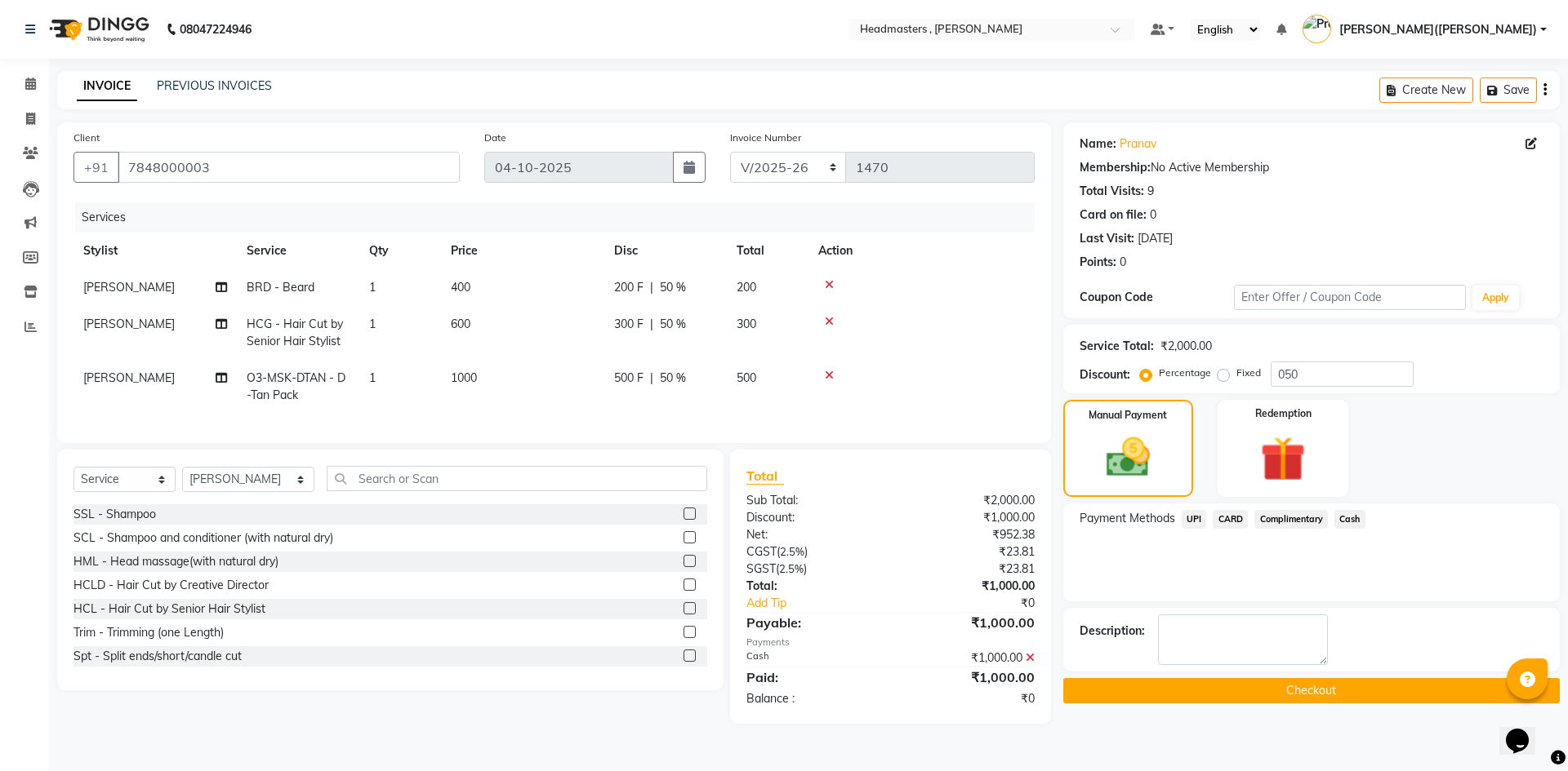
click at [1297, 680] on button "Checkout" at bounding box center [1312, 690] width 497 height 25
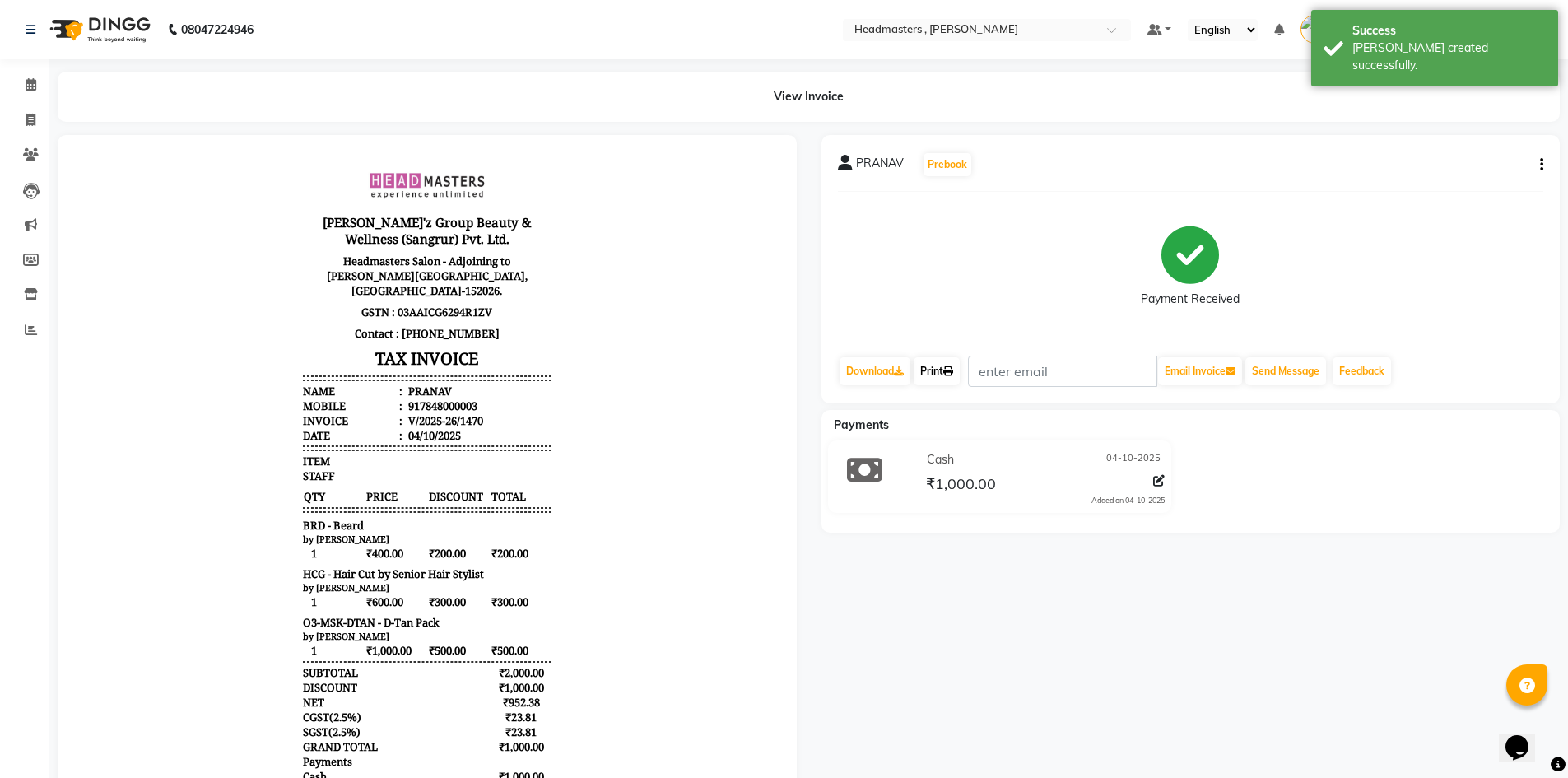
click at [938, 382] on link "Print" at bounding box center [937, 372] width 46 height 28
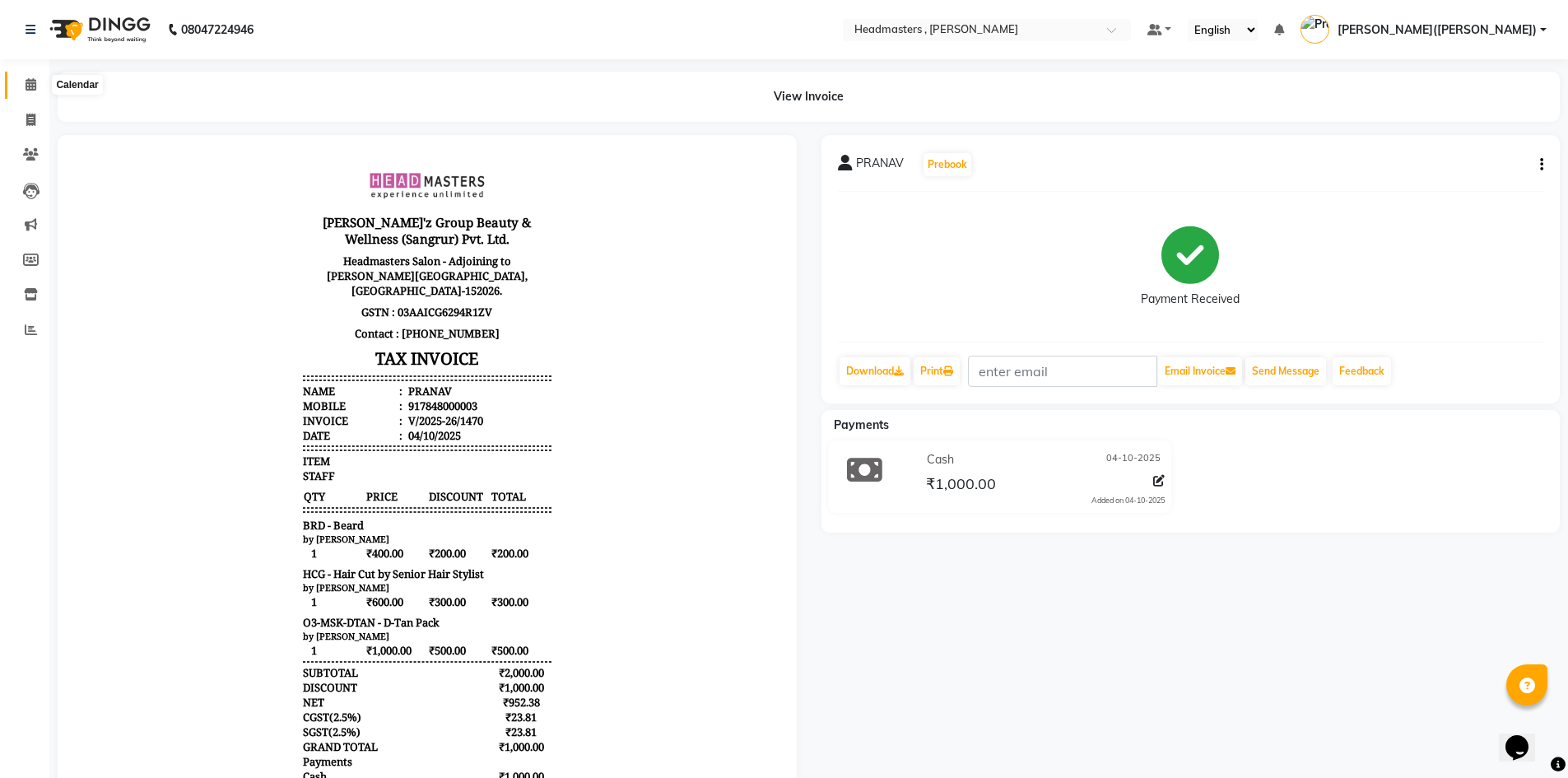
click at [23, 87] on span at bounding box center [31, 85] width 29 height 19
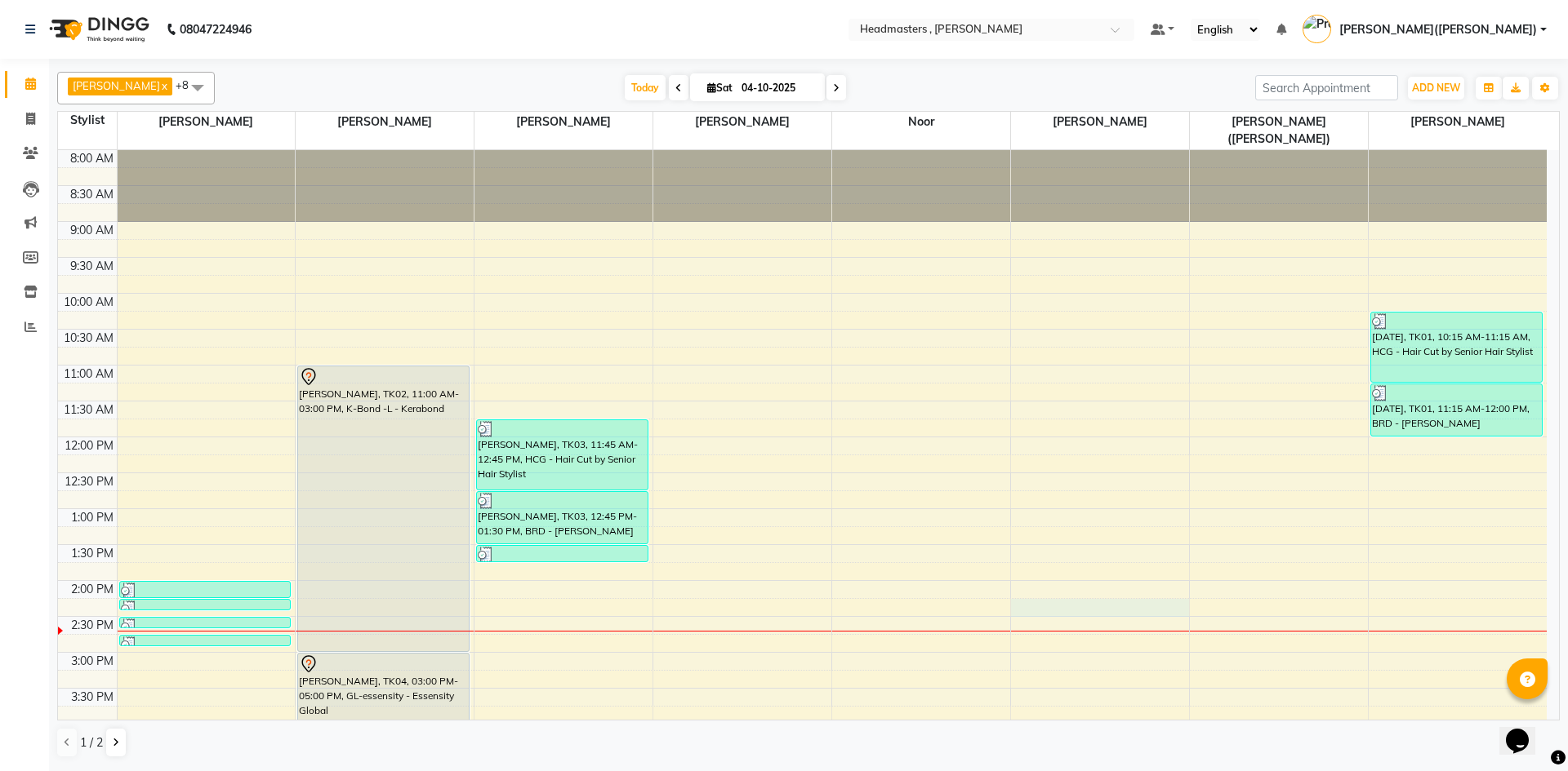
click at [1017, 587] on div "8:00 AM 8:30 AM 9:00 AM 9:30 AM 10:00 AM 10:30 AM 11:00 AM 11:30 AM 12:00 PM 12…" at bounding box center [803, 616] width 1489 height 933
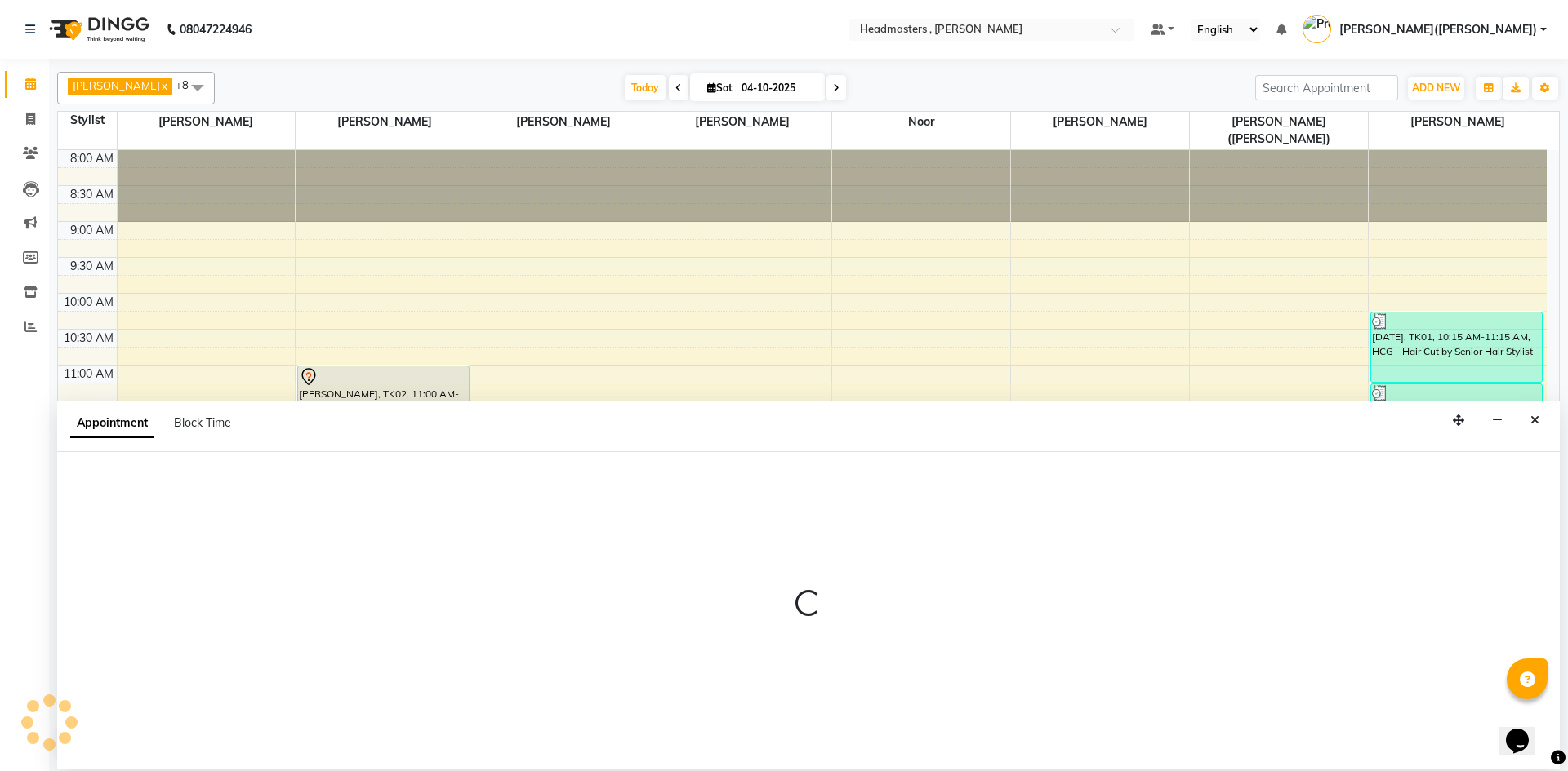
select select "85122"
select select "855"
select select "tentative"
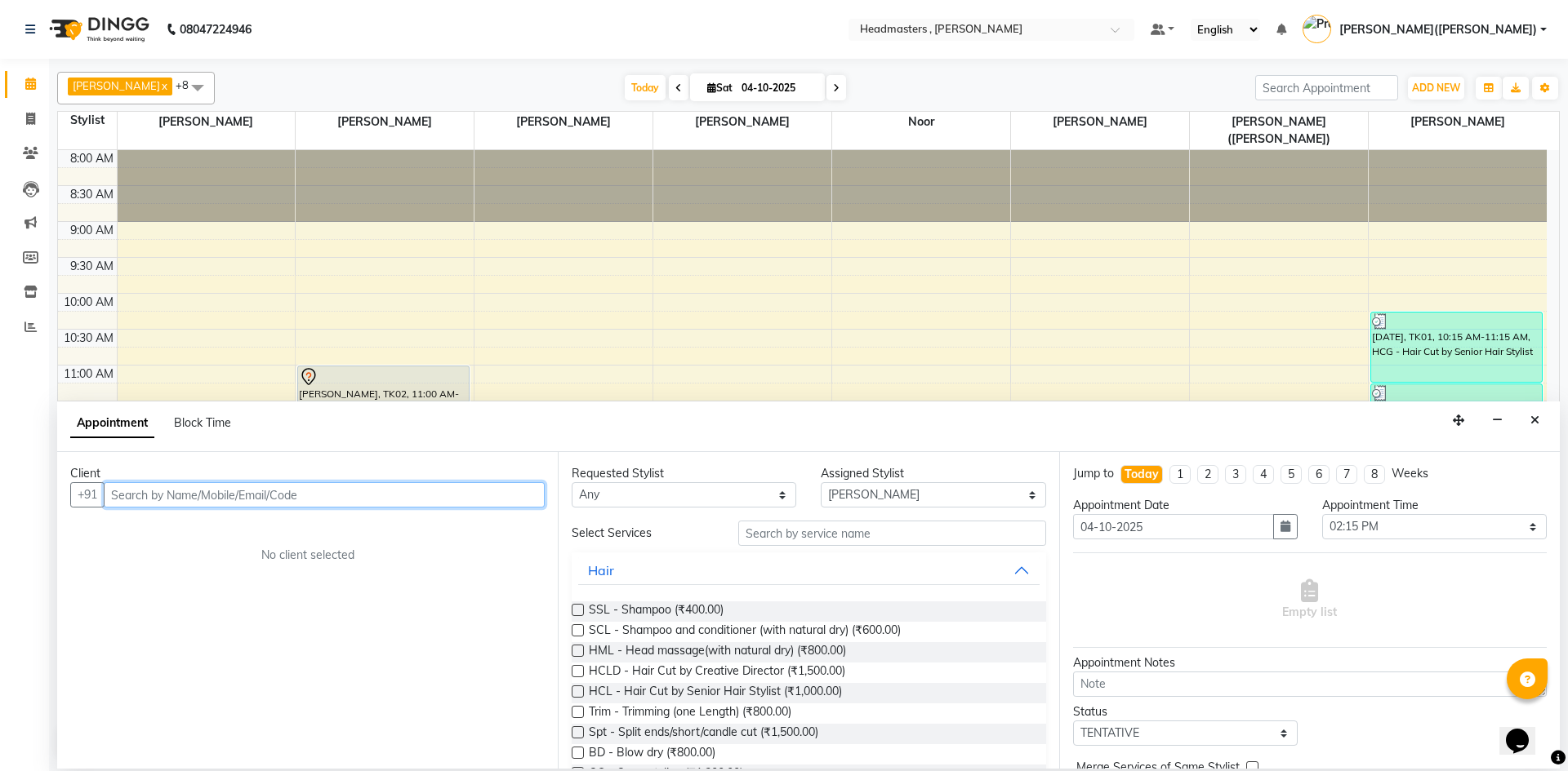
paste input "7888324577"
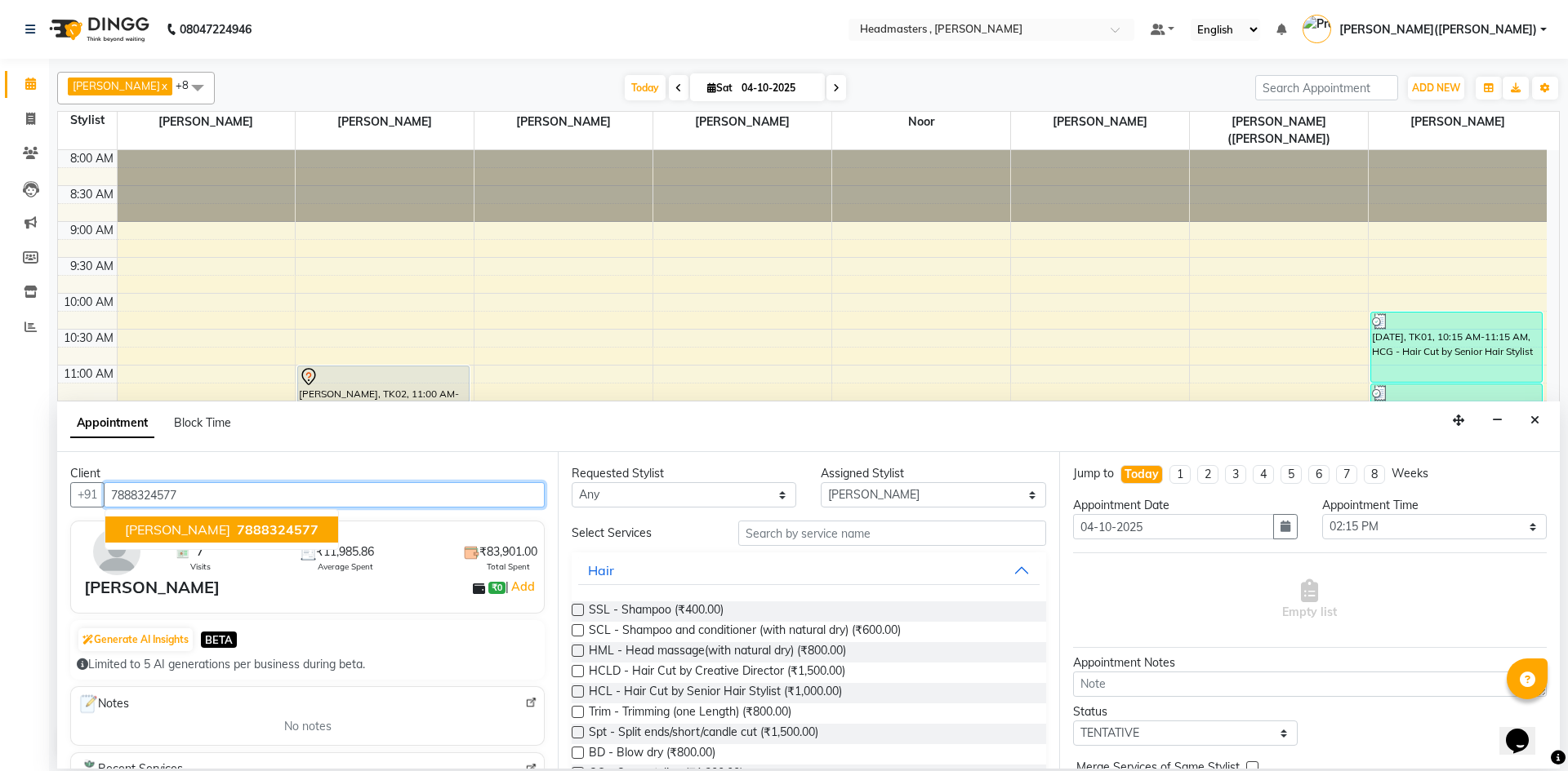
type input "7888324577"
click at [816, 519] on div "Requested Stylist Any [PERSON_NAME] [PERSON_NAME] [PERSON_NAME] [PERSON_NAME] […" at bounding box center [808, 610] width 500 height 316
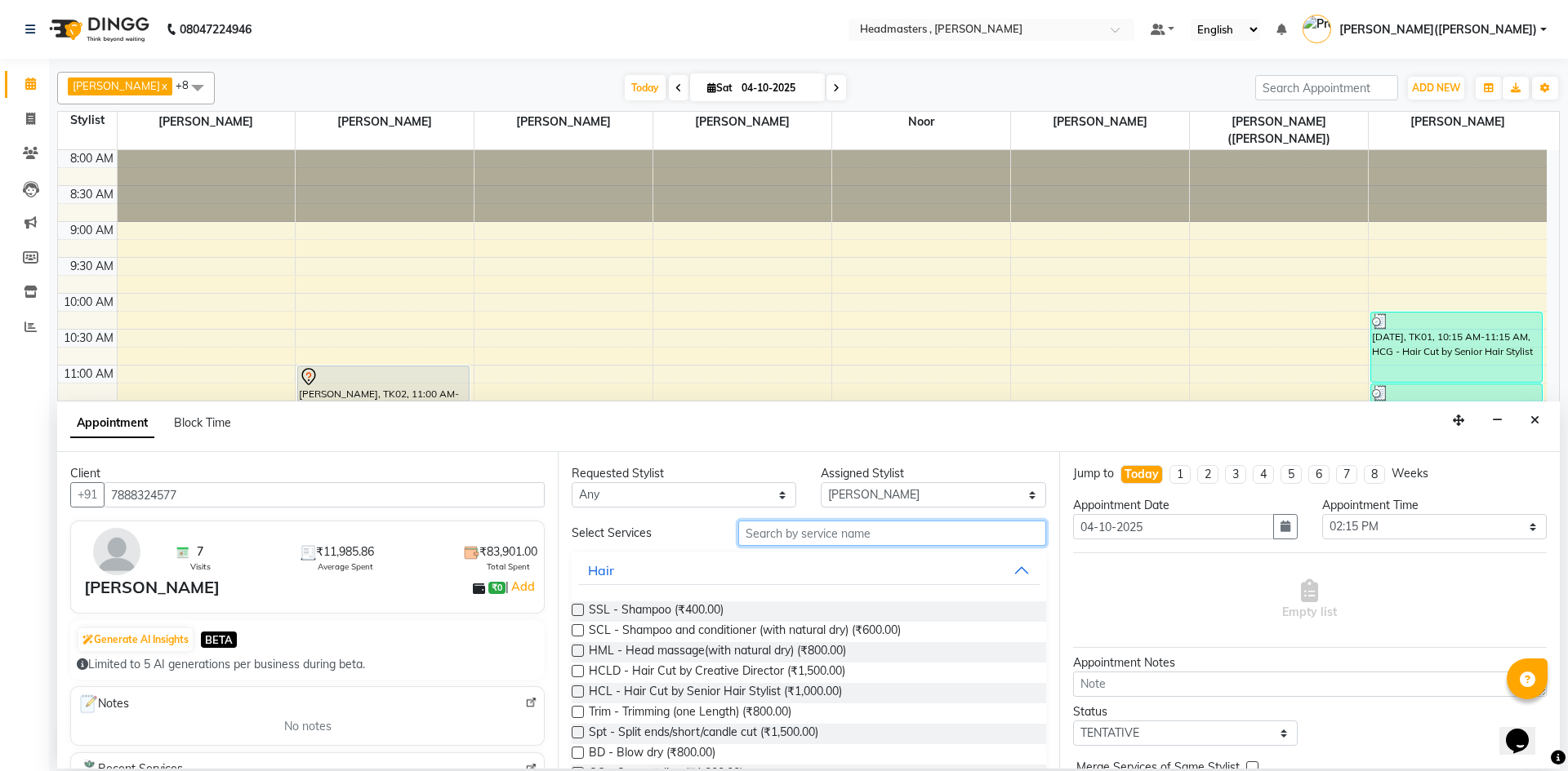
click at [816, 526] on input "text" at bounding box center [892, 533] width 308 height 25
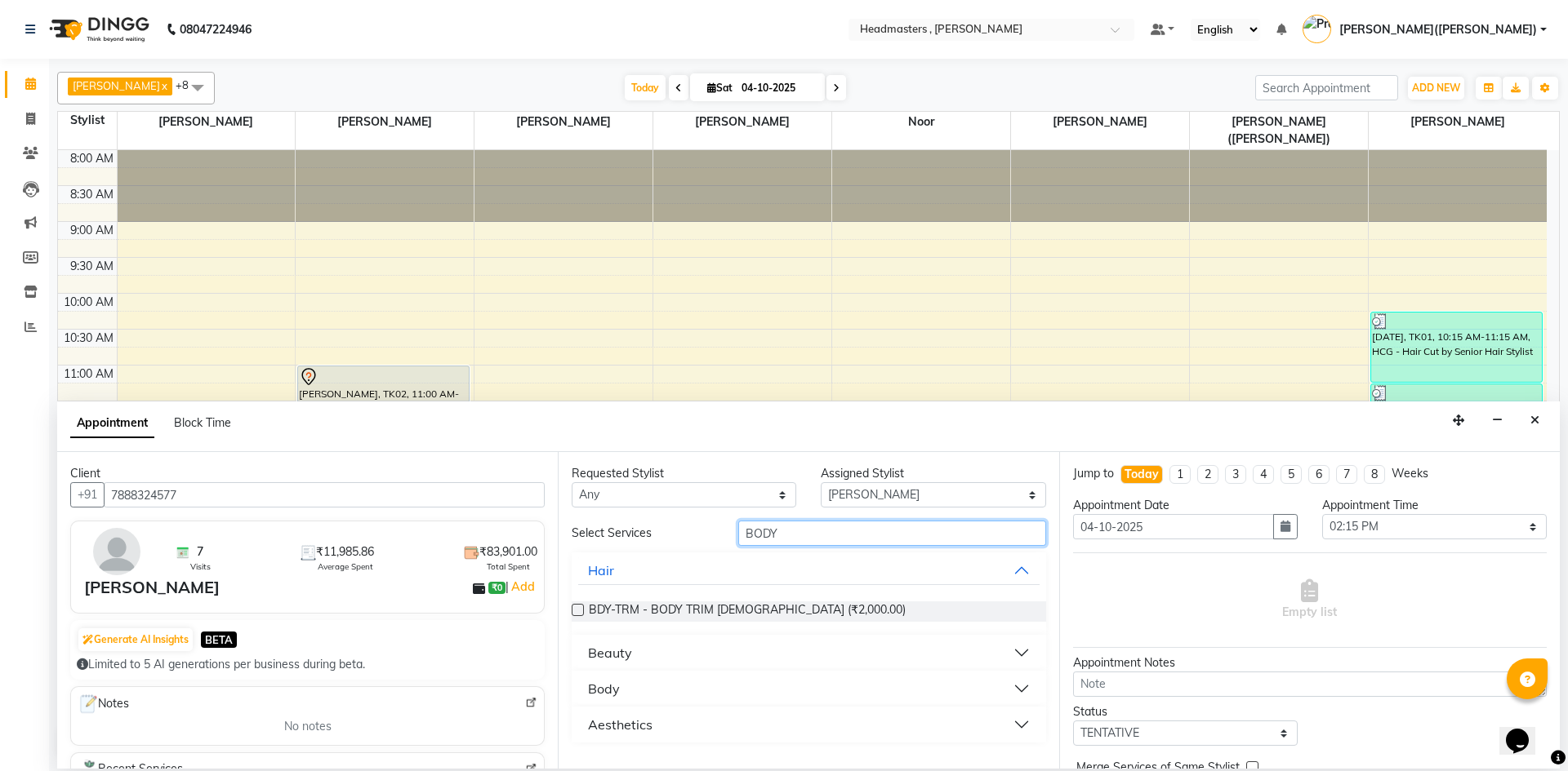
type input "BODY"
click at [1009, 658] on button "Beauty" at bounding box center [808, 653] width 460 height 30
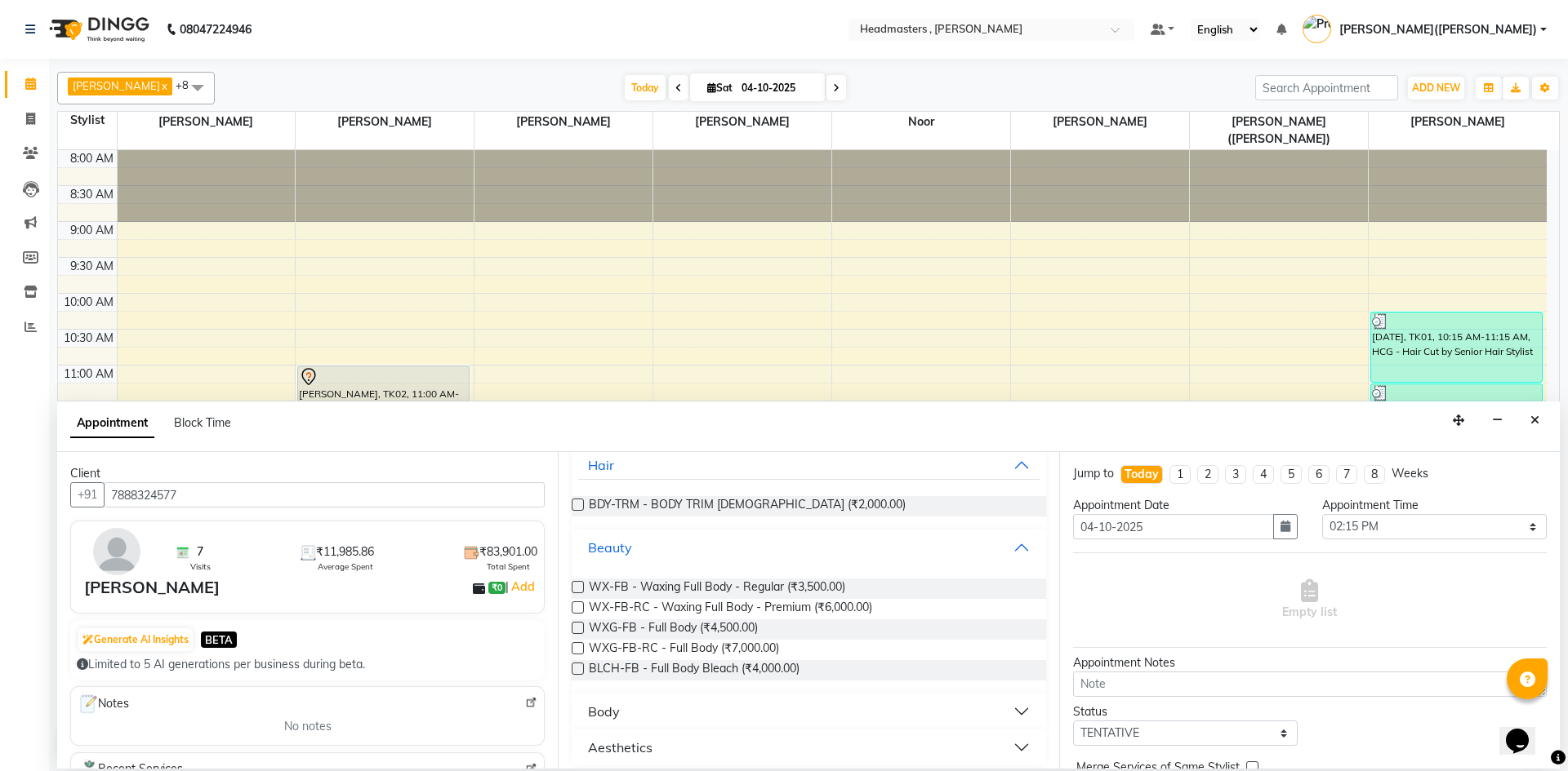
scroll to position [115, 0]
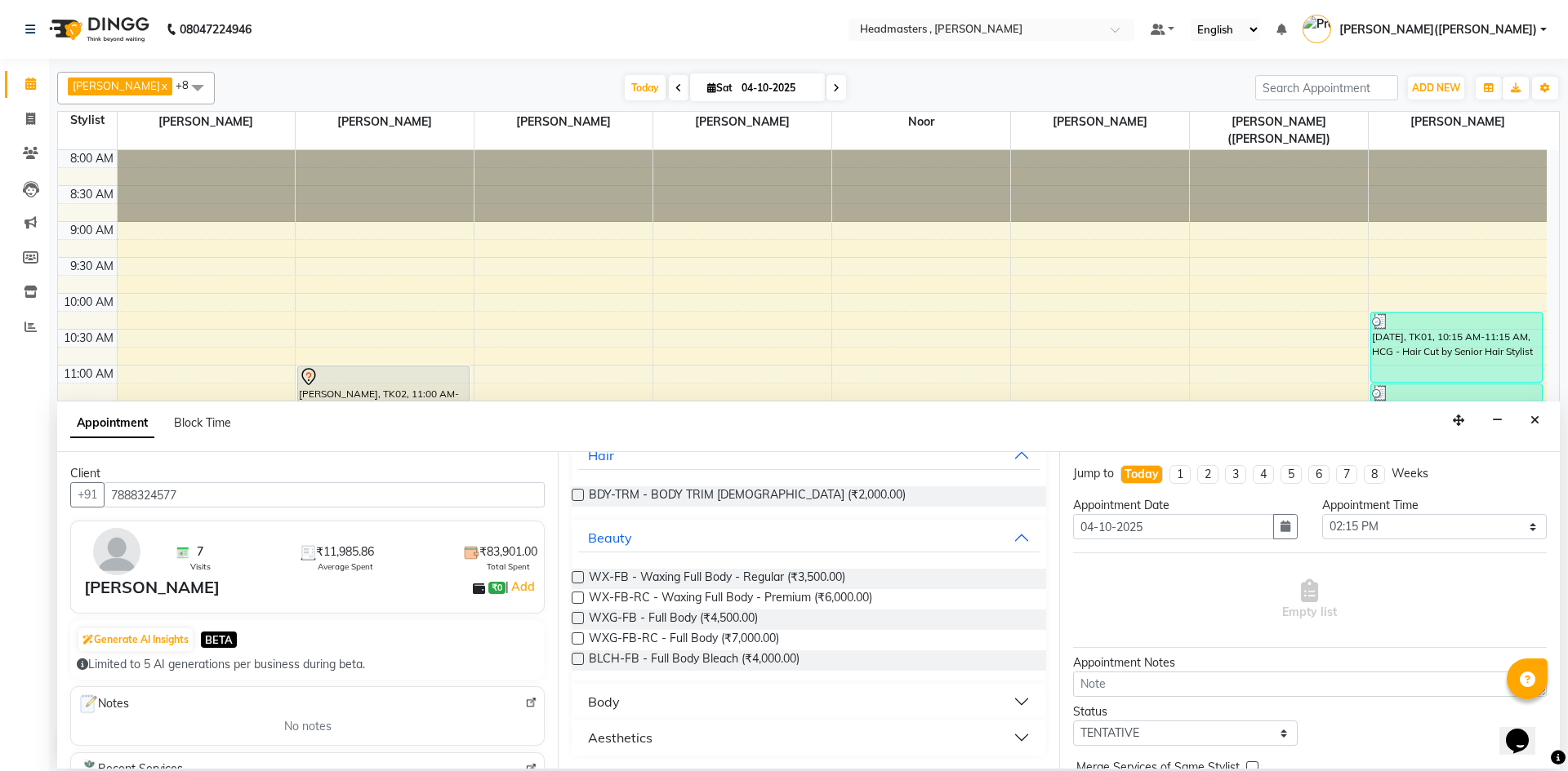
click at [1010, 703] on button "Body" at bounding box center [808, 702] width 460 height 30
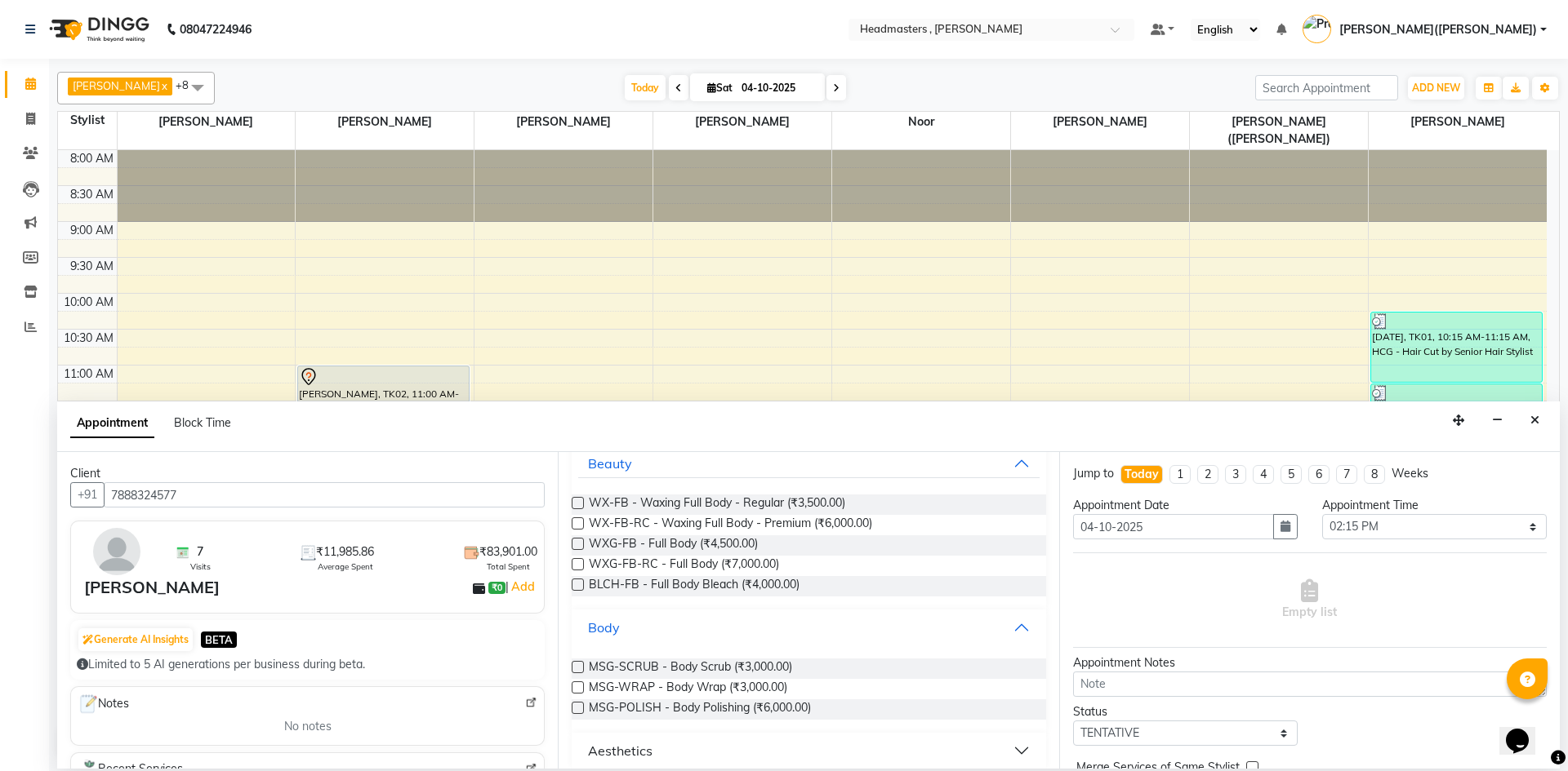
scroll to position [202, 0]
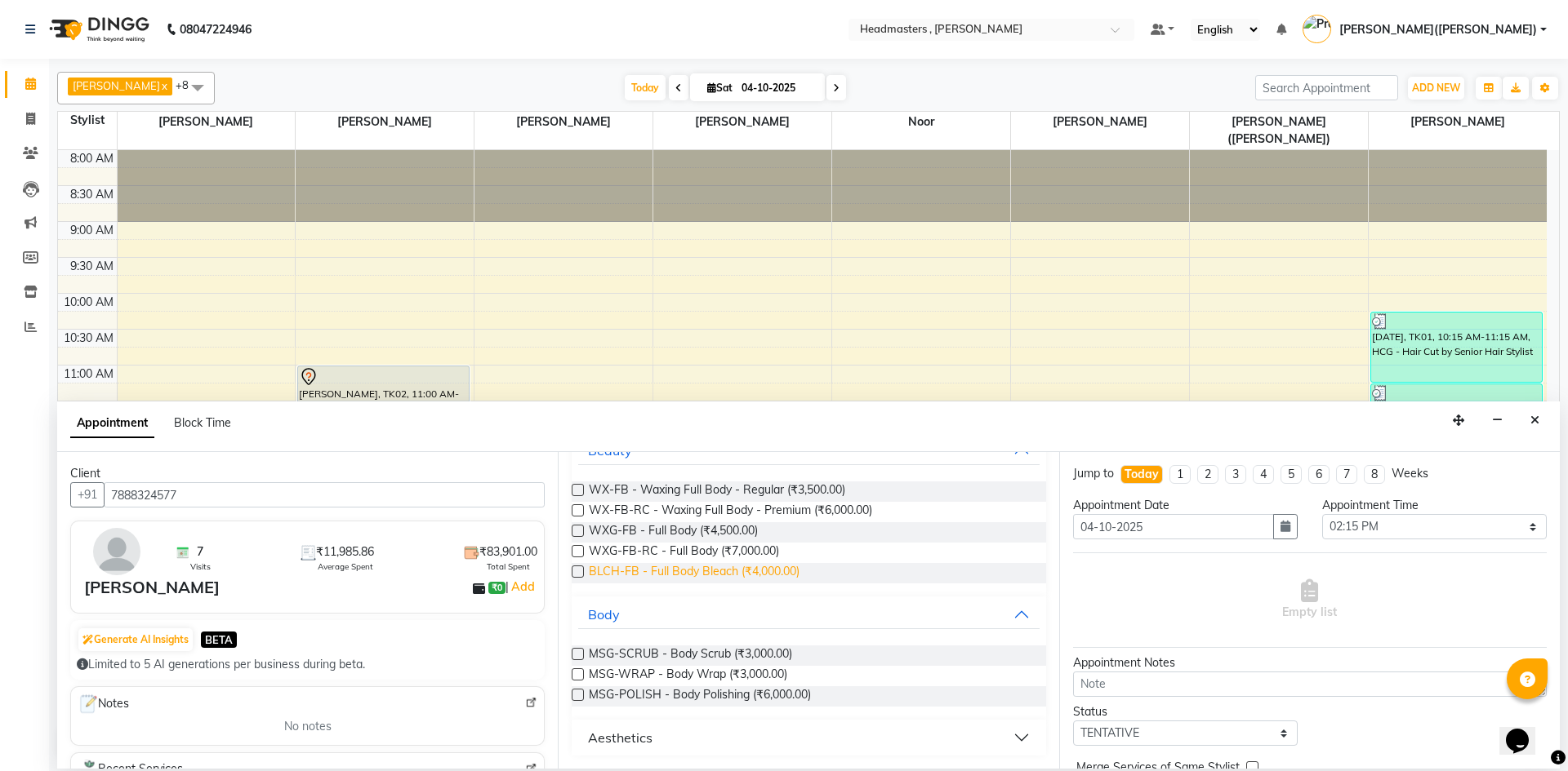
click at [770, 573] on span "BLCH-FB - Full Body Bleach (₹4,000.00)" at bounding box center [694, 572] width 211 height 20
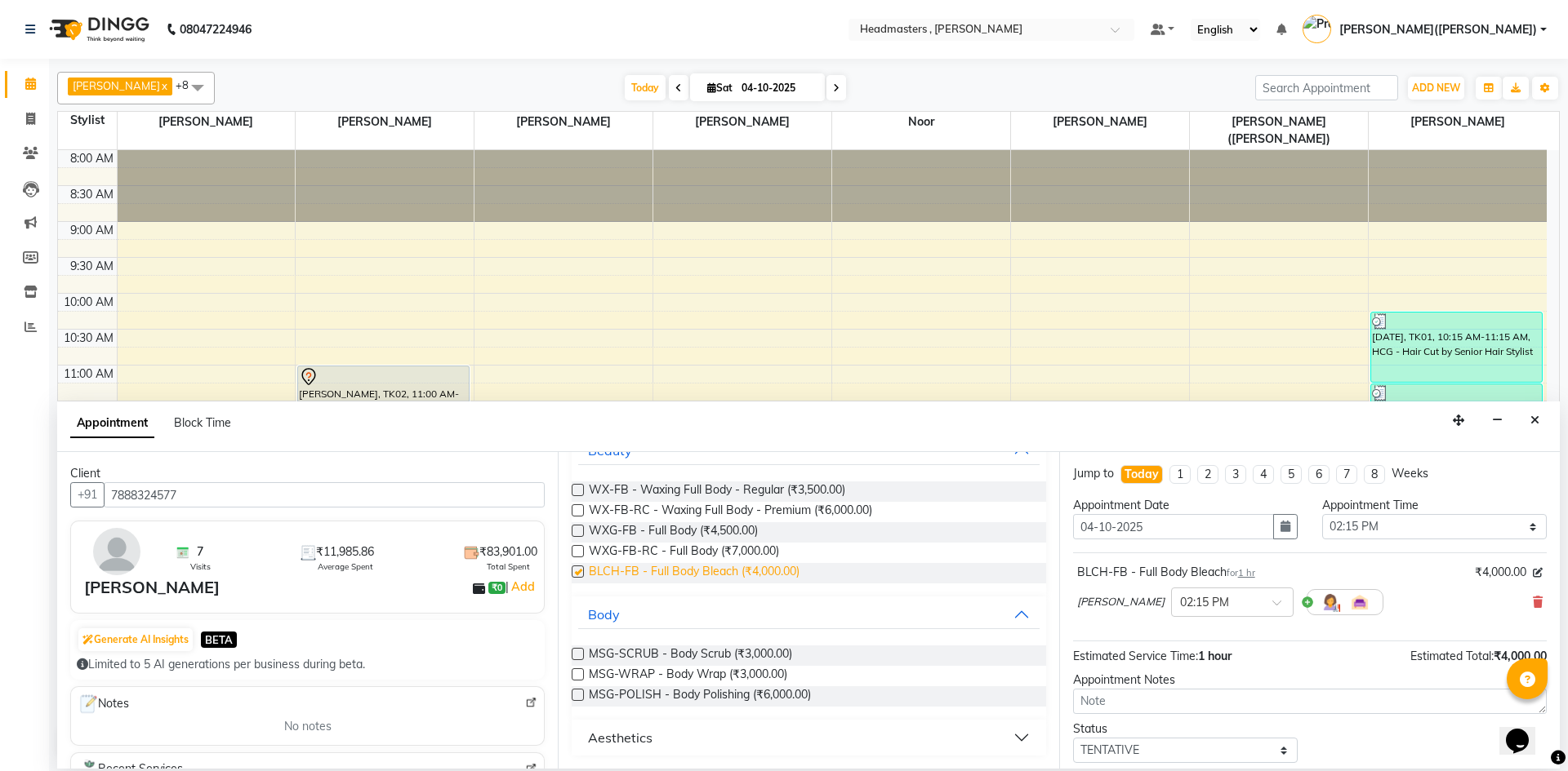
checkbox input "false"
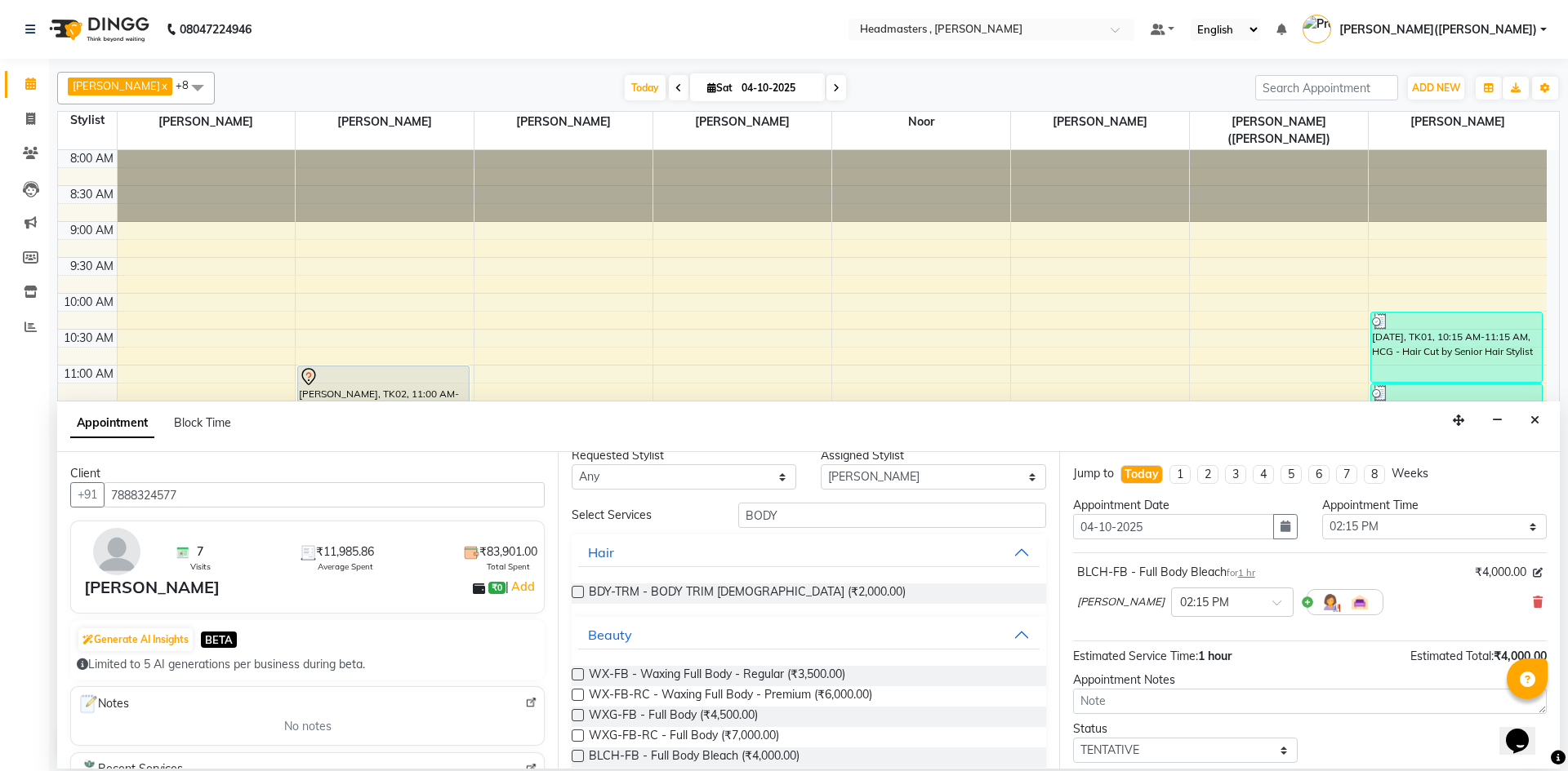
scroll to position [0, 0]
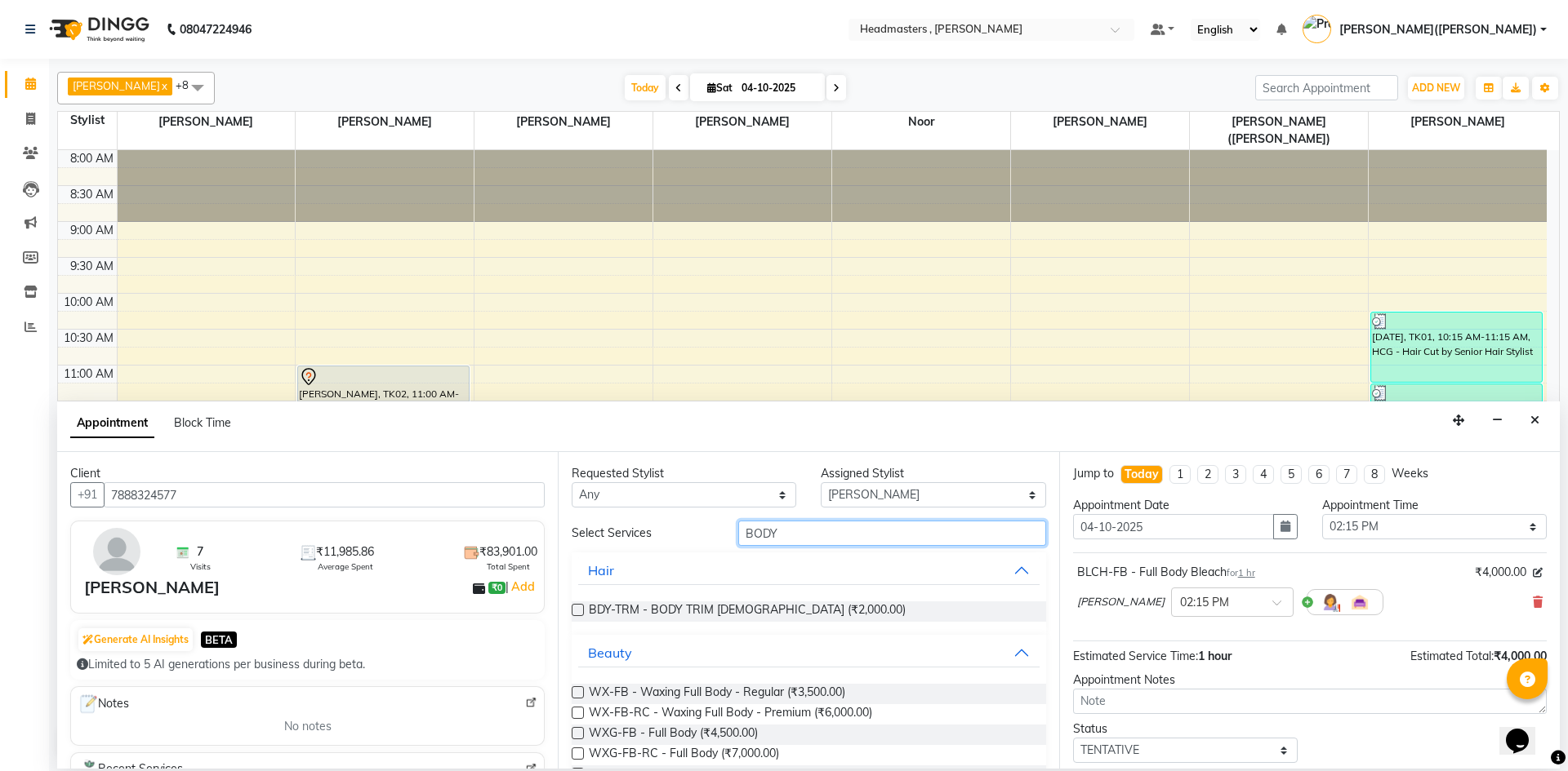
click at [821, 536] on input "BODY" at bounding box center [892, 533] width 308 height 25
type input "B"
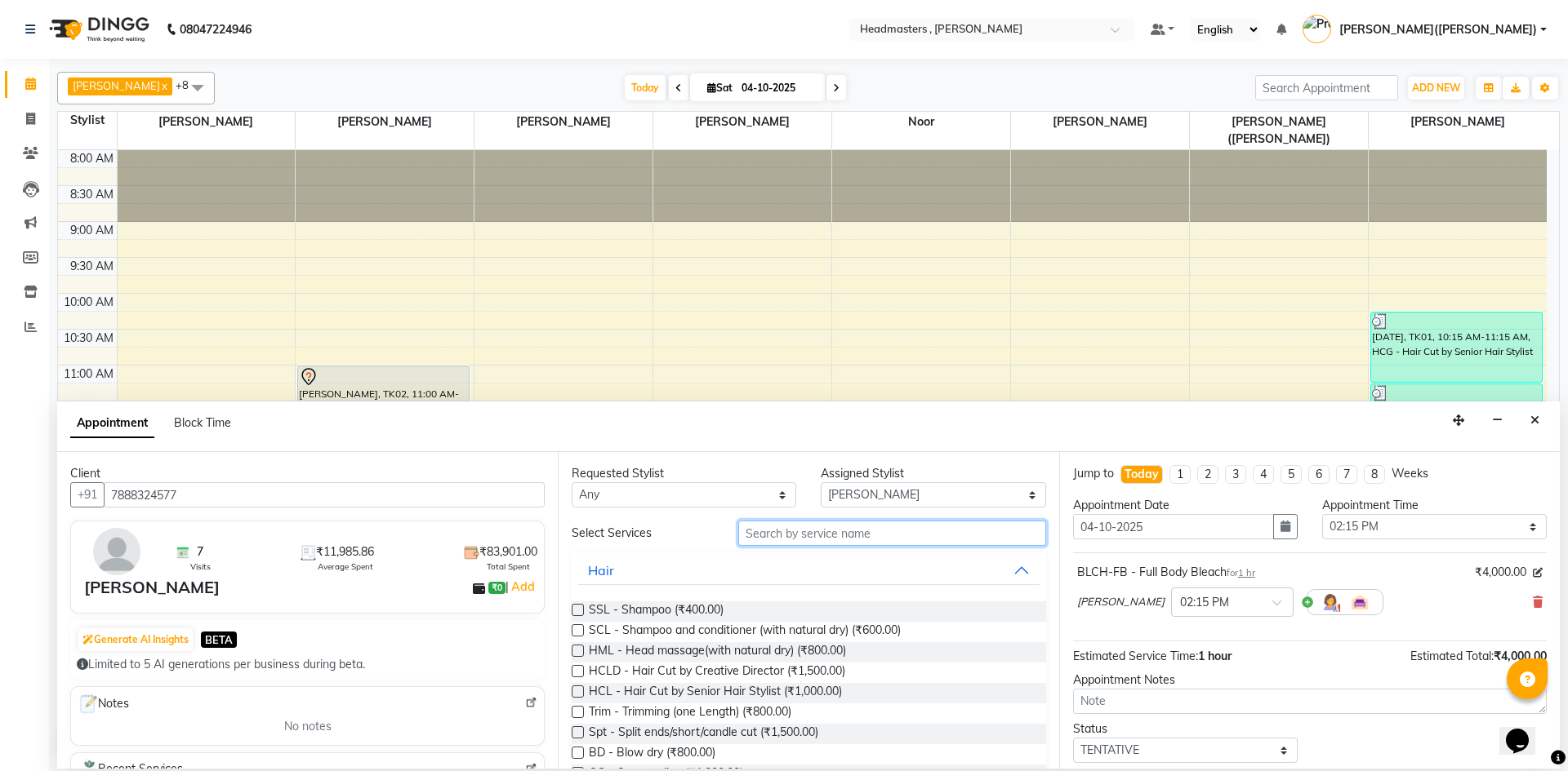
type input "F"
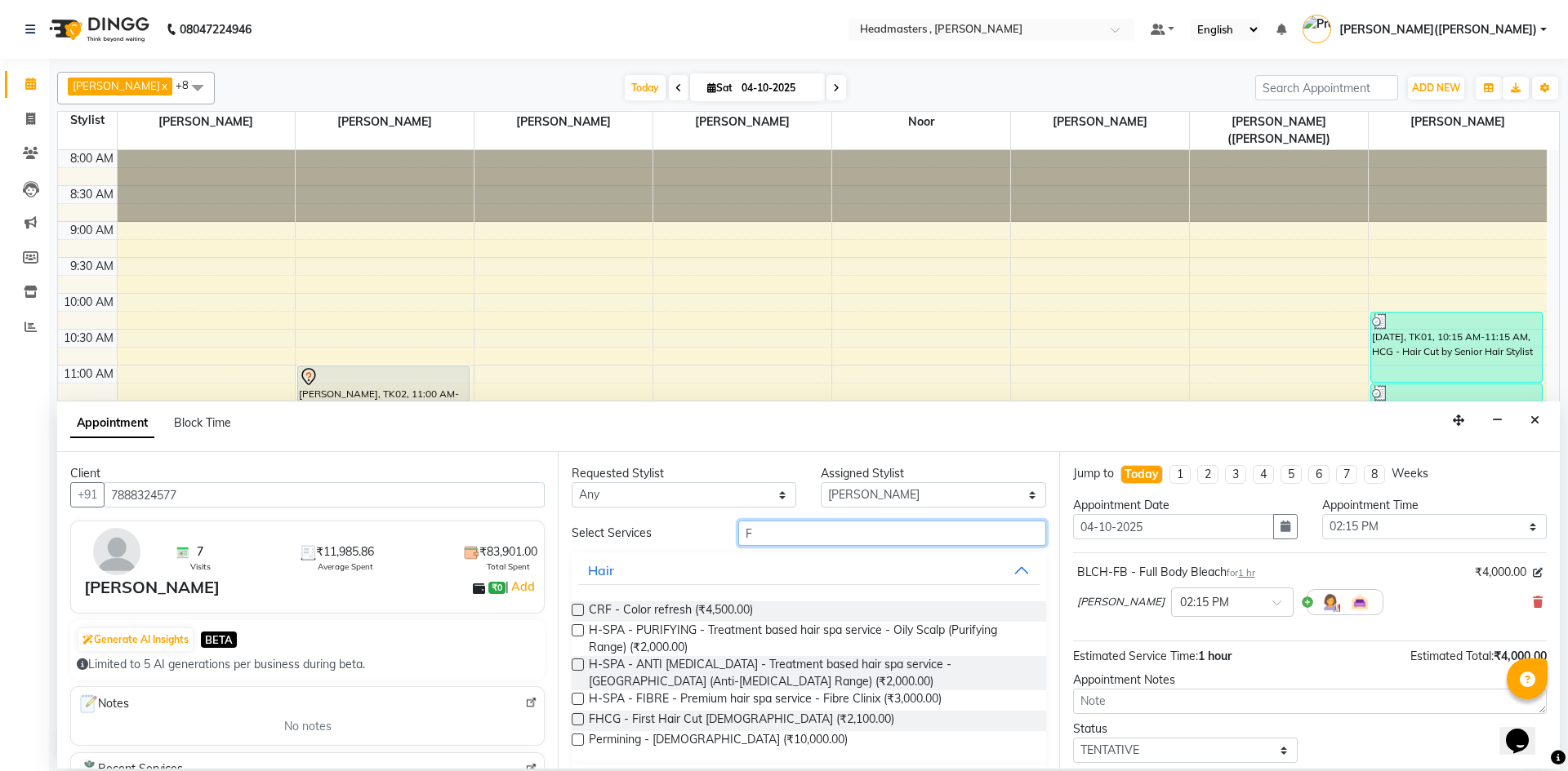
click at [816, 542] on input "F" at bounding box center [892, 533] width 308 height 25
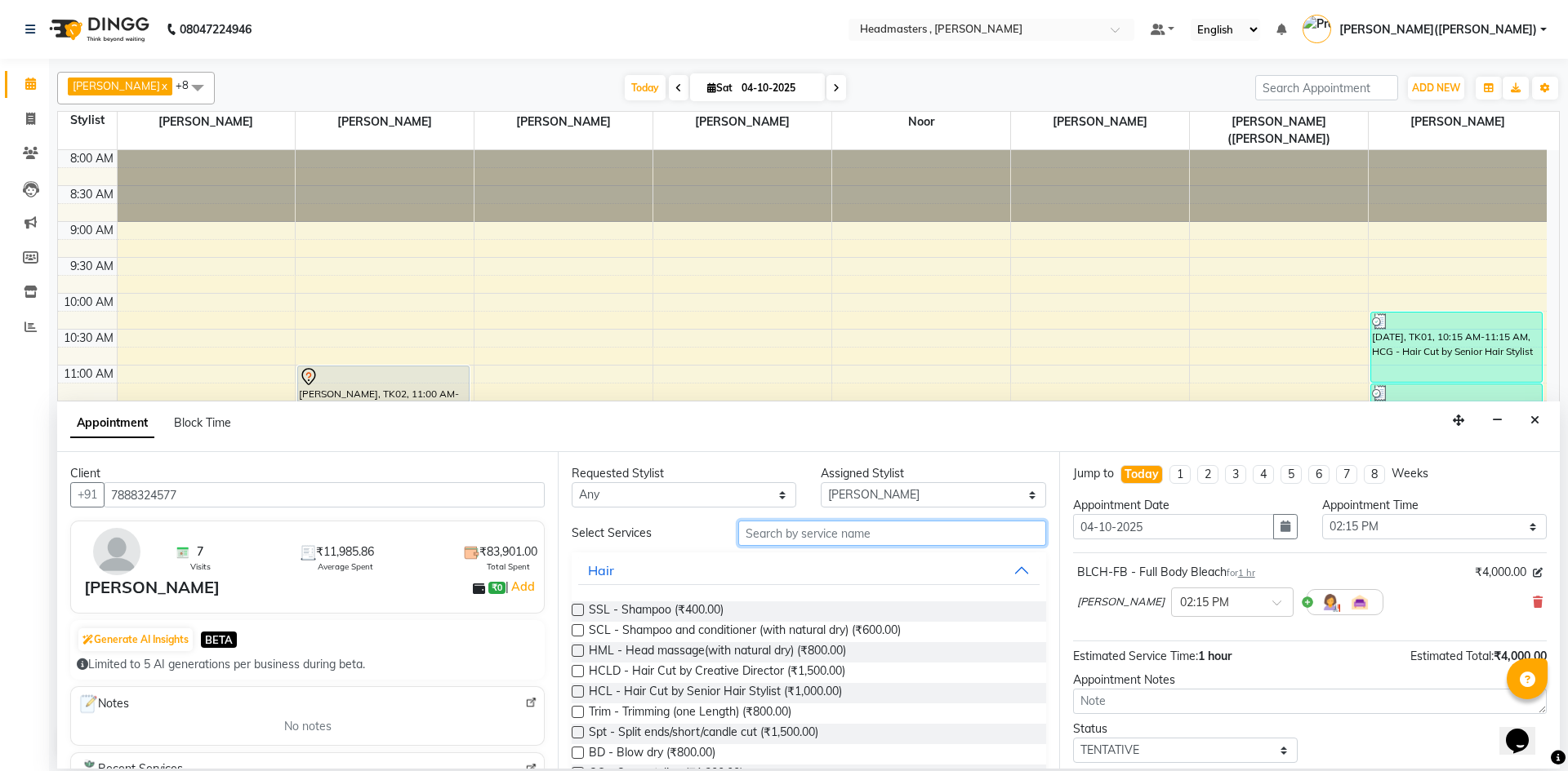
scroll to position [71, 0]
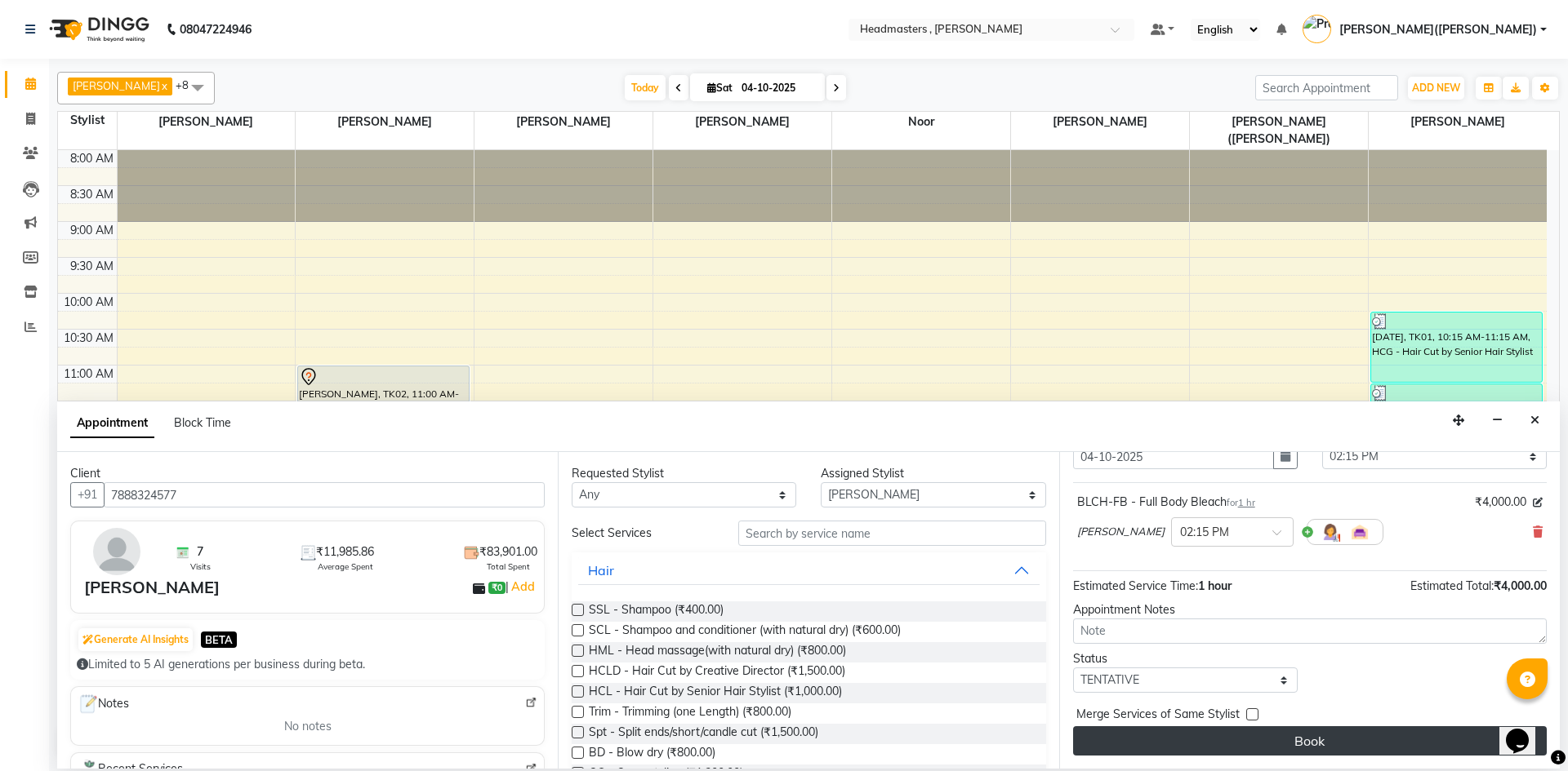
click at [1332, 740] on button "Book" at bounding box center [1309, 741] width 473 height 30
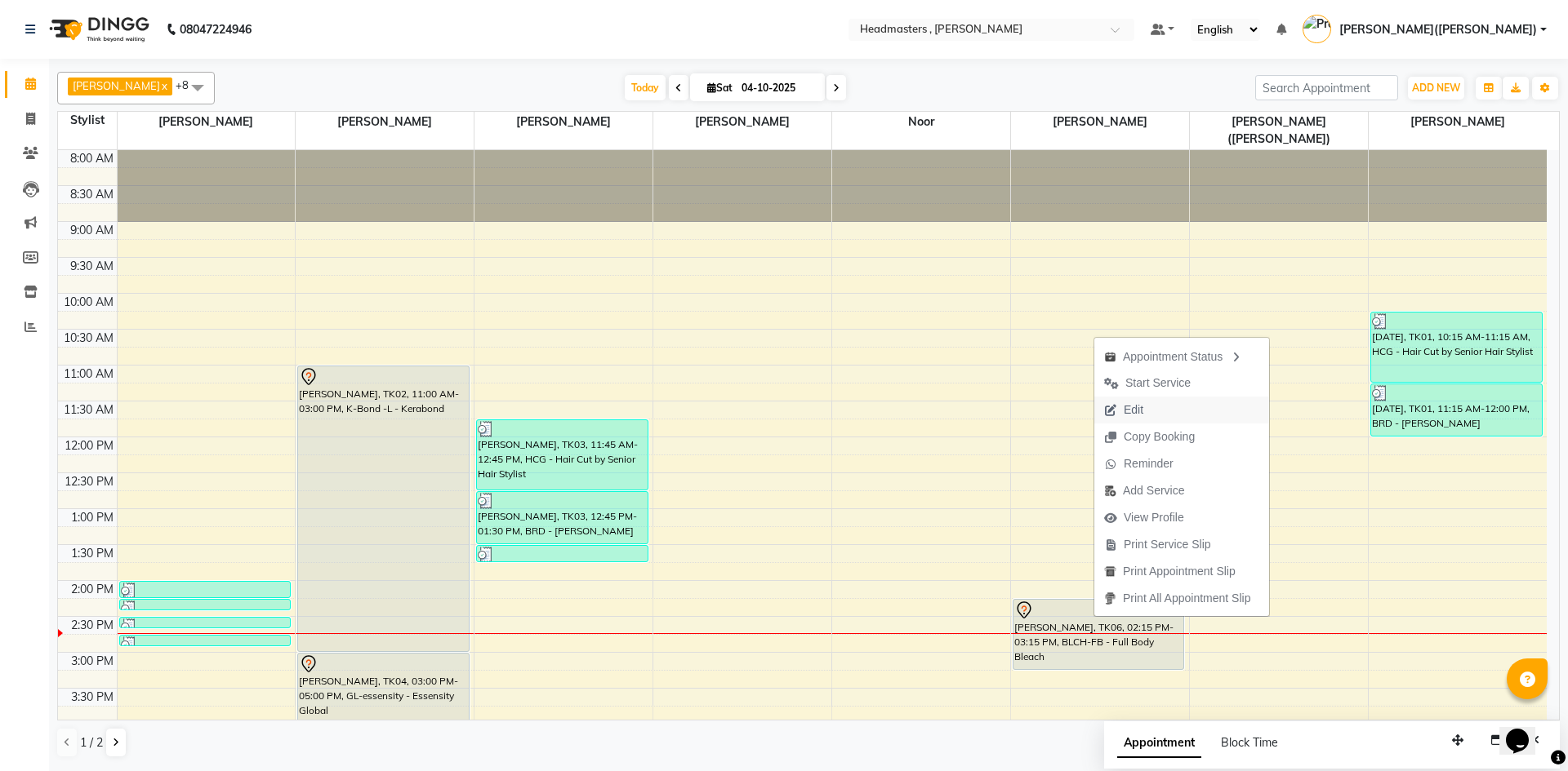
click at [1144, 410] on span "Edit" at bounding box center [1123, 409] width 58 height 27
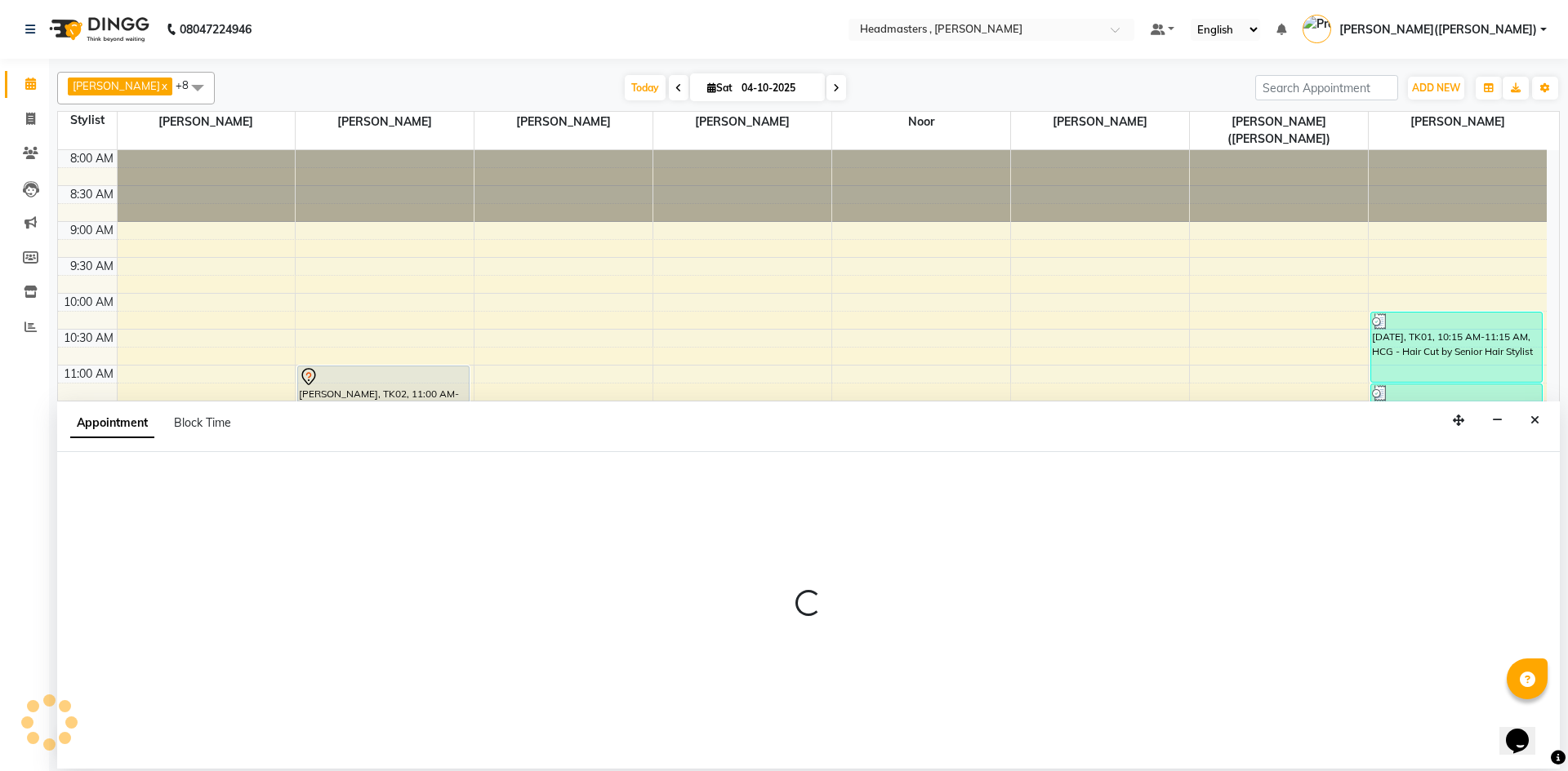
select select "tentative"
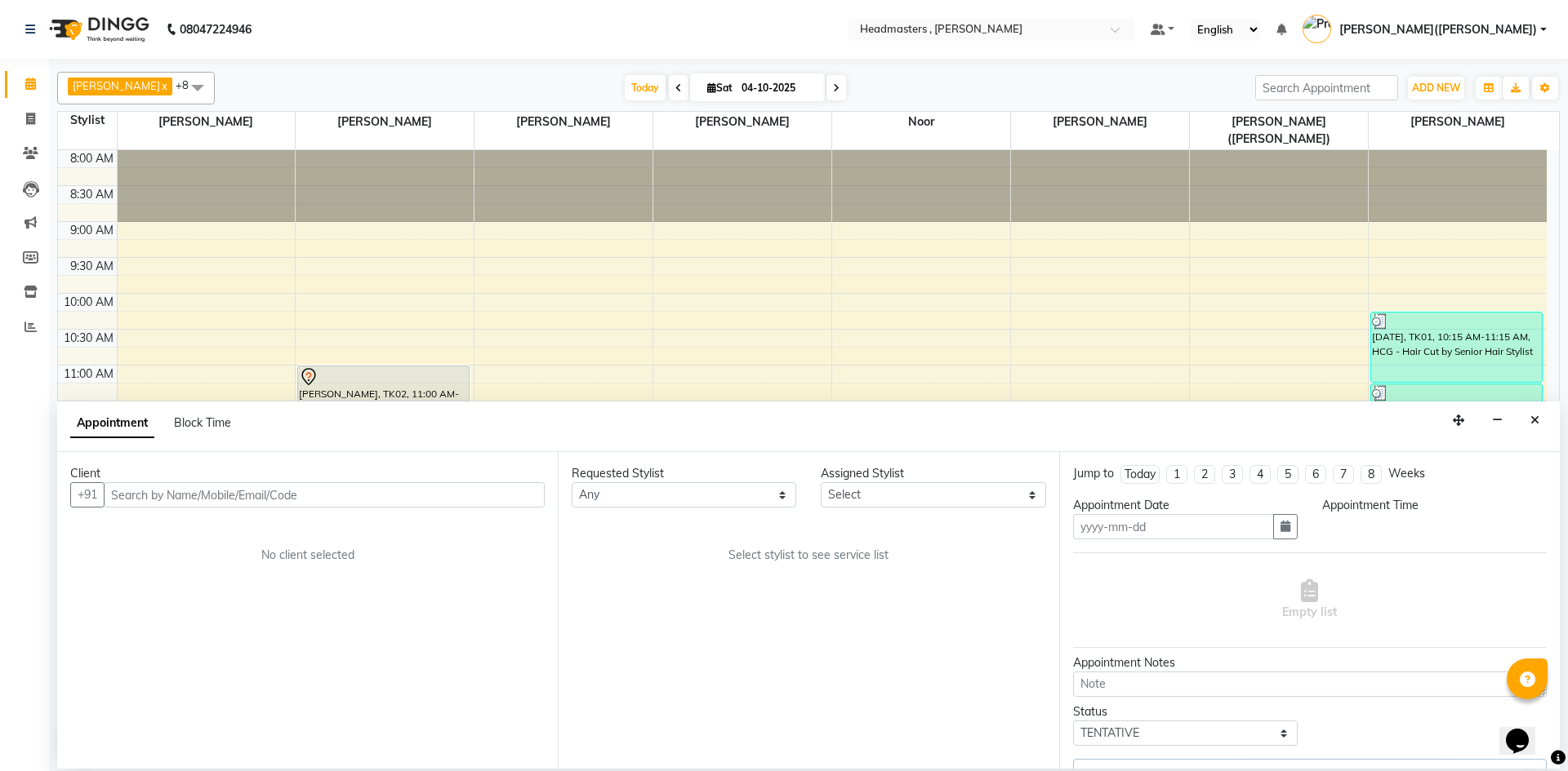
type input "04-10-2025"
select select "855"
select select "85122"
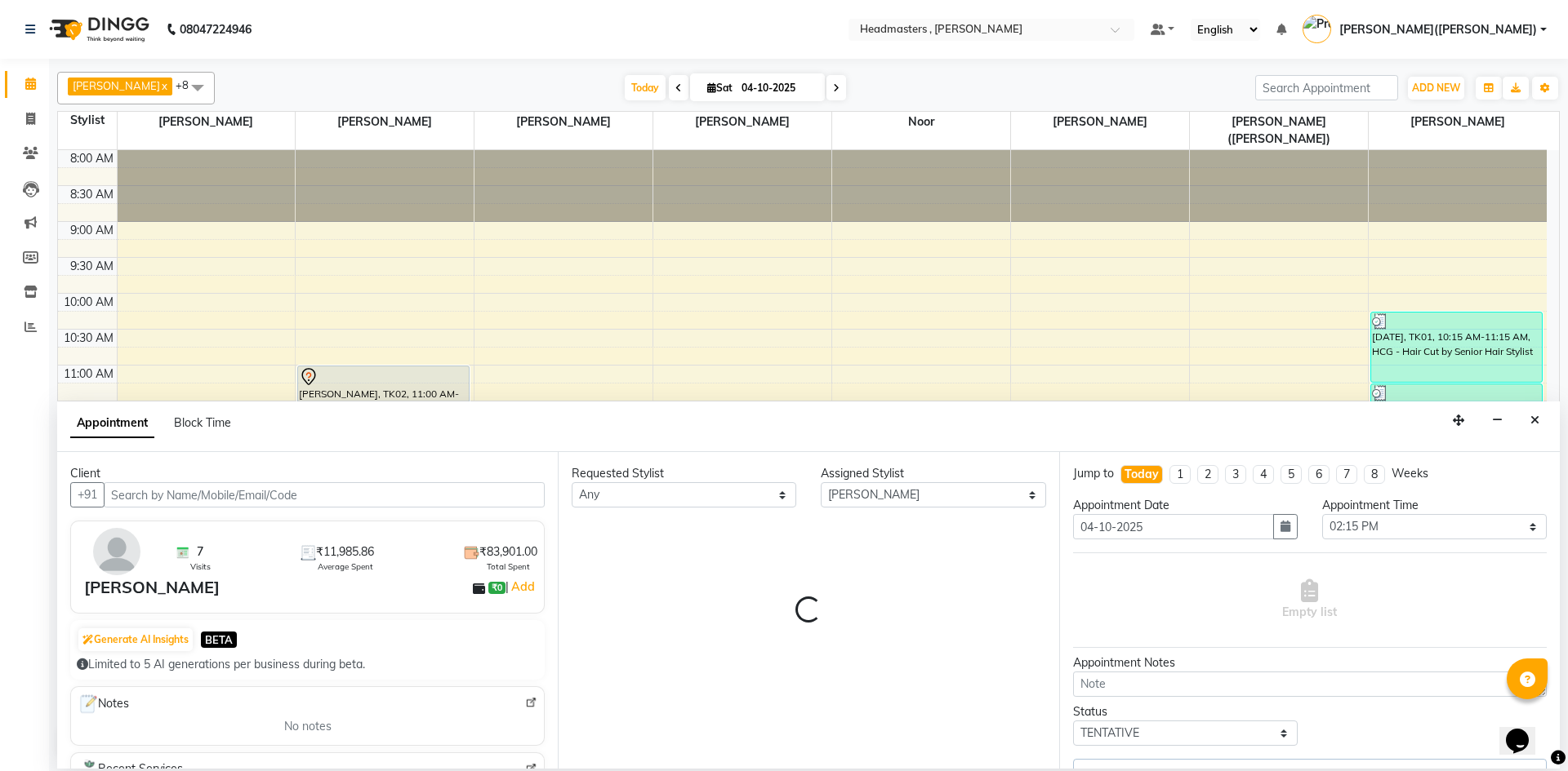
scroll to position [346, 0]
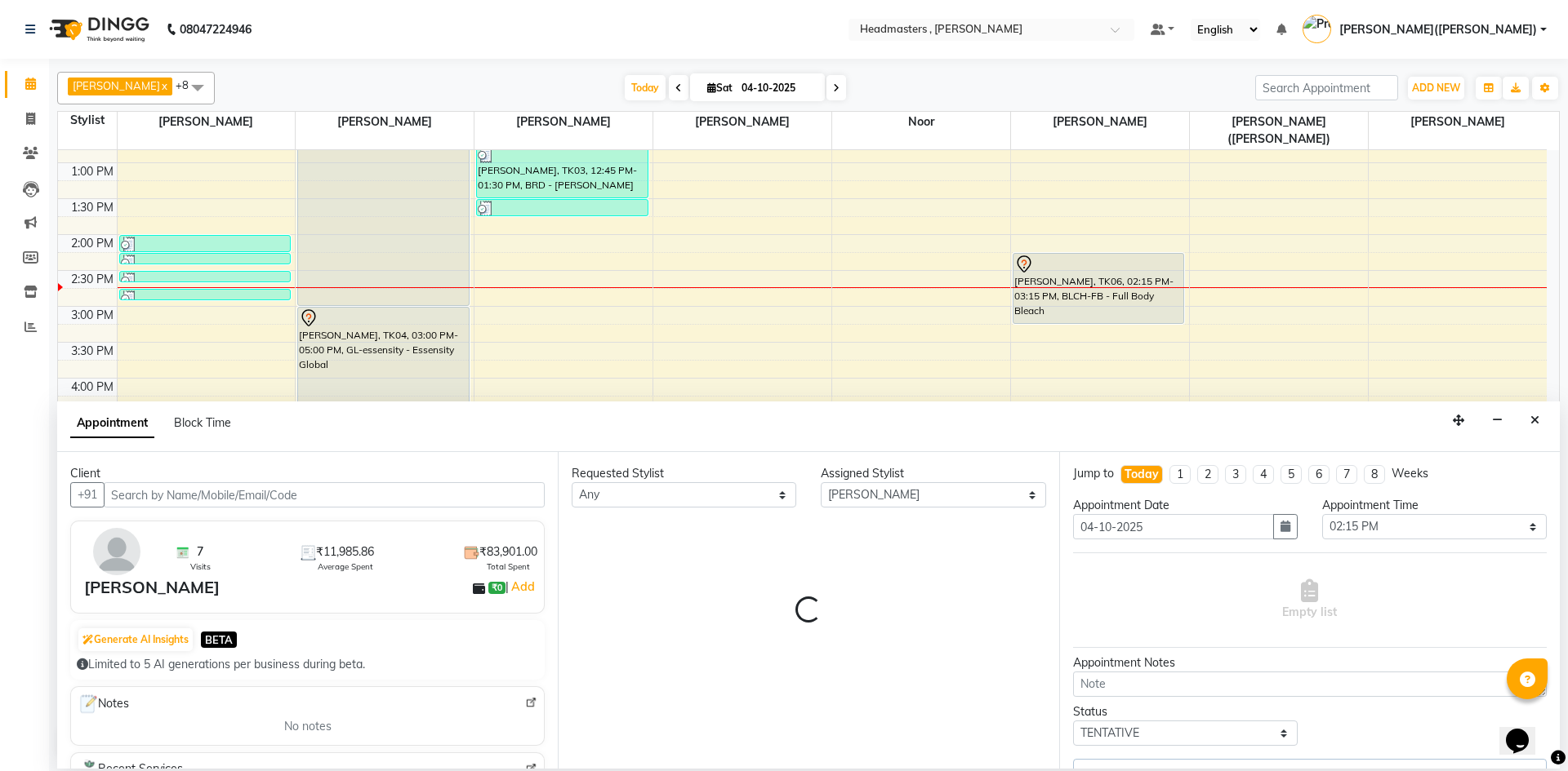
select select "4310"
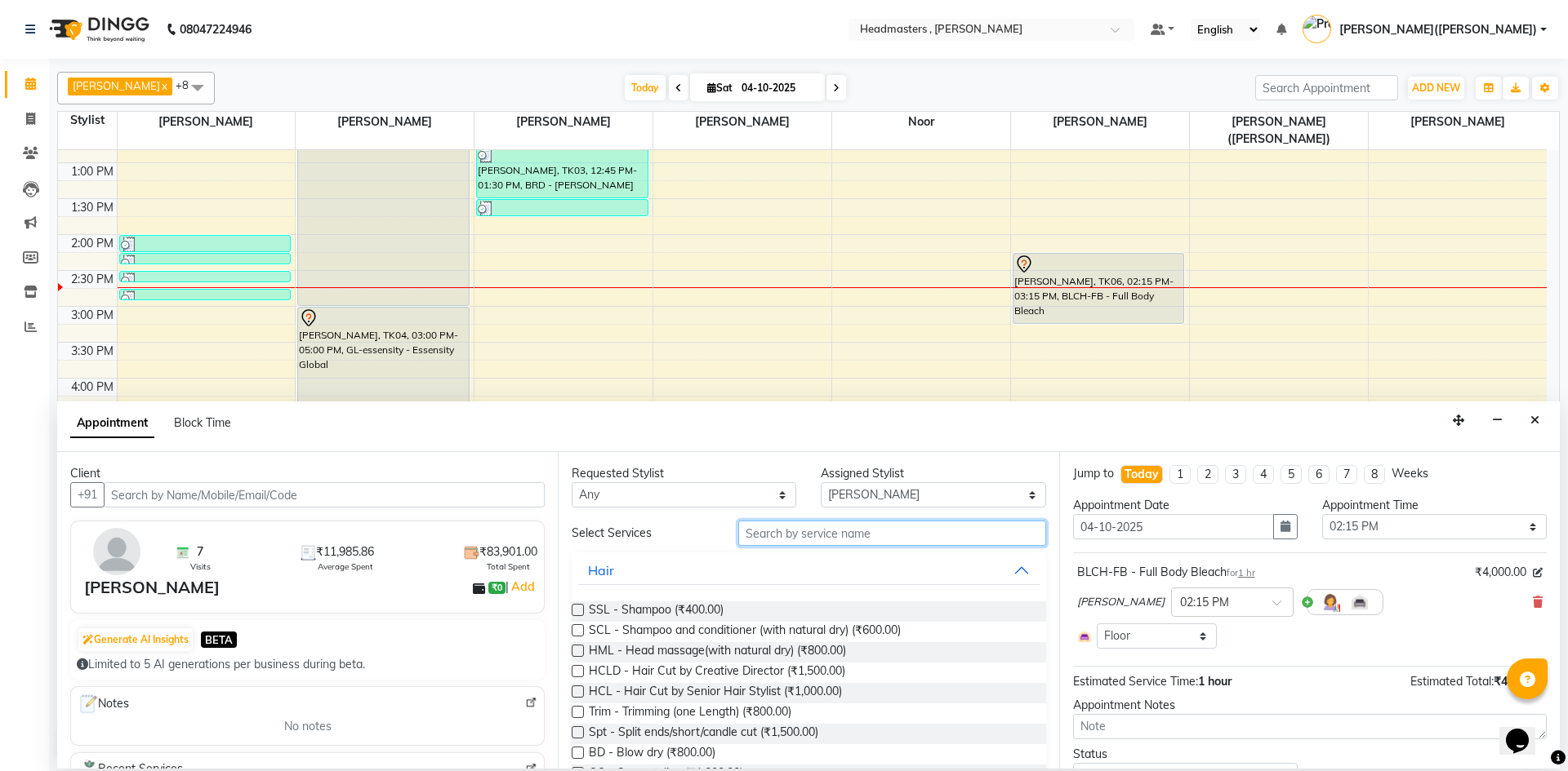
click at [803, 528] on input "text" at bounding box center [892, 533] width 308 height 25
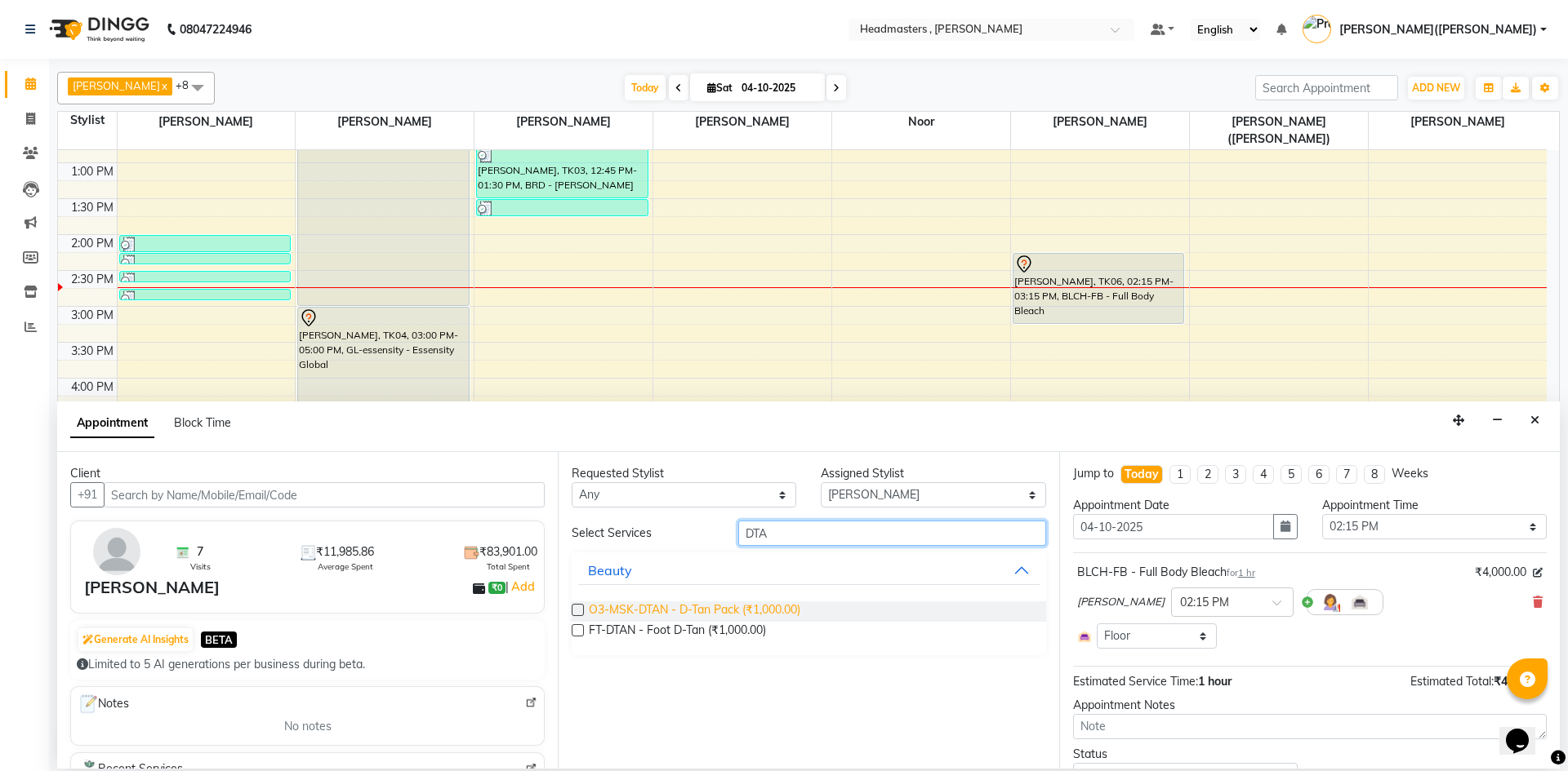
type input "DTA"
click at [710, 607] on span "O3-MSK-DTAN - D-Tan Pack (₹1,000.00)" at bounding box center [694, 611] width 212 height 20
checkbox input "false"
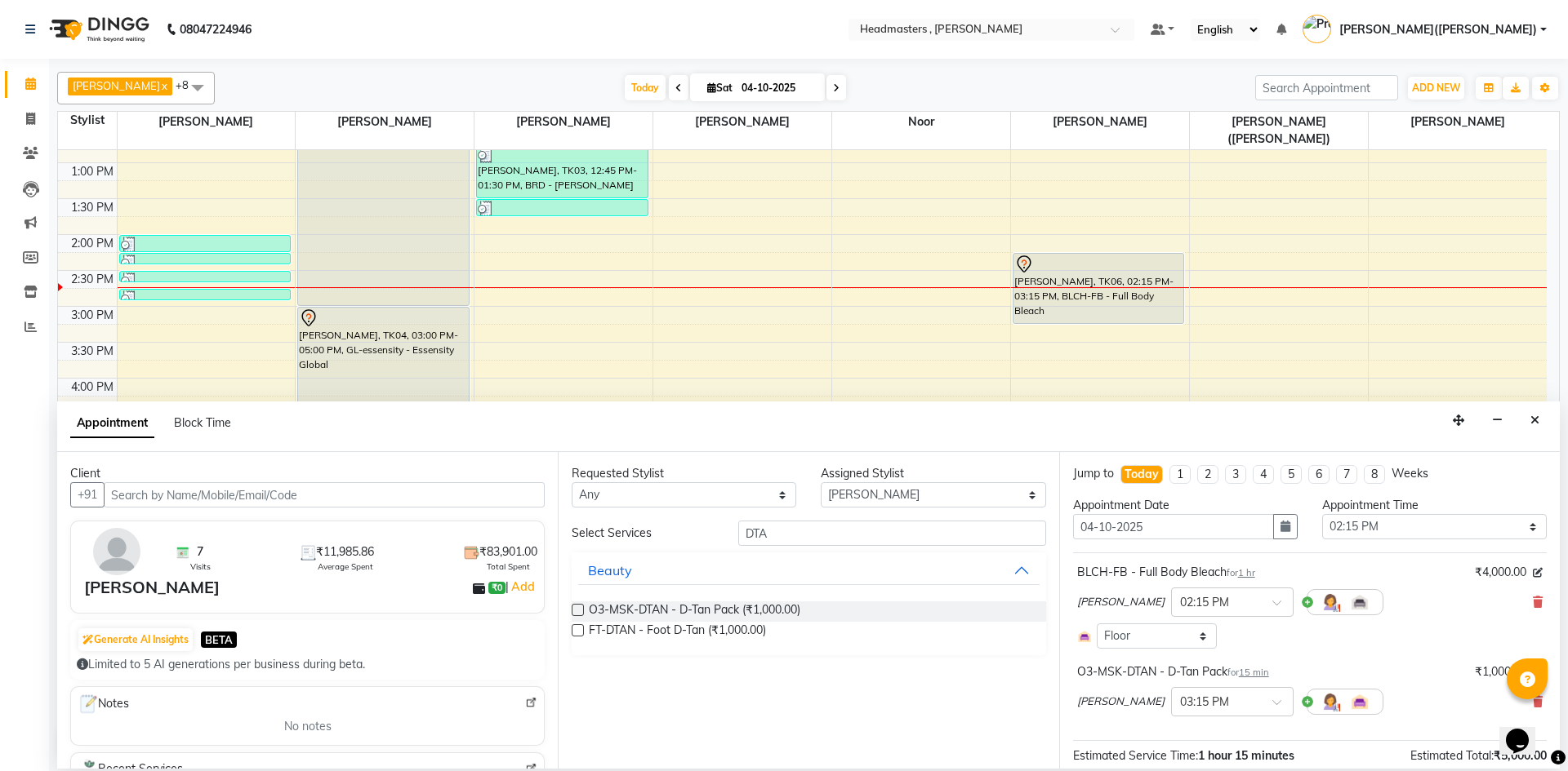
scroll to position [149, 0]
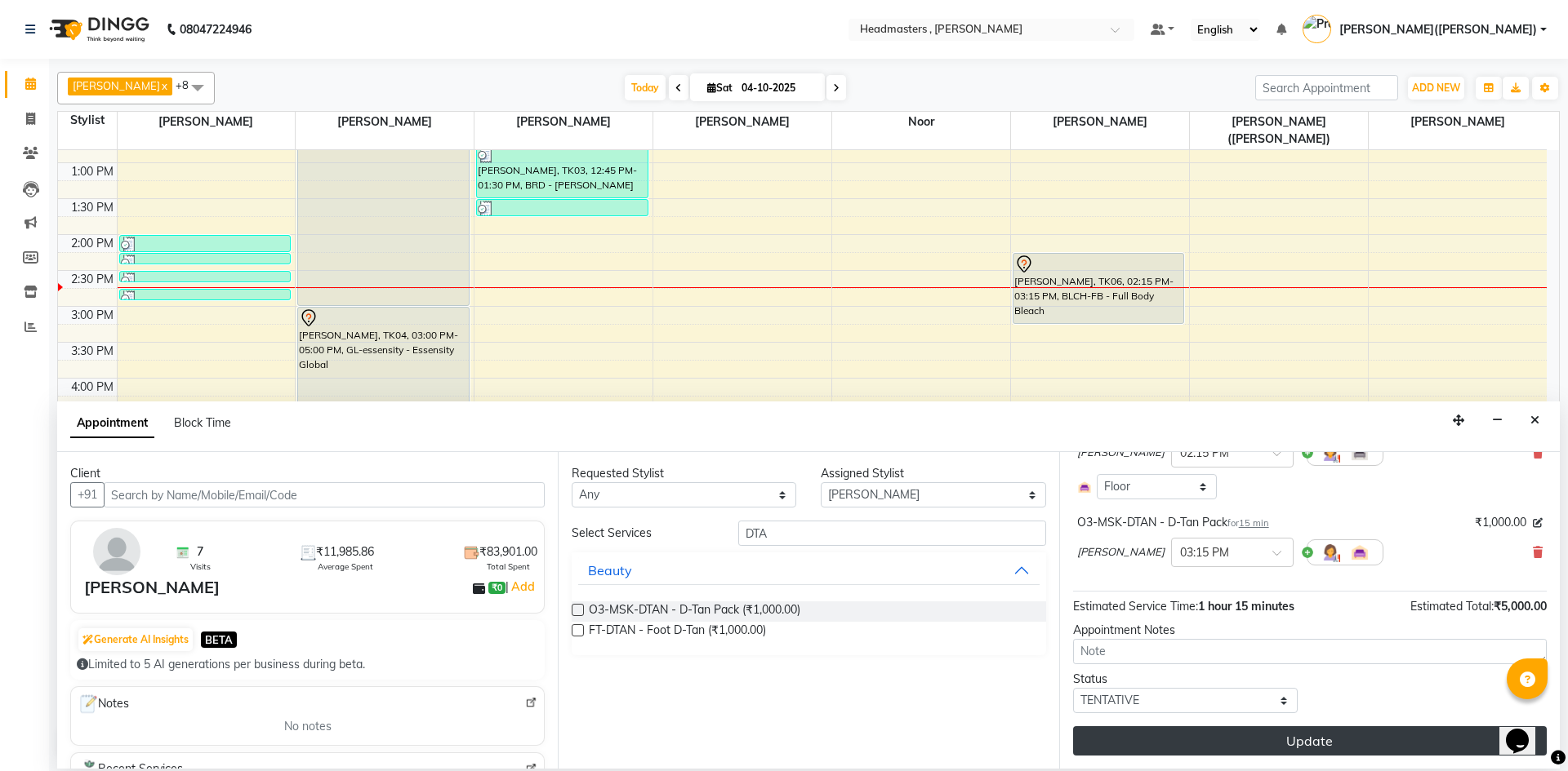
click at [1328, 743] on button "Update" at bounding box center [1309, 741] width 473 height 30
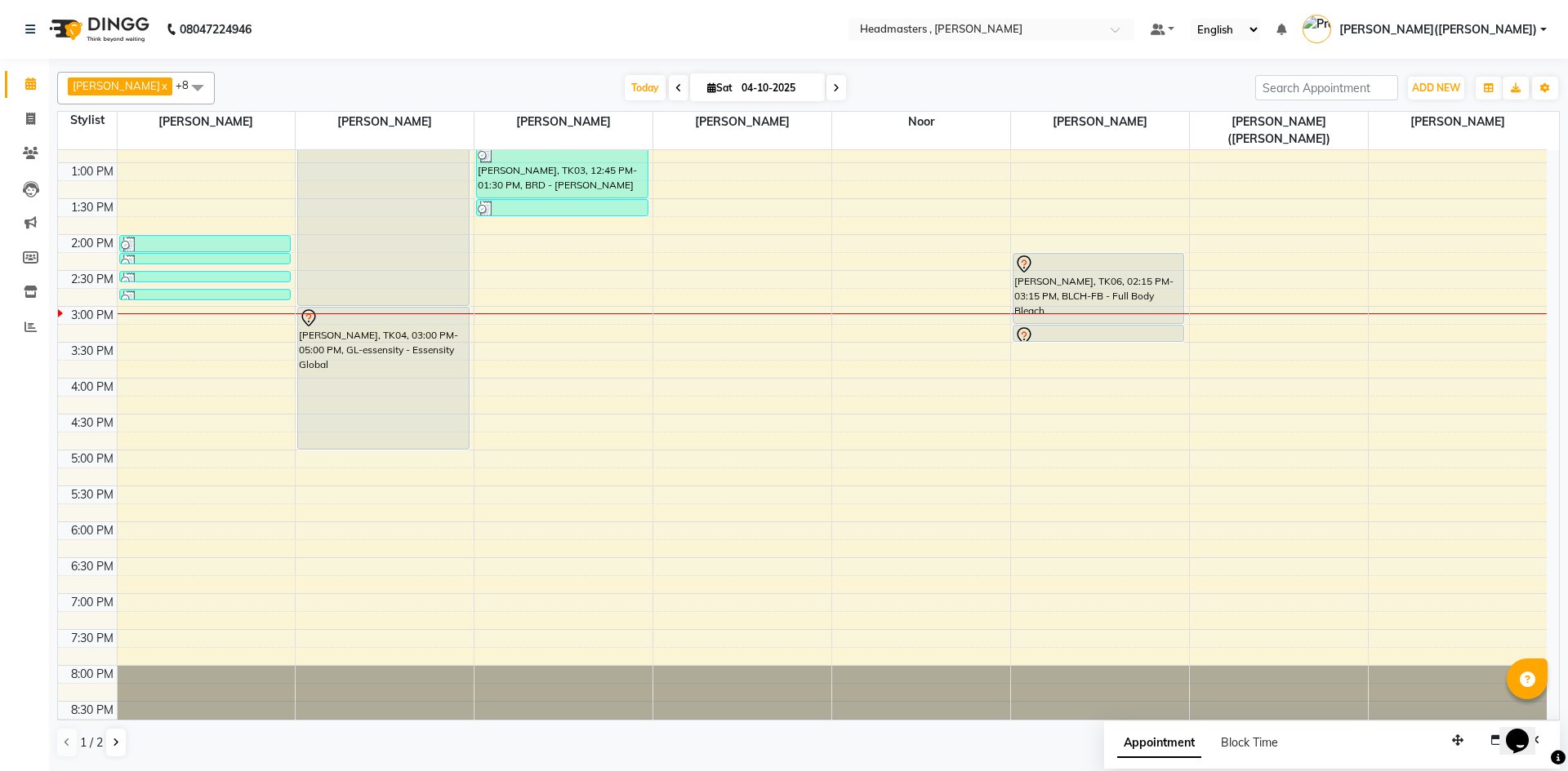
click at [488, 220] on div "8:00 AM 8:30 AM 9:00 AM 9:30 AM 10:00 AM 10:30 AM 11:00 AM 11:30 AM 12:00 PM 12…" at bounding box center [803, 270] width 1489 height 933
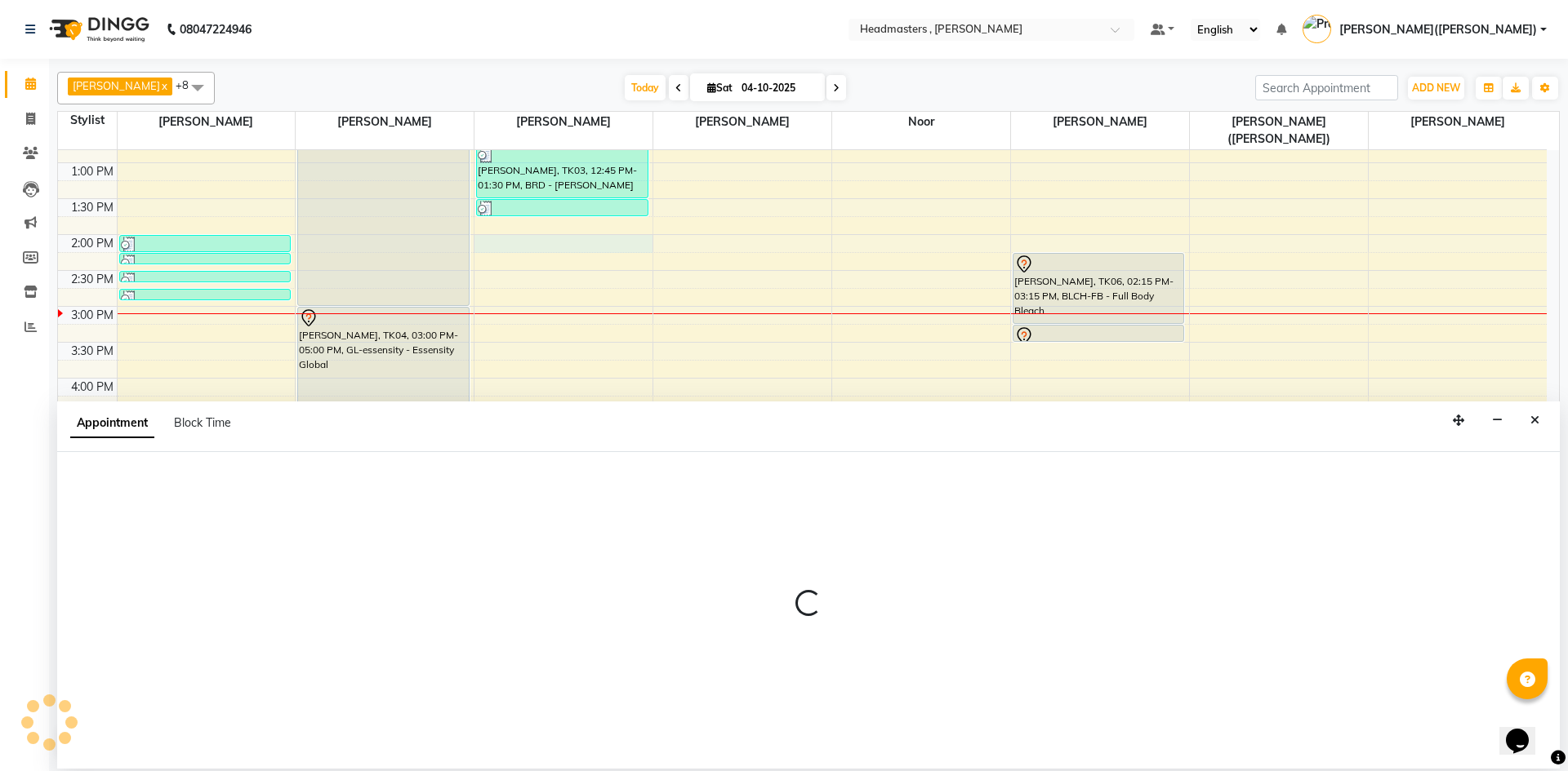
select select "85125"
select select "840"
select select "tentative"
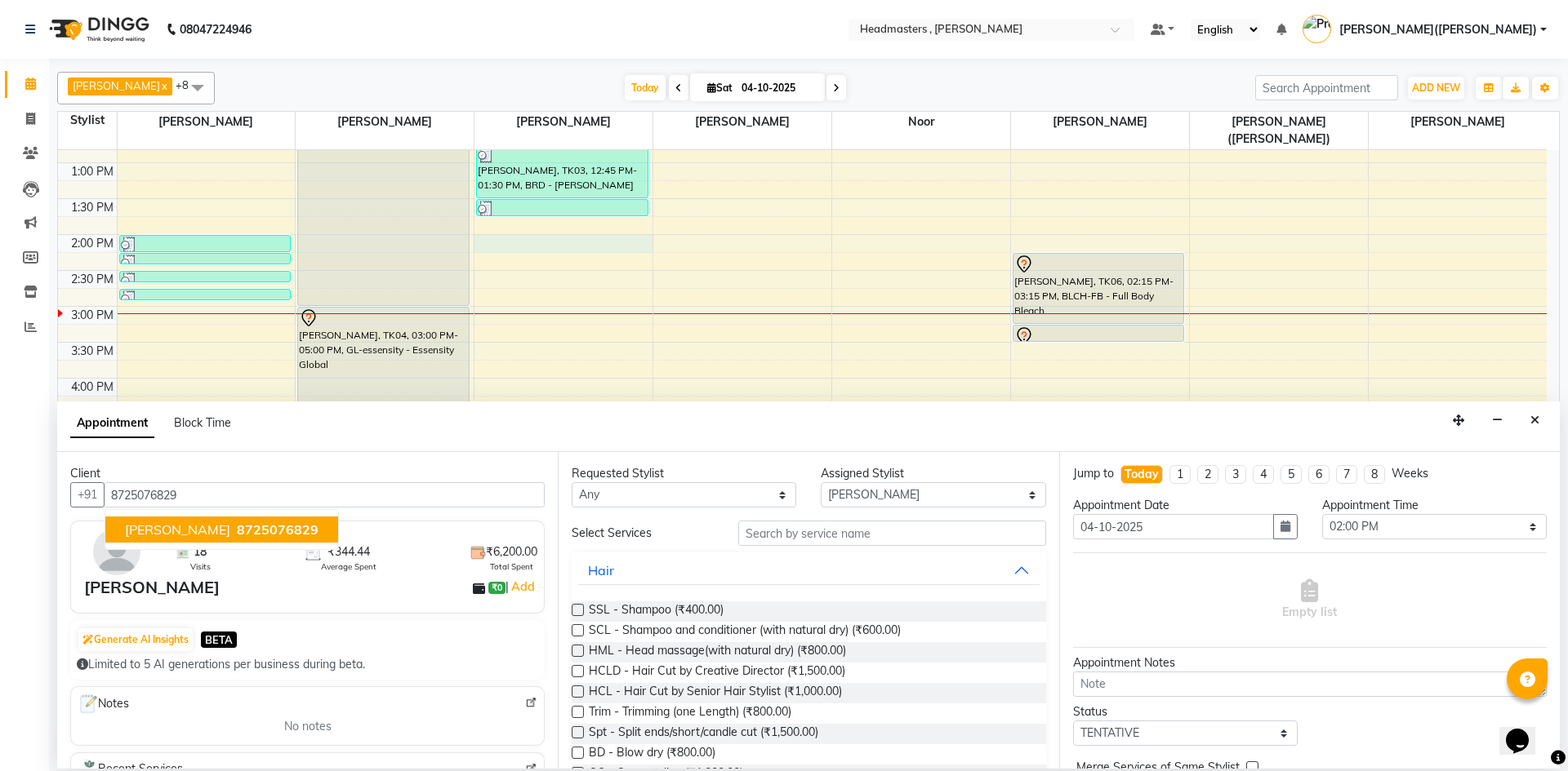
type input "8725076829"
click at [802, 531] on input "text" at bounding box center [892, 533] width 308 height 25
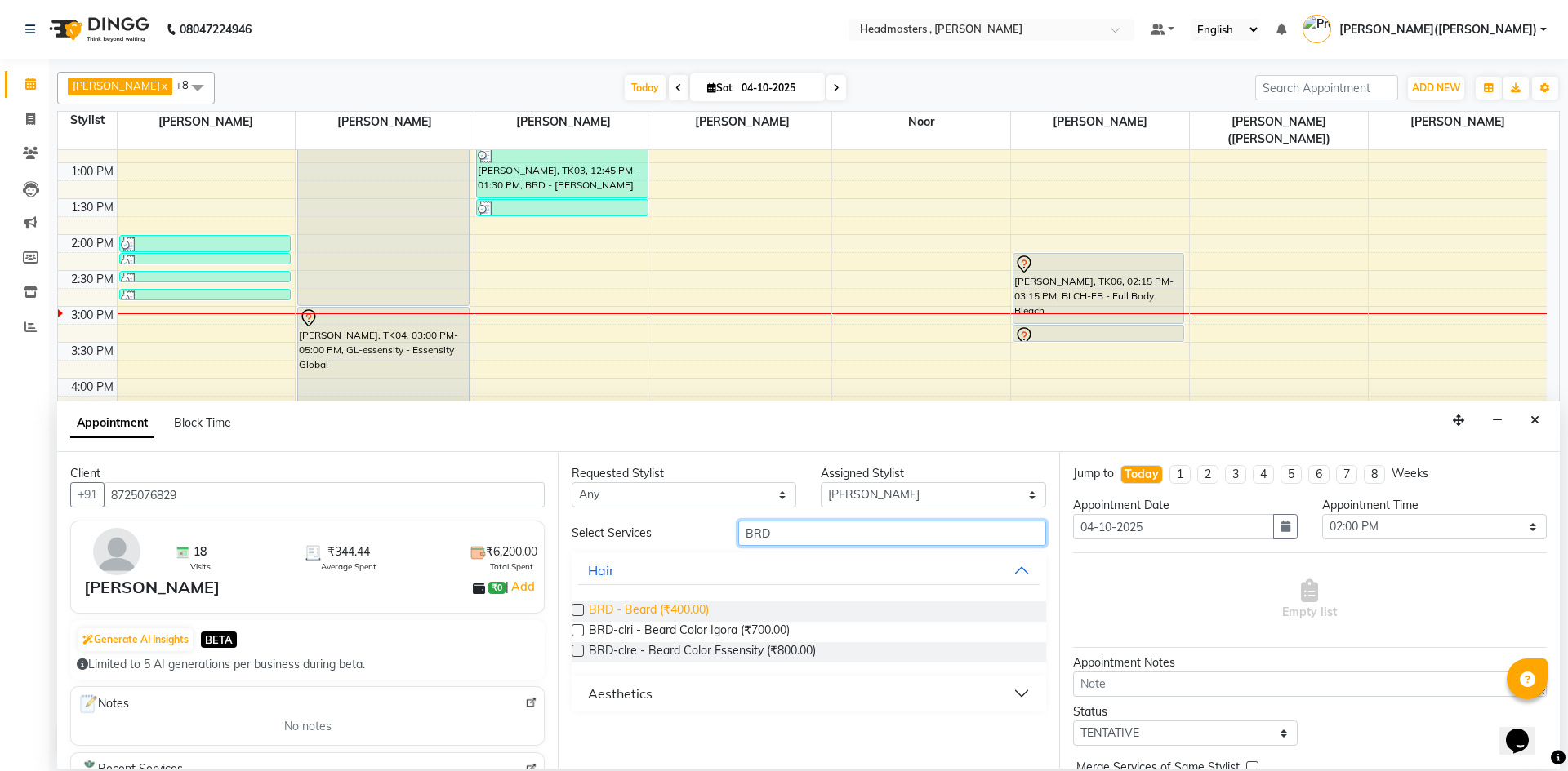
type input "BRD"
click at [665, 601] on span "BRD - Beard (₹400.00)" at bounding box center [648, 611] width 120 height 20
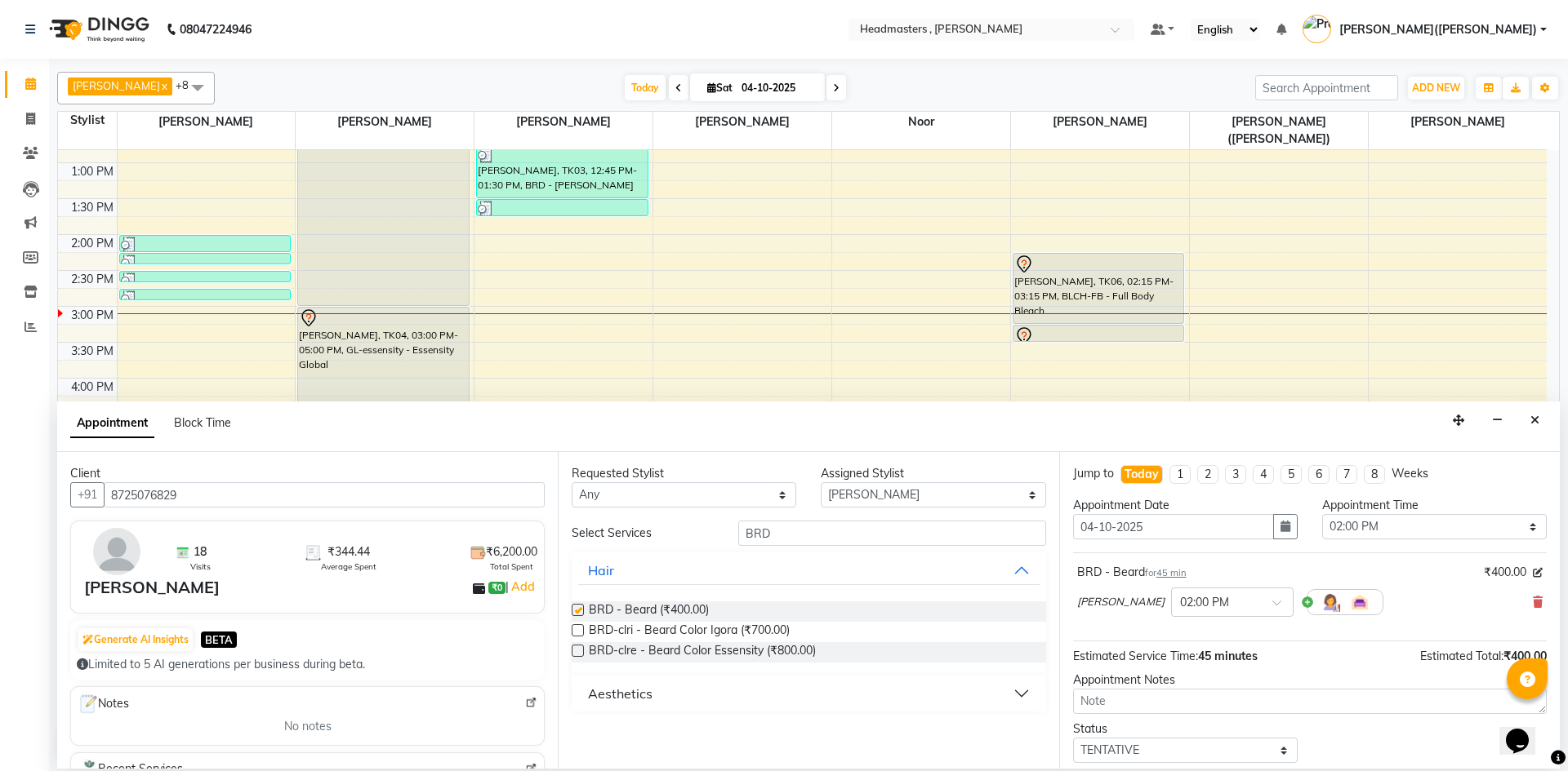
checkbox input "false"
click at [778, 540] on input "BRD" at bounding box center [892, 533] width 308 height 25
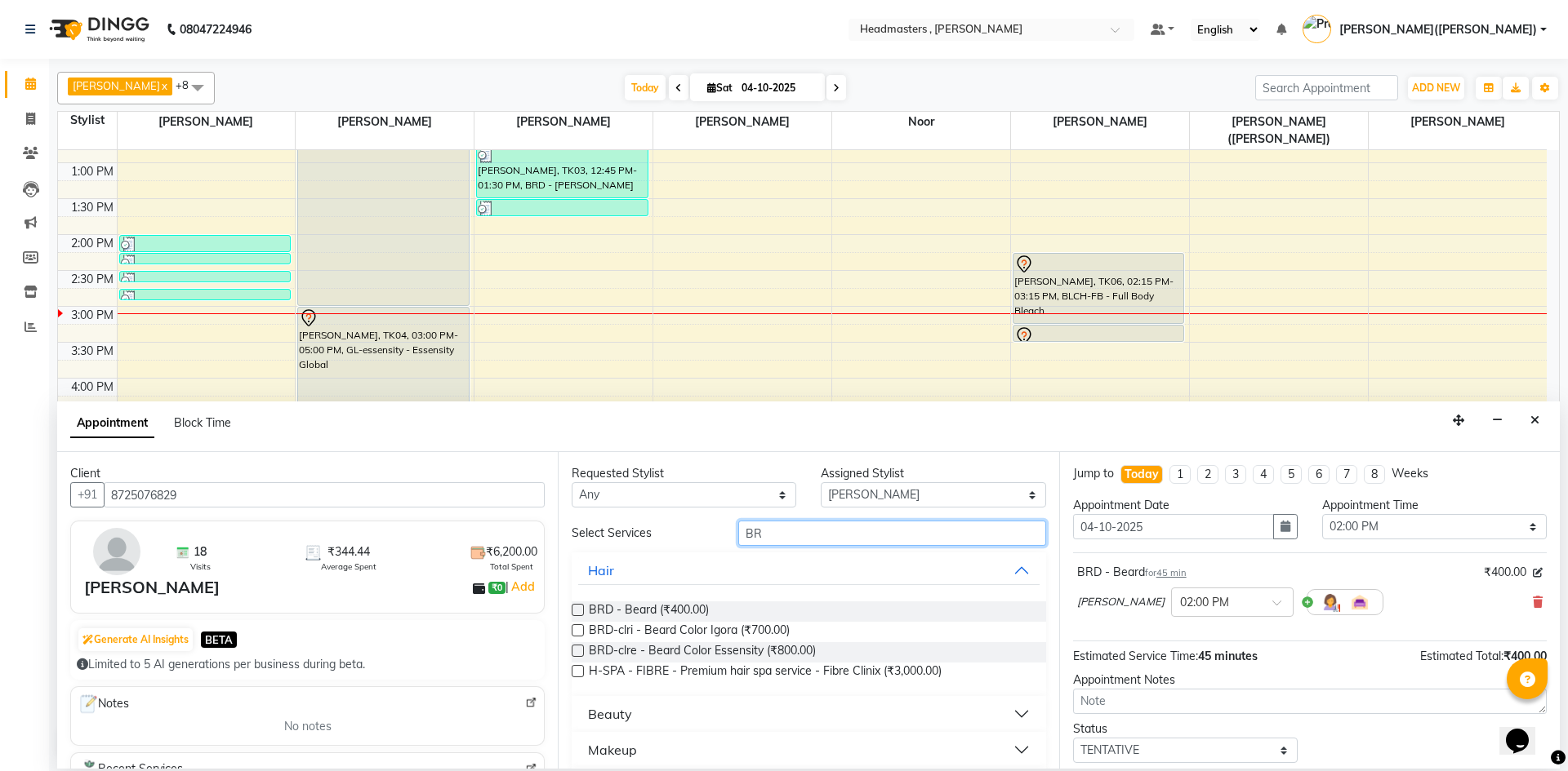
type input "B"
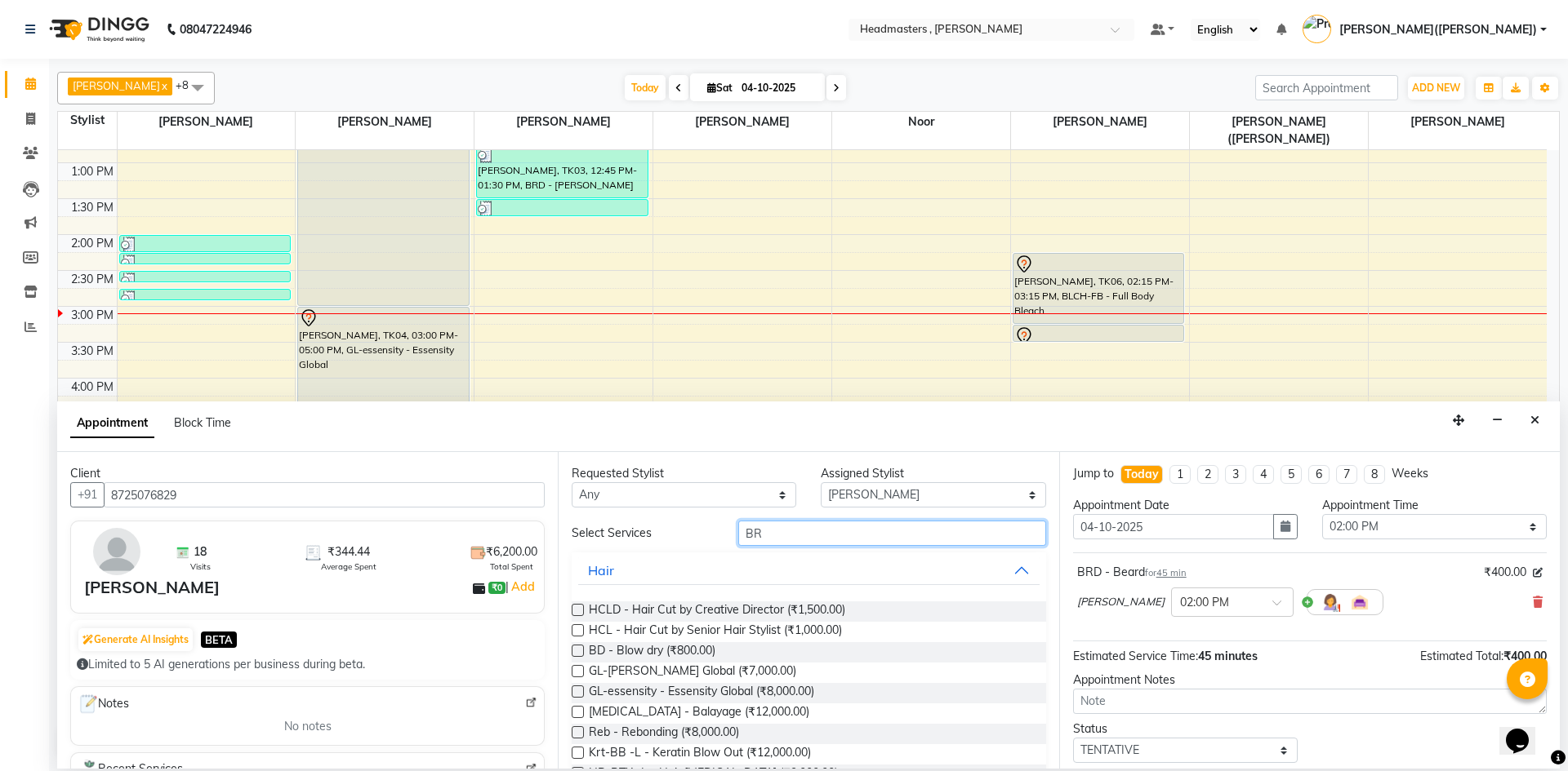
type input "BRD"
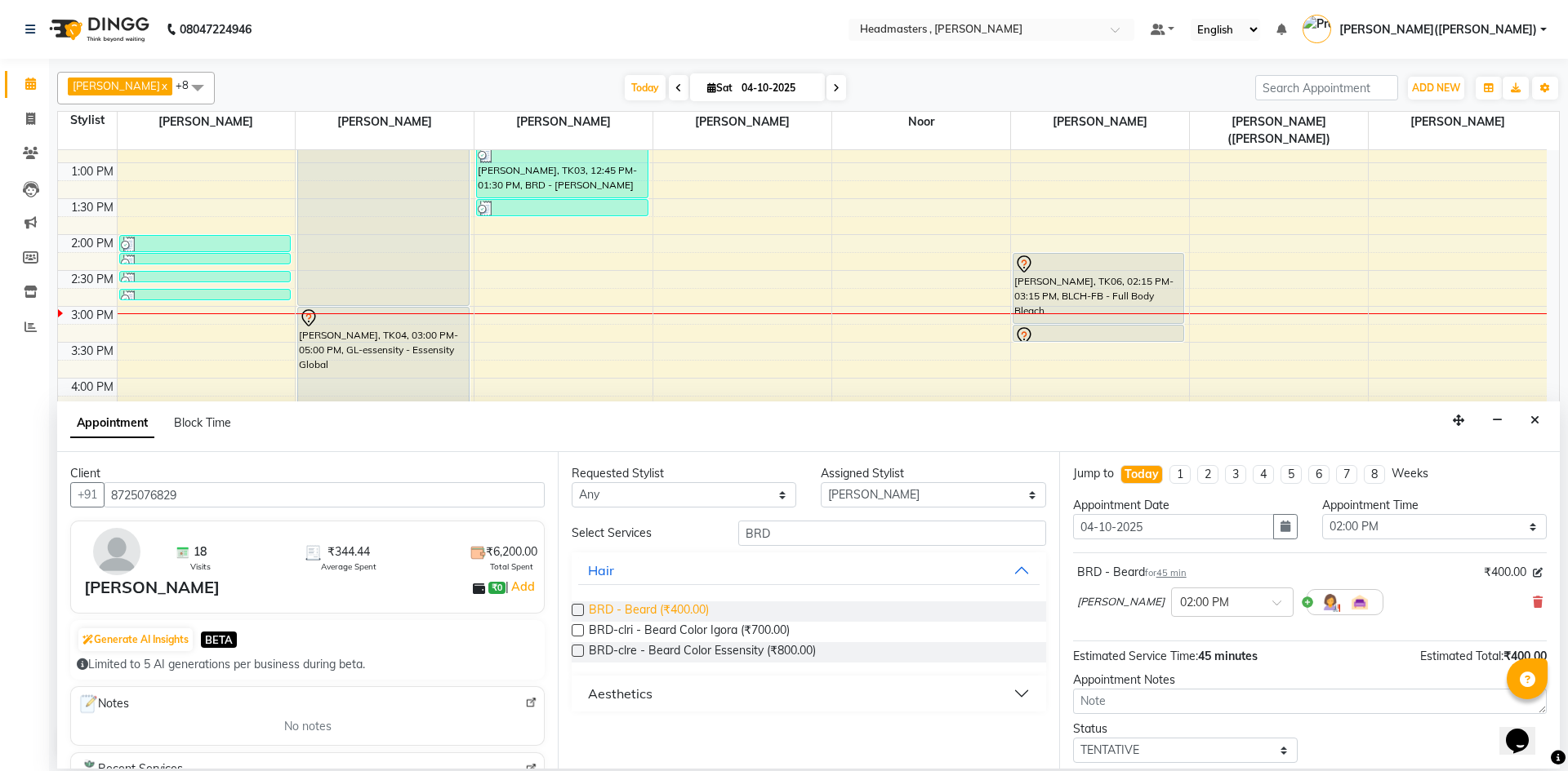
click at [670, 606] on span "BRD - Beard (₹400.00)" at bounding box center [648, 611] width 120 height 20
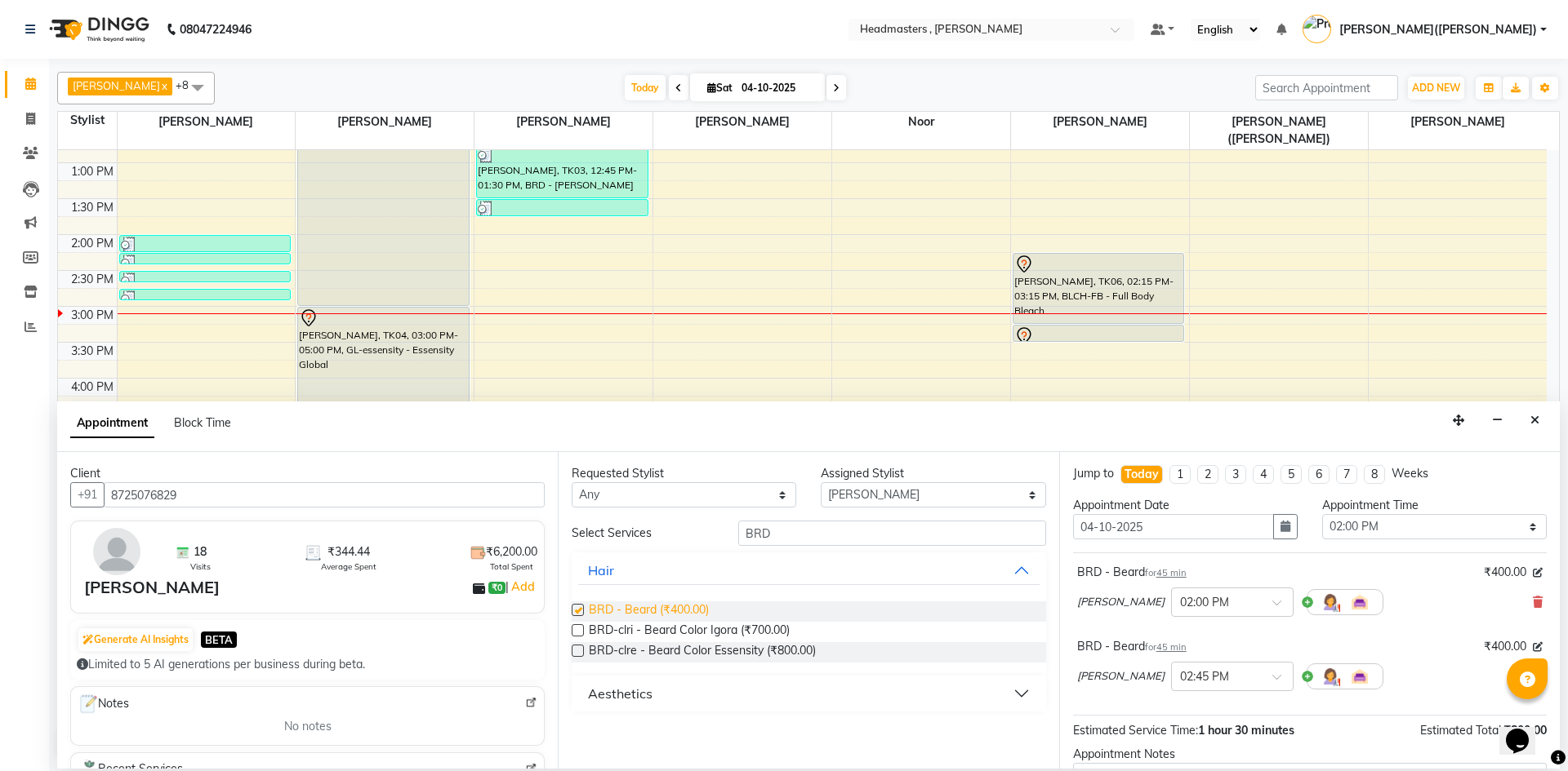
checkbox input "false"
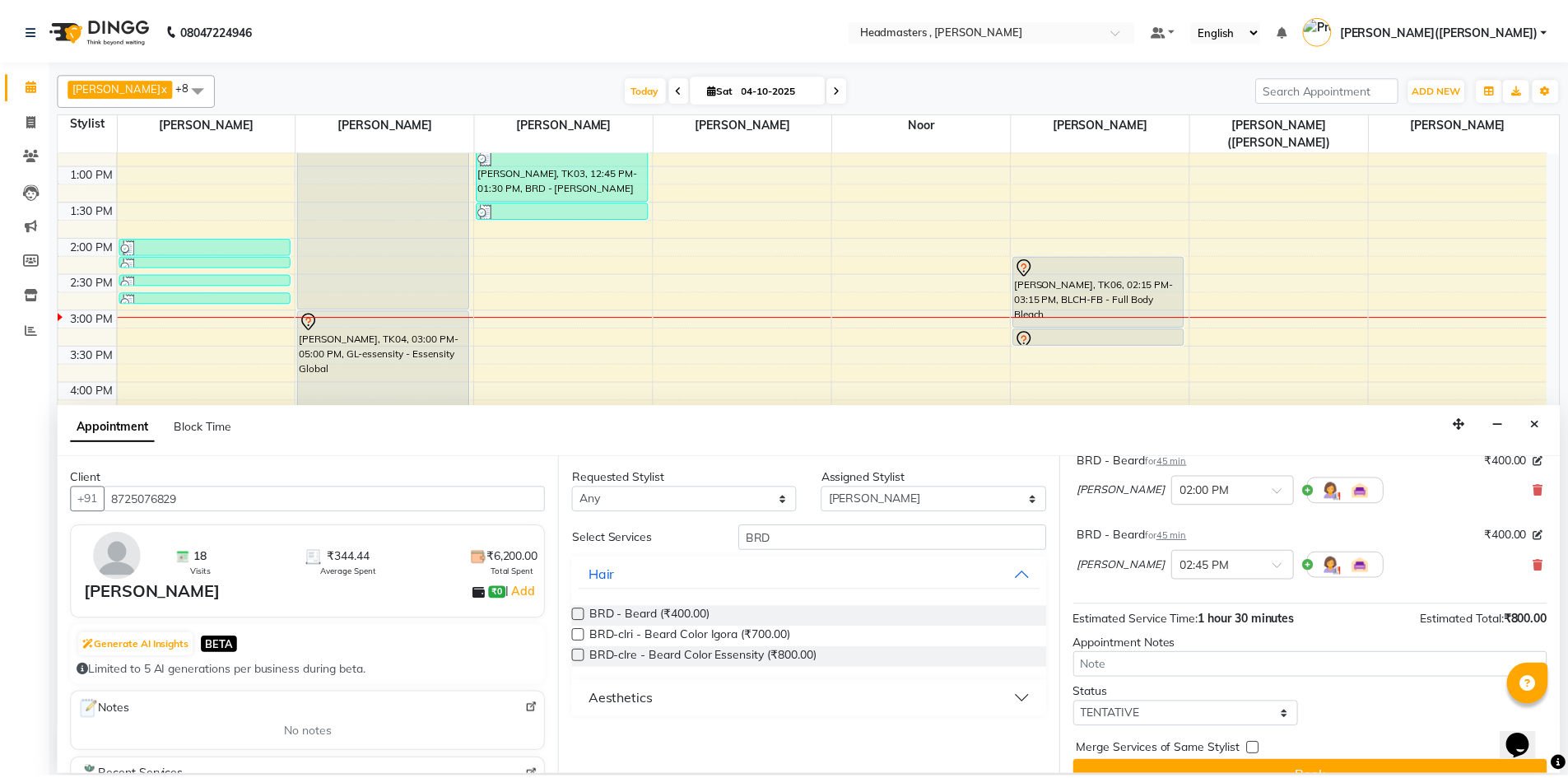
scroll to position [146, 0]
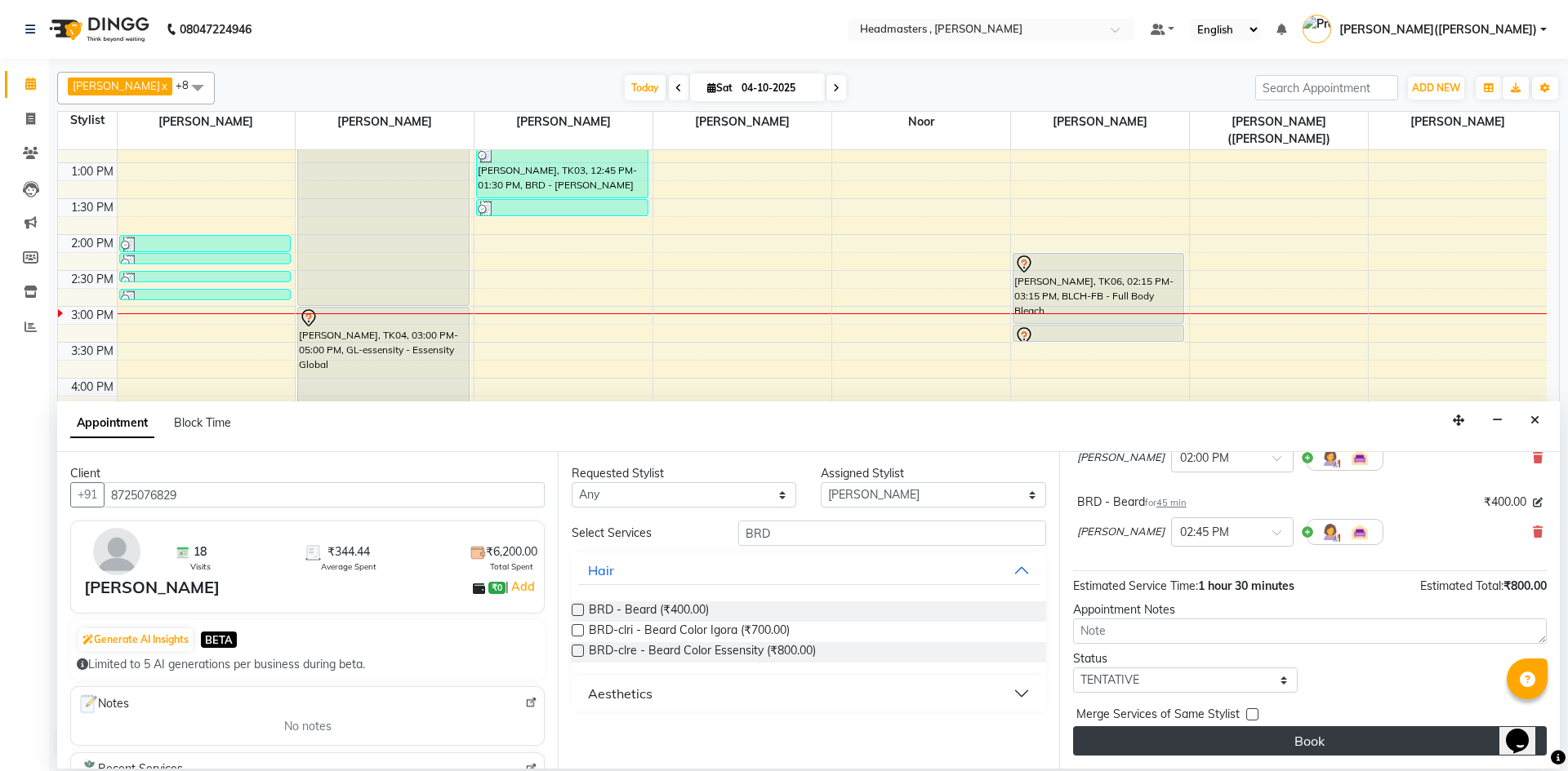
click at [1349, 731] on button "Book" at bounding box center [1309, 741] width 473 height 30
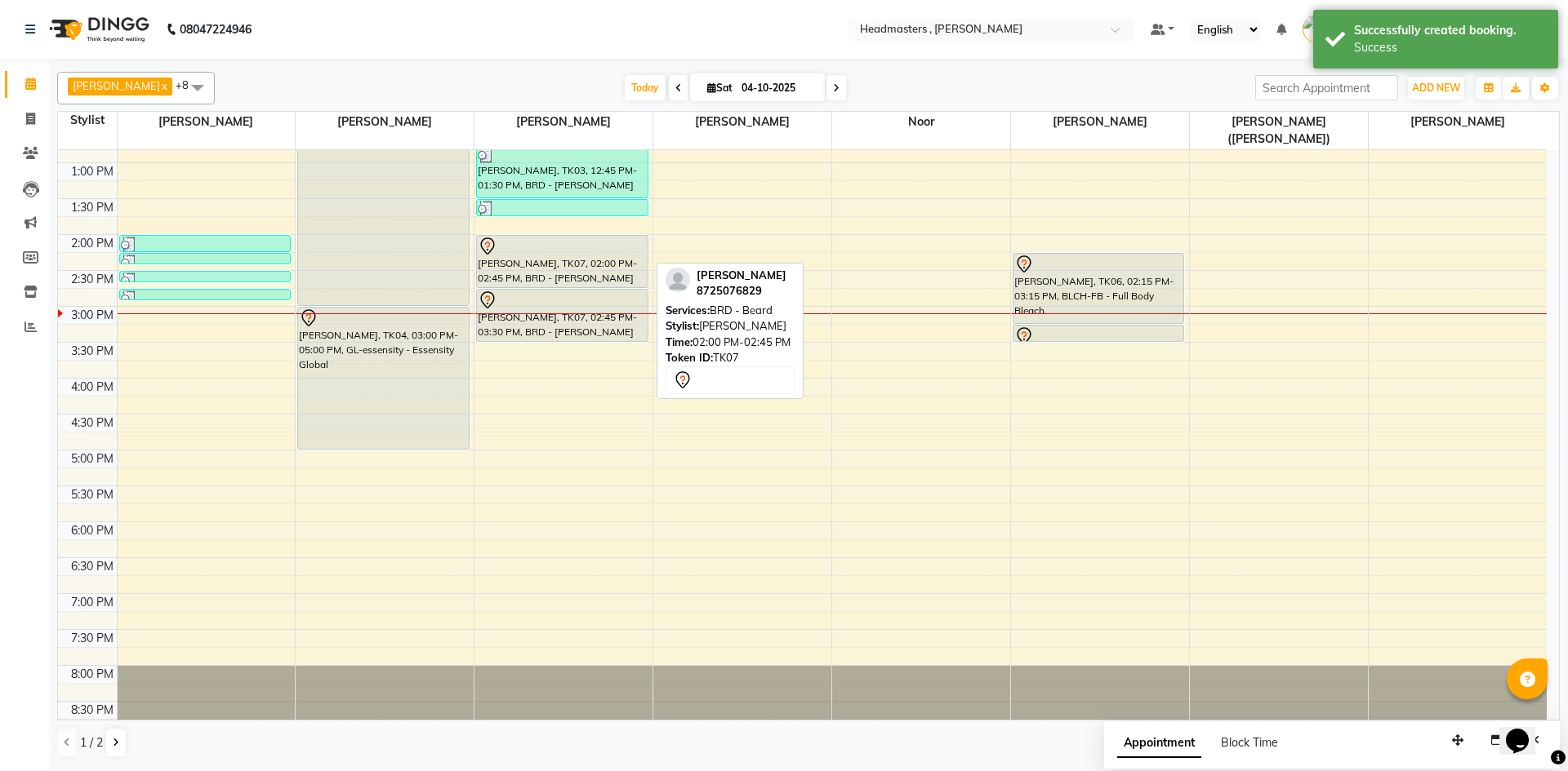
click at [506, 249] on div "[PERSON_NAME], TK07, 02:00 PM-02:45 PM, BRD - [PERSON_NAME]" at bounding box center [561, 261] width 170 height 51
select select "7"
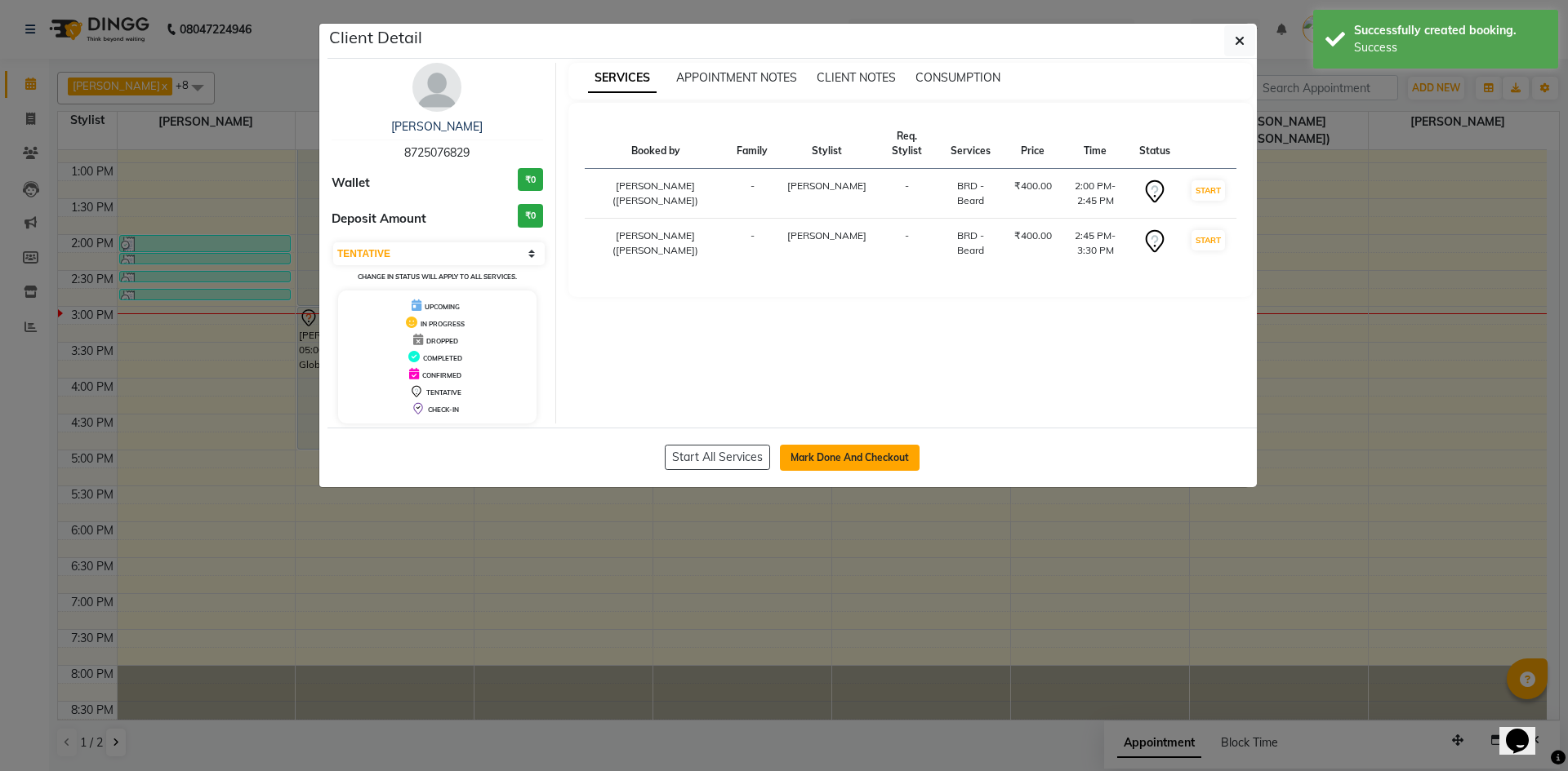
click at [823, 451] on button "Mark Done And Checkout" at bounding box center [850, 458] width 139 height 26
select select "service"
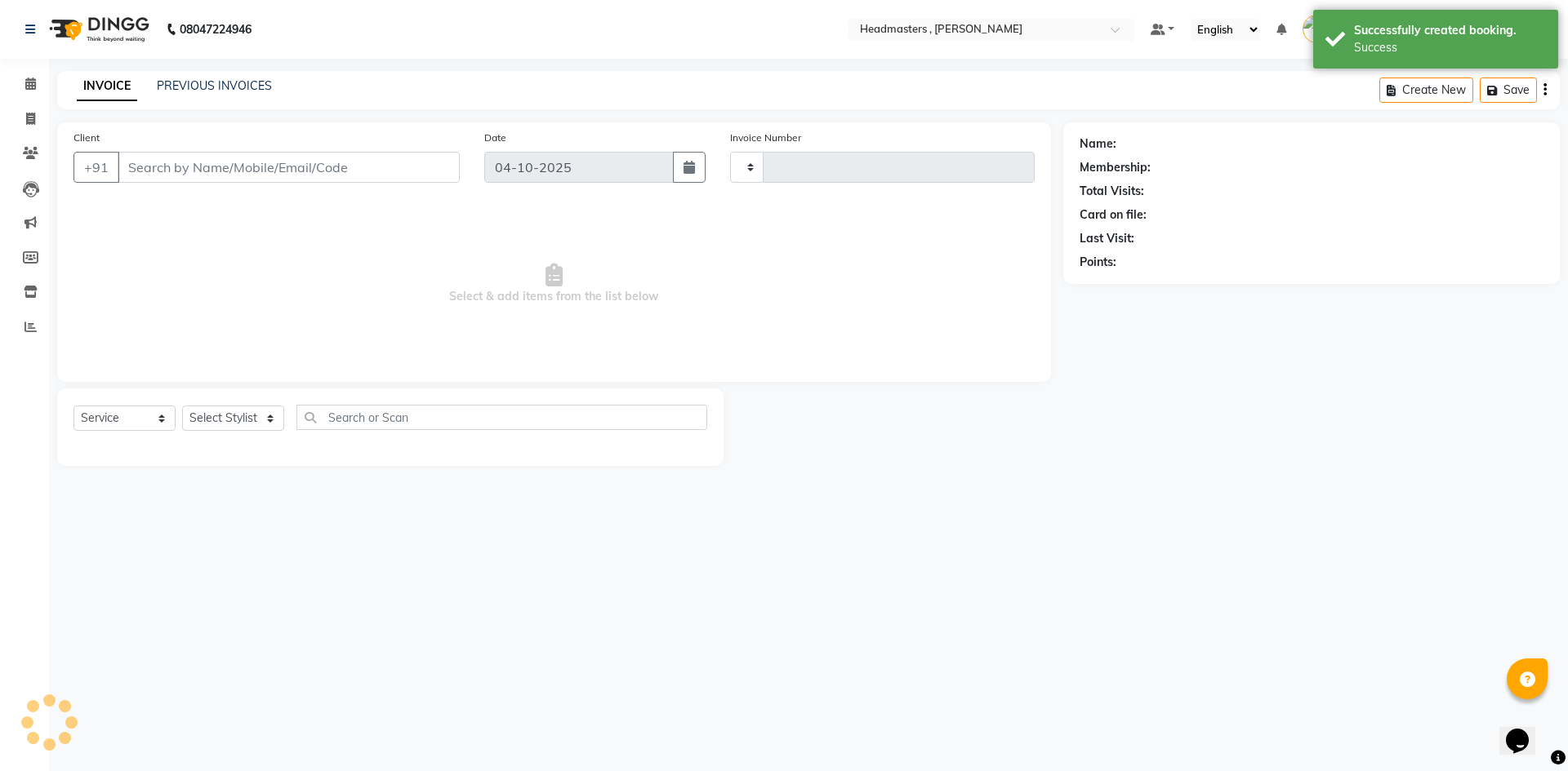
click at [826, 447] on div "Client Detail [PERSON_NAME] 8725076829 Wallet ₹0 Deposit Amount ₹0 Select IN SE…" at bounding box center [784, 214] width 931 height 465
type input "1471"
select select "8566"
type input "8725076829"
select select "85125"
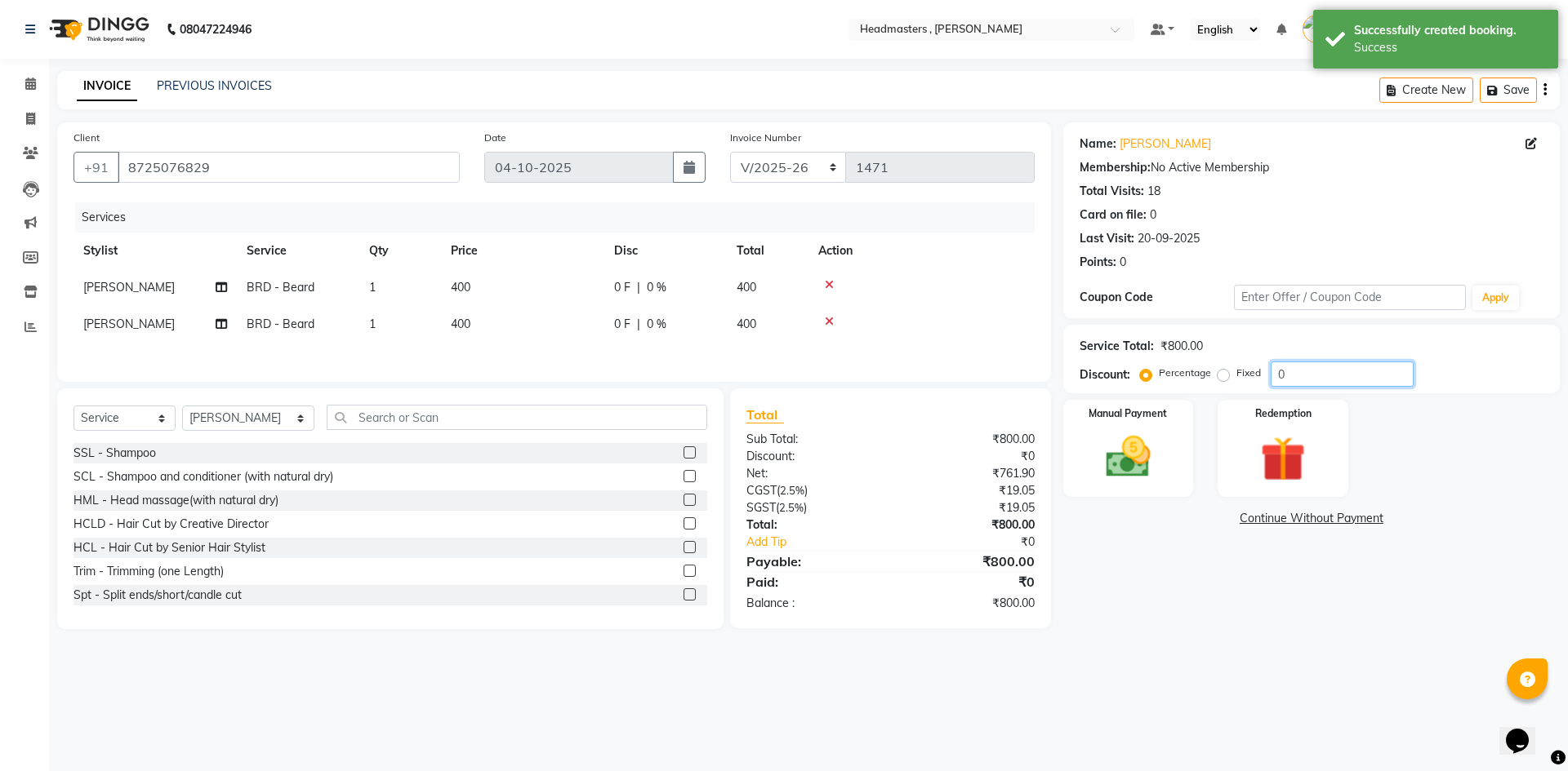
drag, startPoint x: 1286, startPoint y: 329, endPoint x: 1284, endPoint y: 369, distance: 40.0
click at [1284, 369] on input "0" at bounding box center [1342, 374] width 143 height 25
type input "050"
click at [1117, 445] on img at bounding box center [1128, 457] width 76 height 54
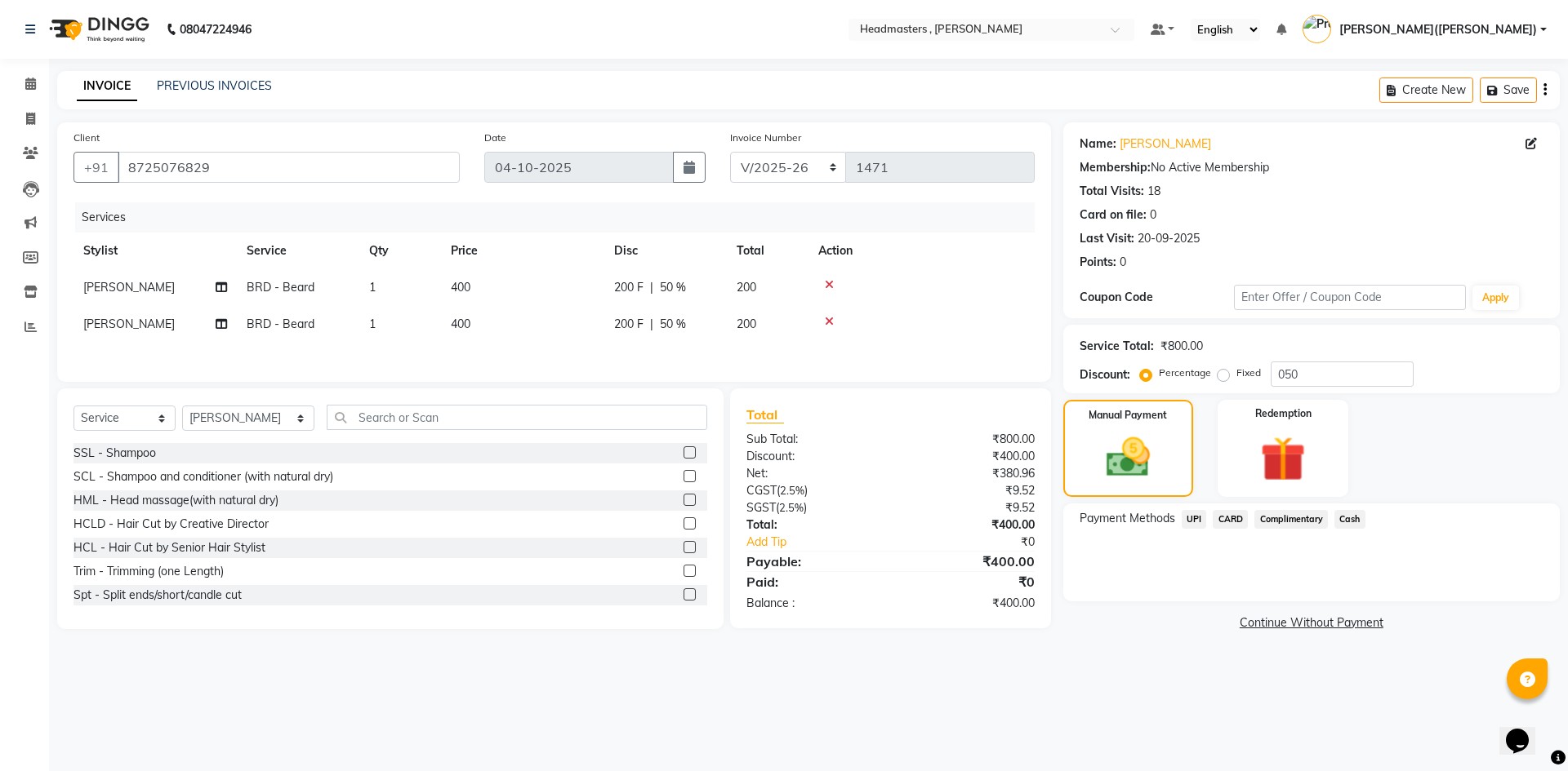
click at [1349, 521] on span "Cash" at bounding box center [1350, 519] width 31 height 19
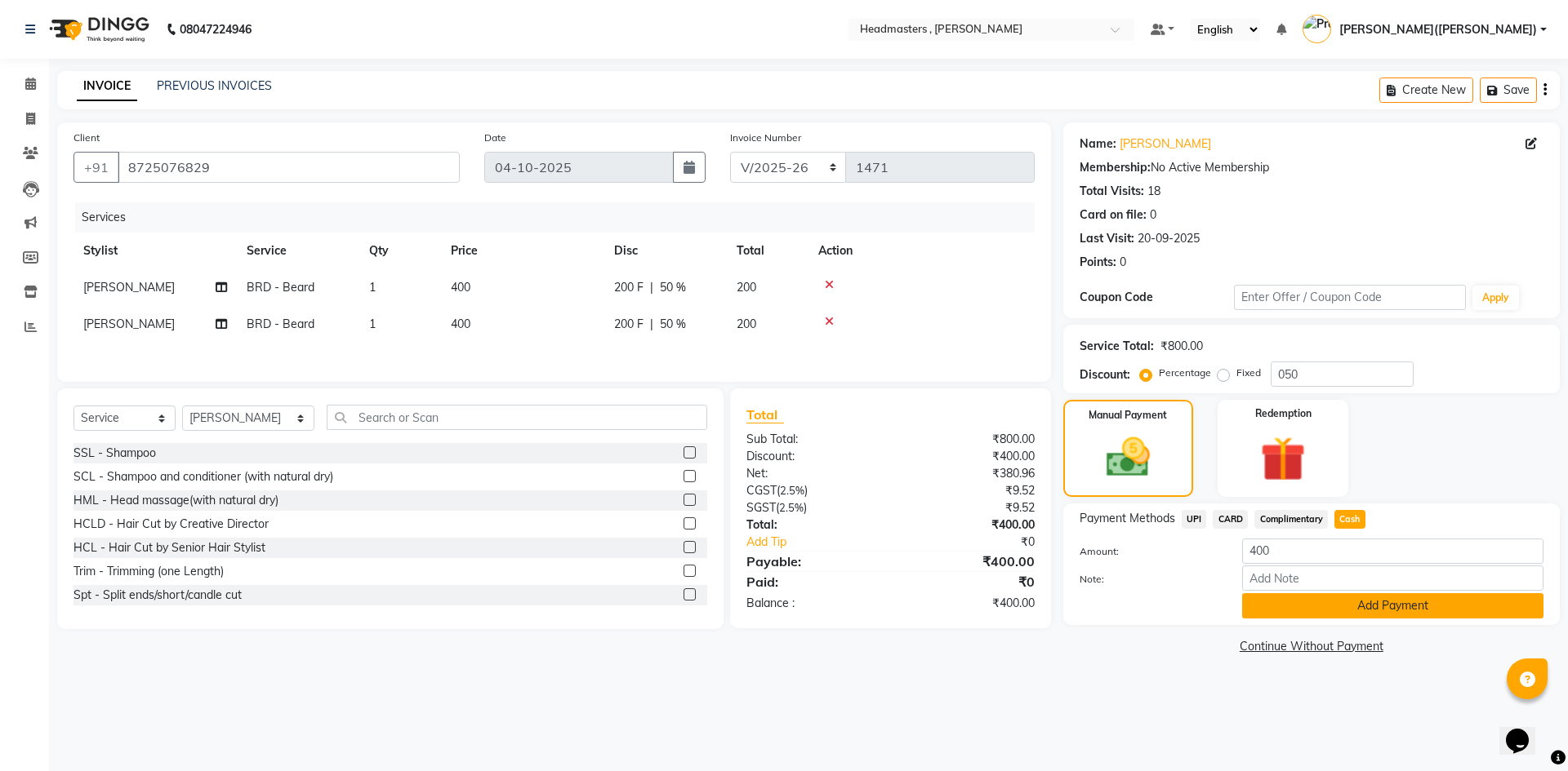
click at [1354, 603] on button "Add Payment" at bounding box center [1393, 605] width 302 height 25
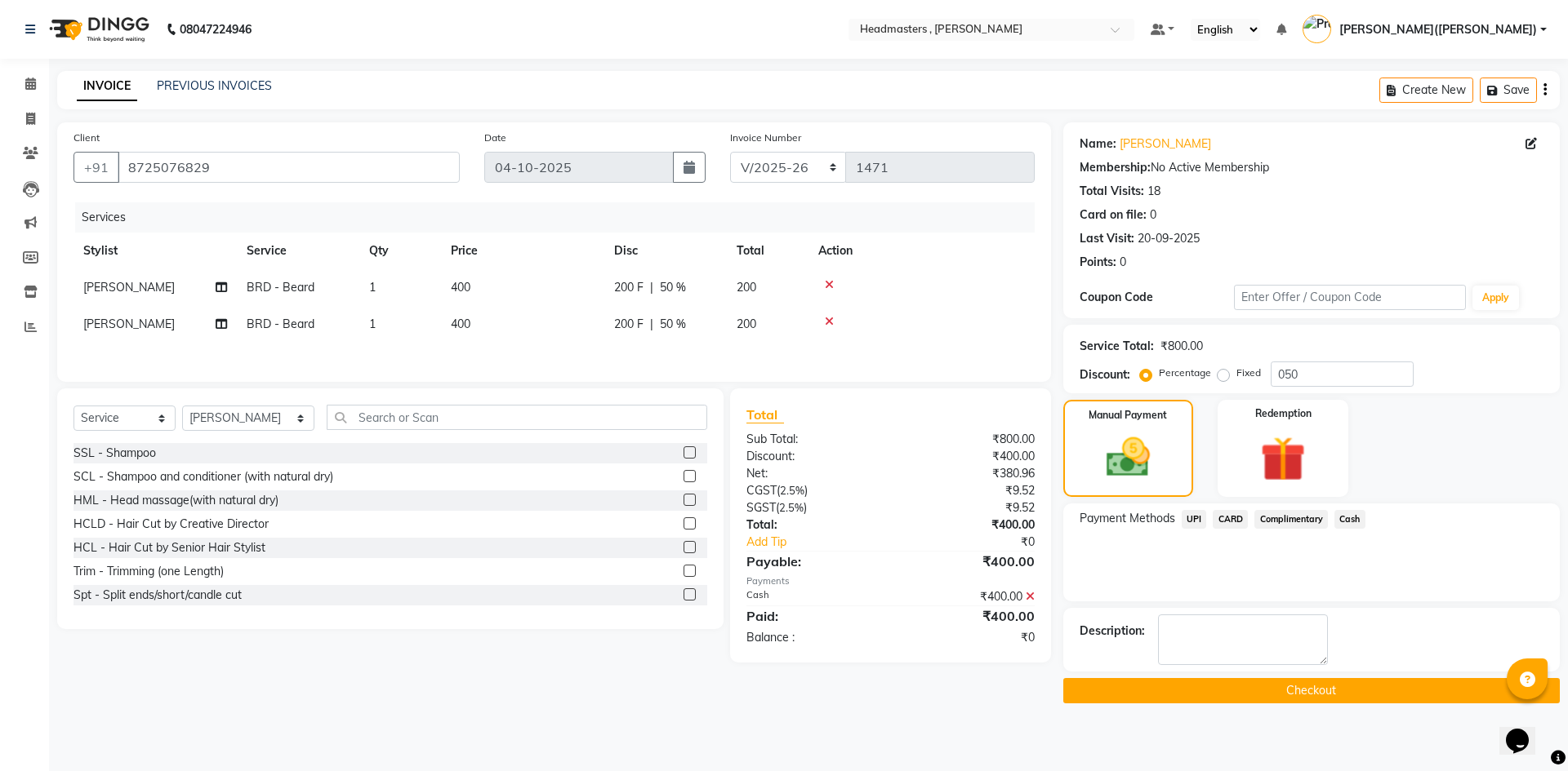
click at [1322, 680] on button "Checkout" at bounding box center [1312, 690] width 497 height 25
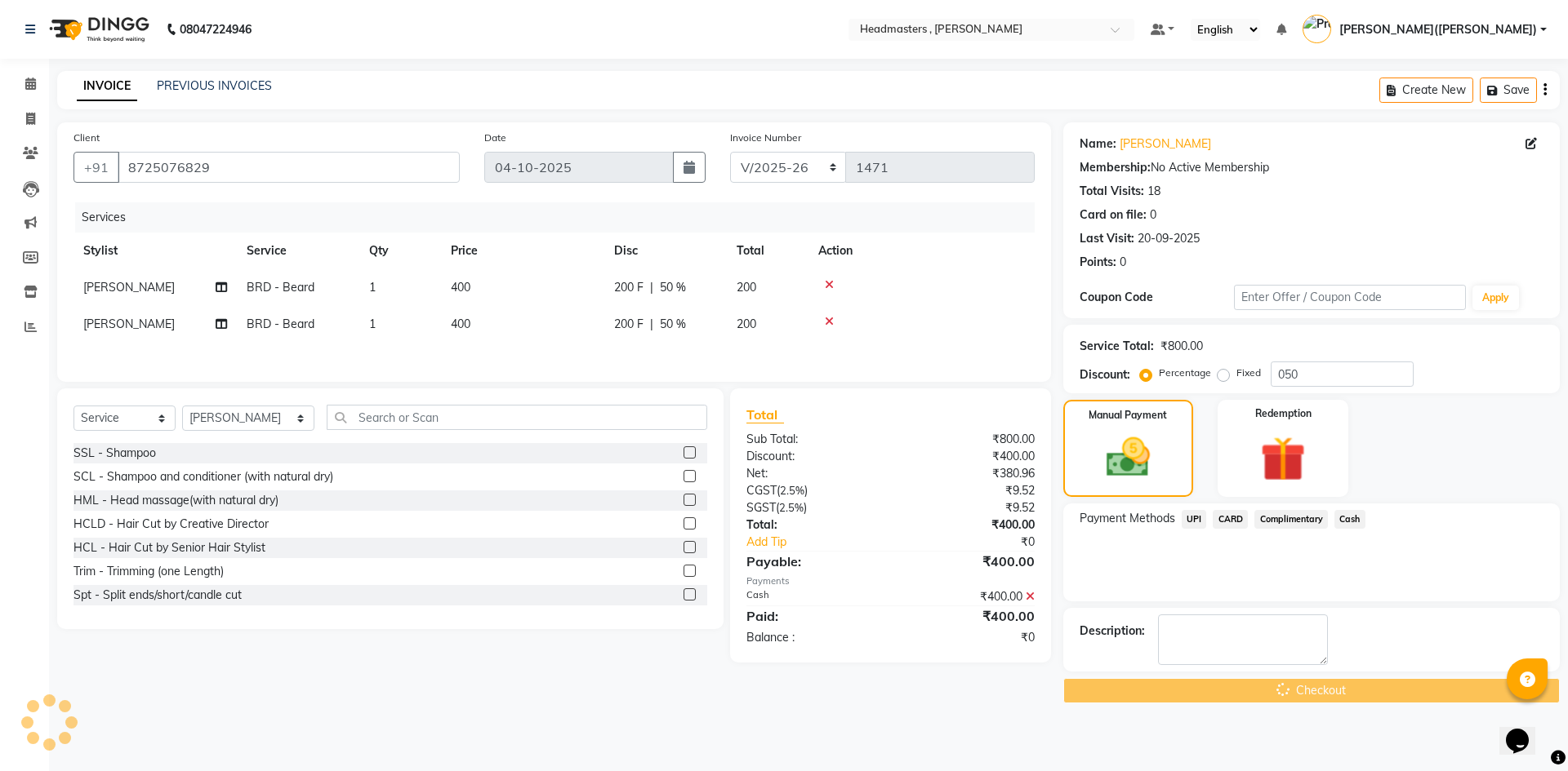
click at [1322, 680] on div "Checkout" at bounding box center [1312, 690] width 497 height 25
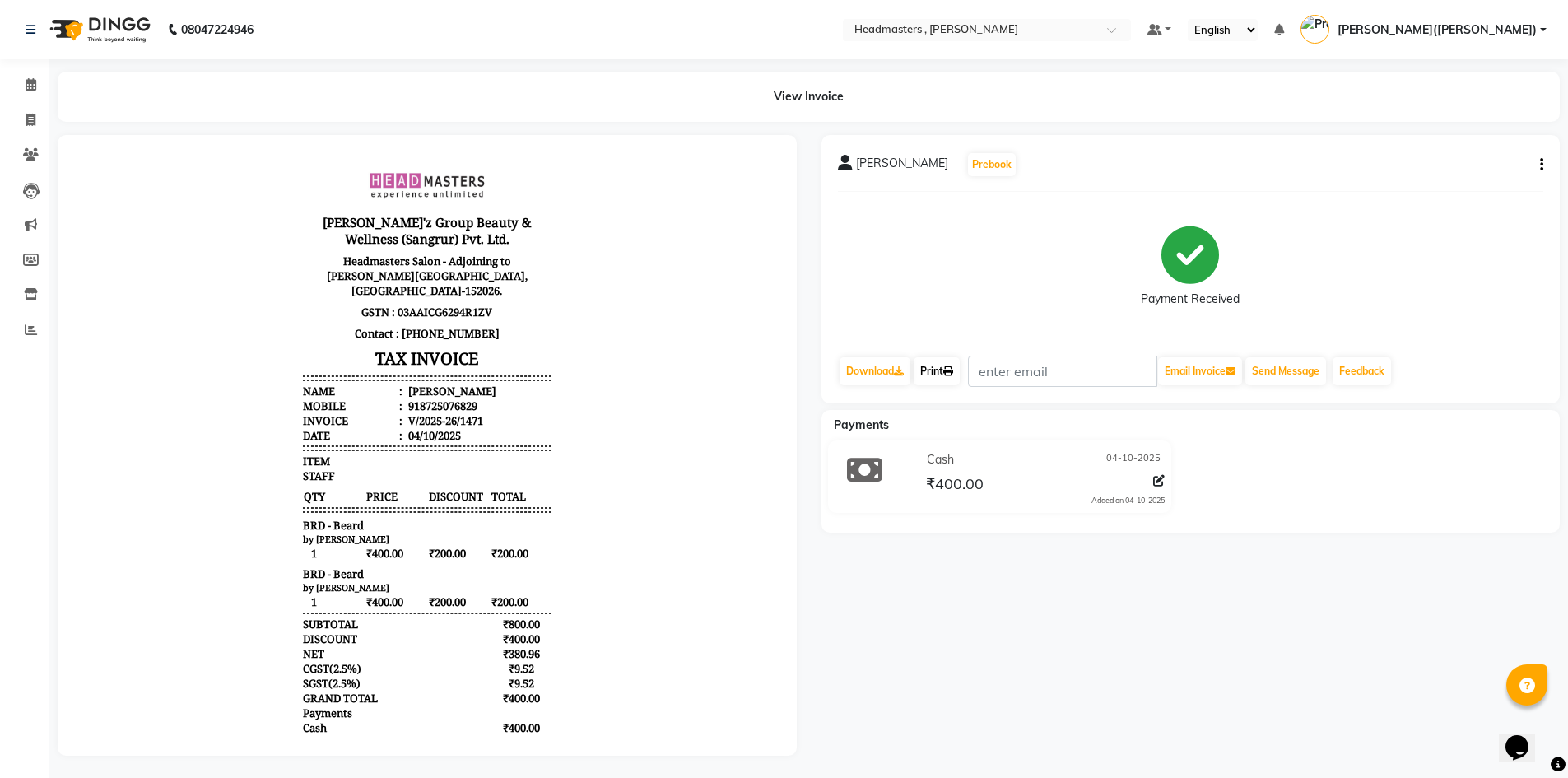
click at [930, 365] on link "Print" at bounding box center [937, 372] width 46 height 28
click at [29, 86] on icon at bounding box center [31, 84] width 11 height 12
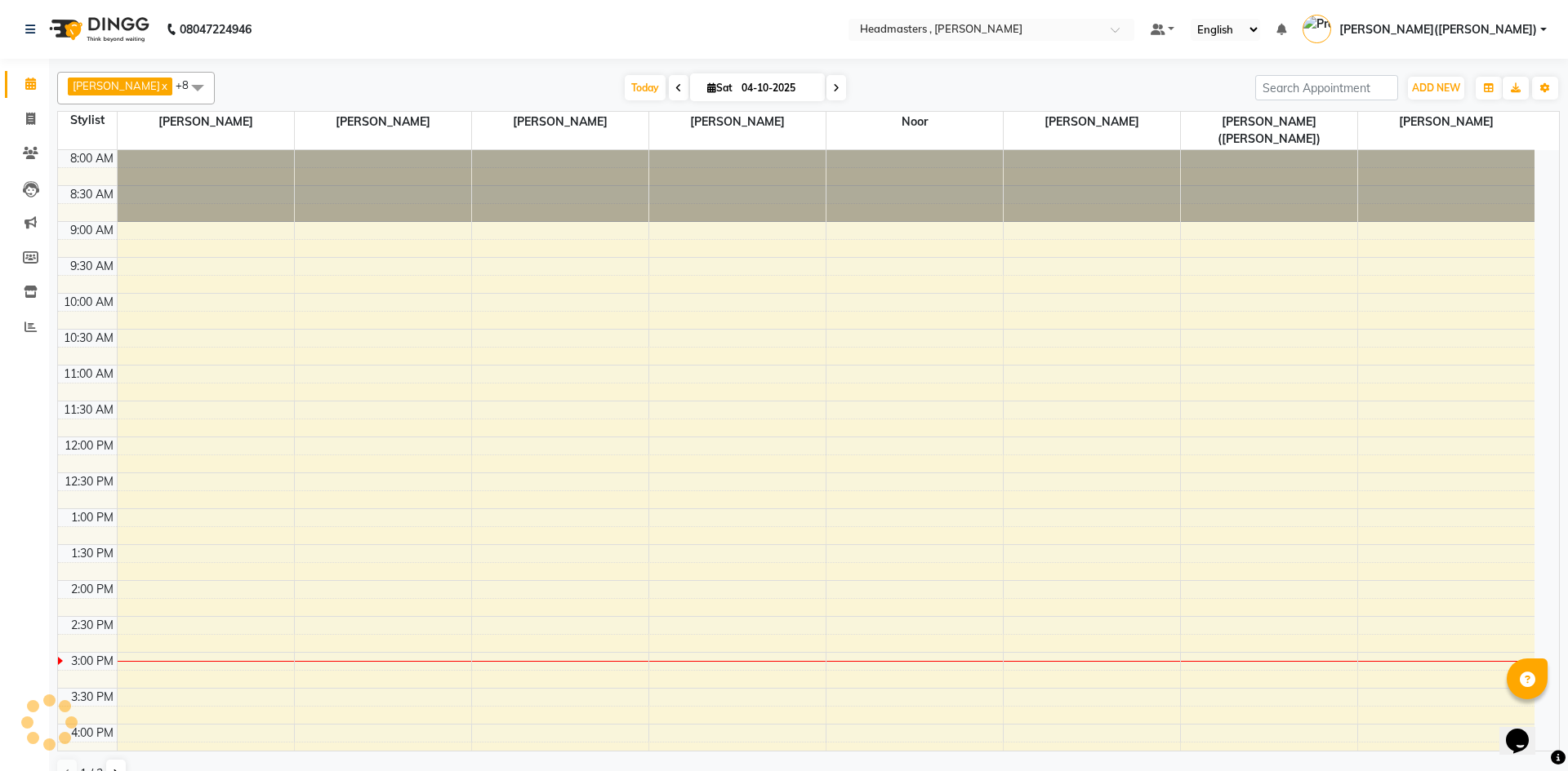
scroll to position [315, 0]
